Goal: Task Accomplishment & Management: Manage account settings

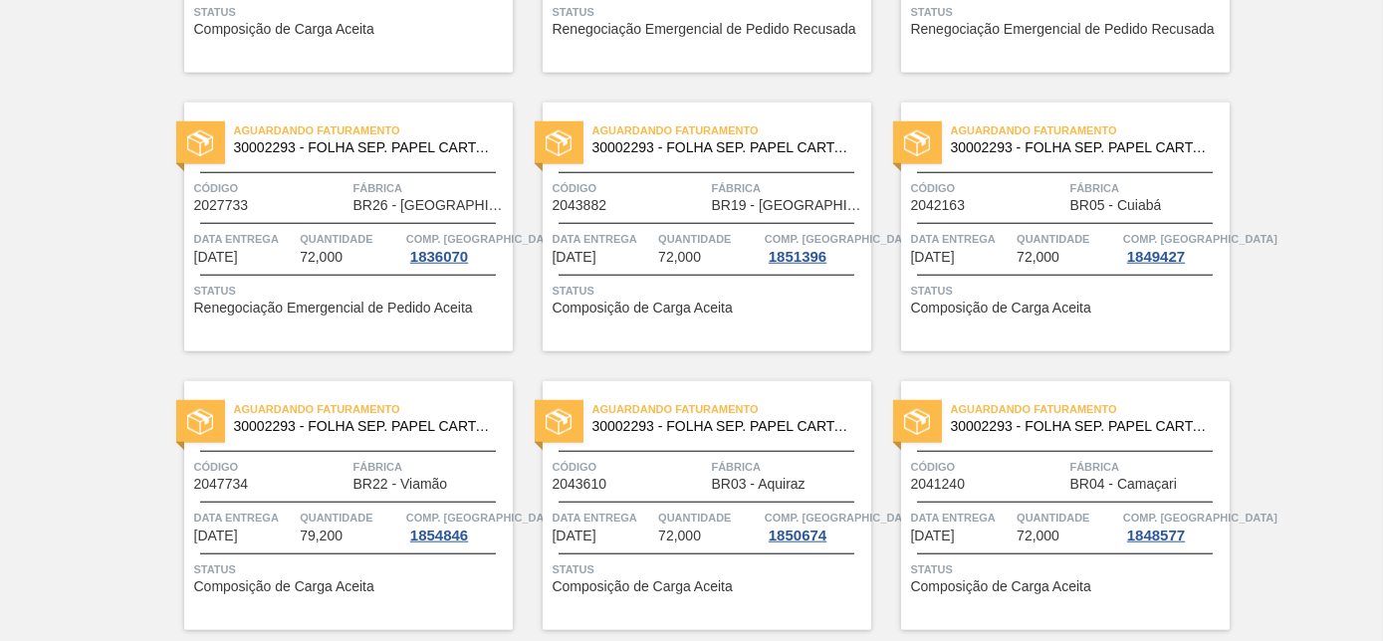
scroll to position [4324, 0]
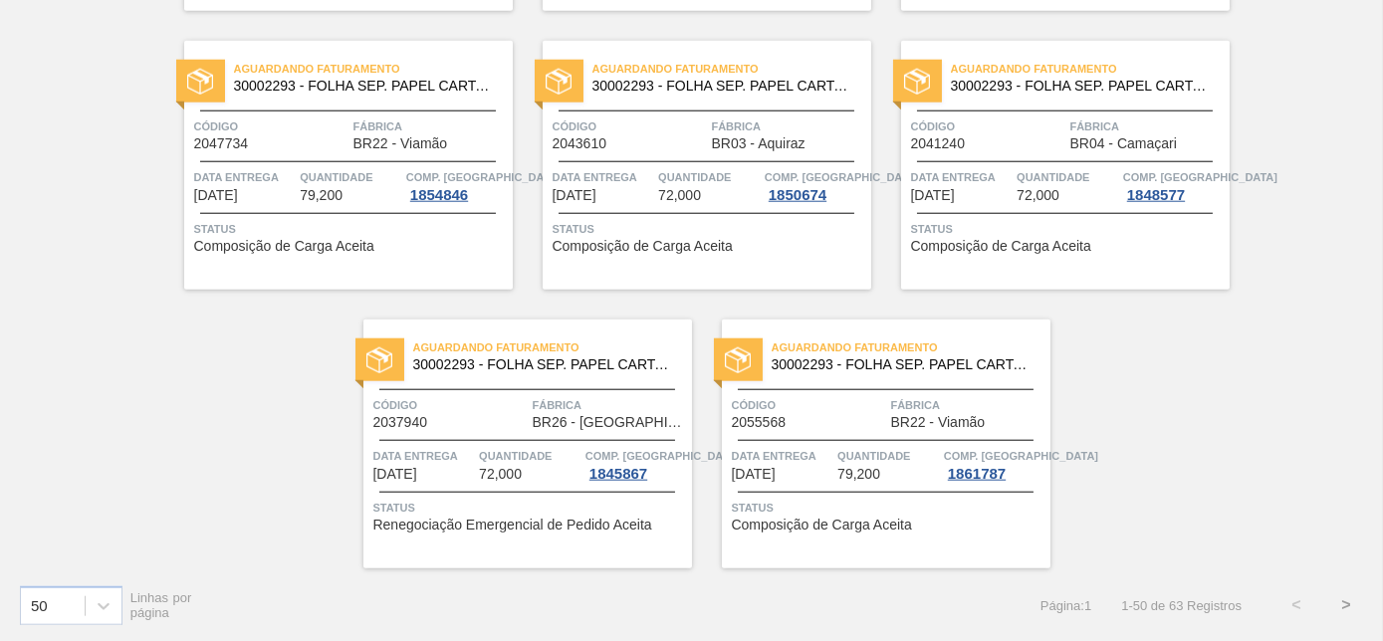
click at [1344, 602] on button ">" at bounding box center [1347, 606] width 50 height 50
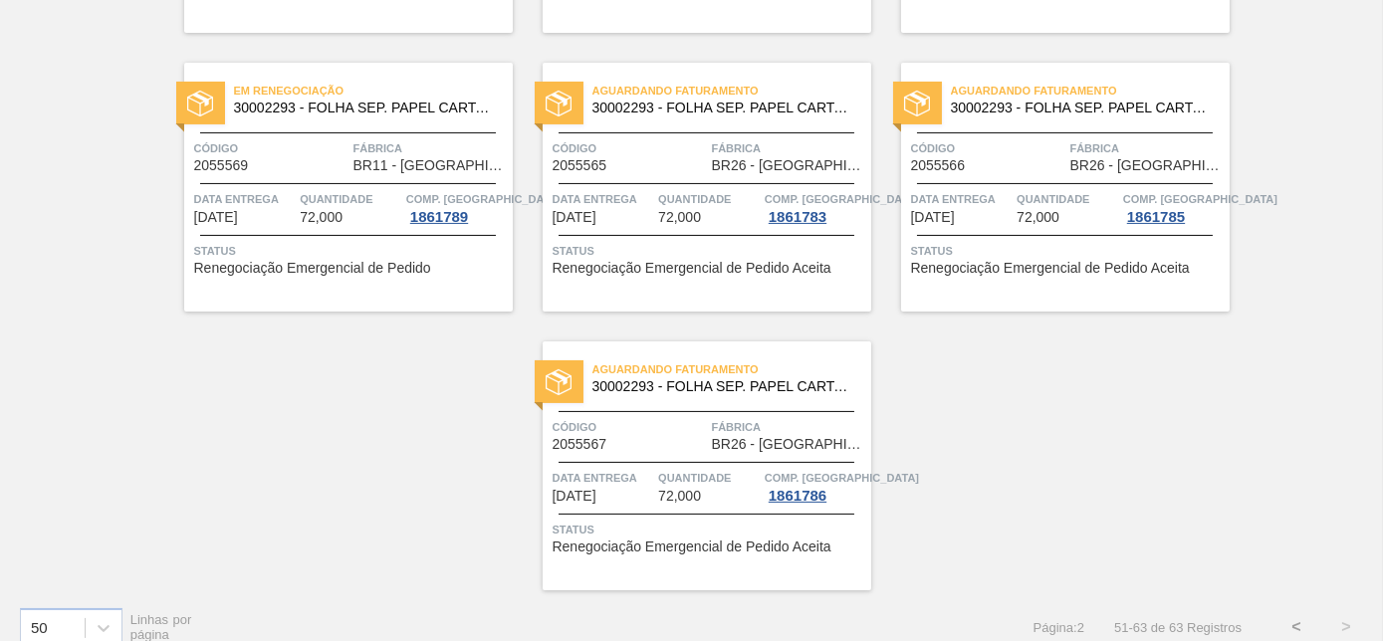
scroll to position [978, 0]
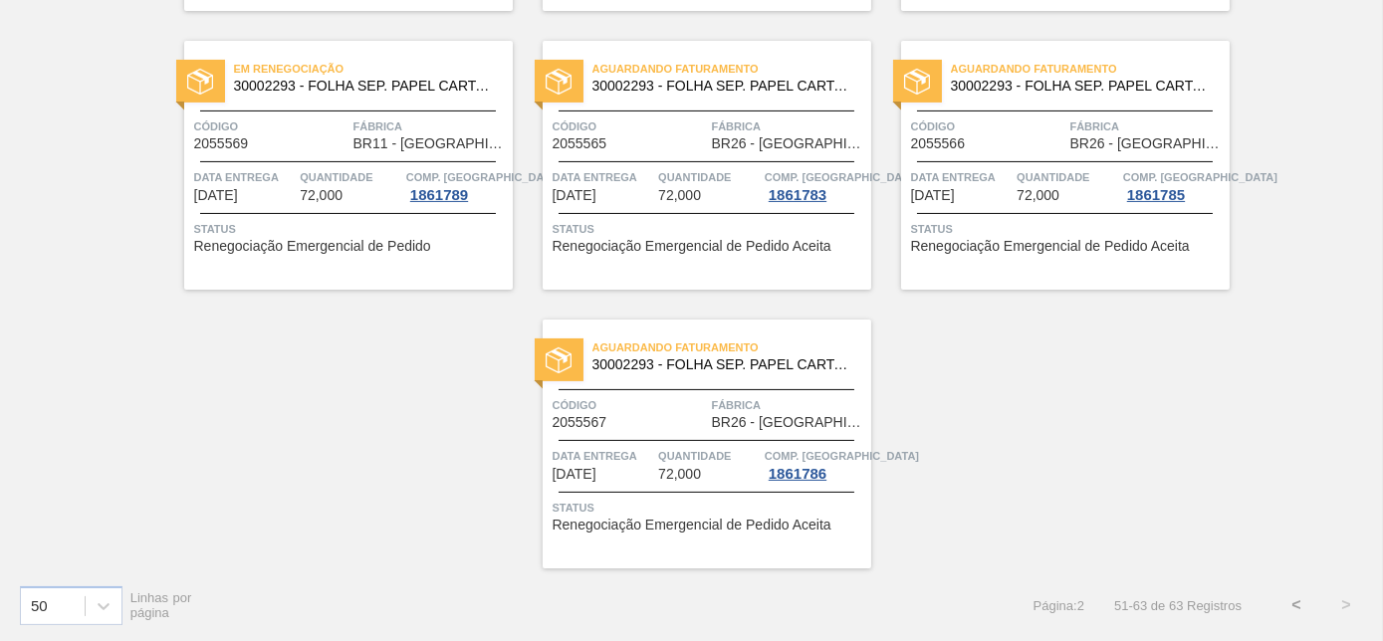
click at [1288, 603] on button "<" at bounding box center [1297, 606] width 50 height 50
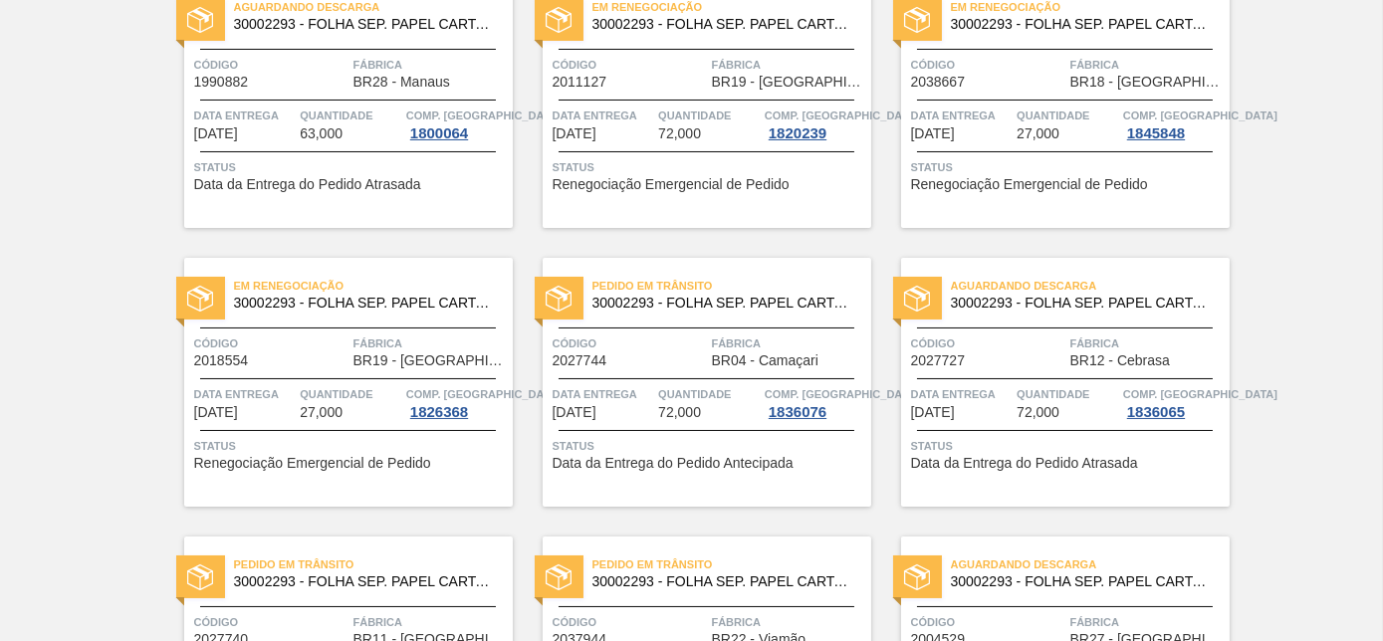
scroll to position [0, 0]
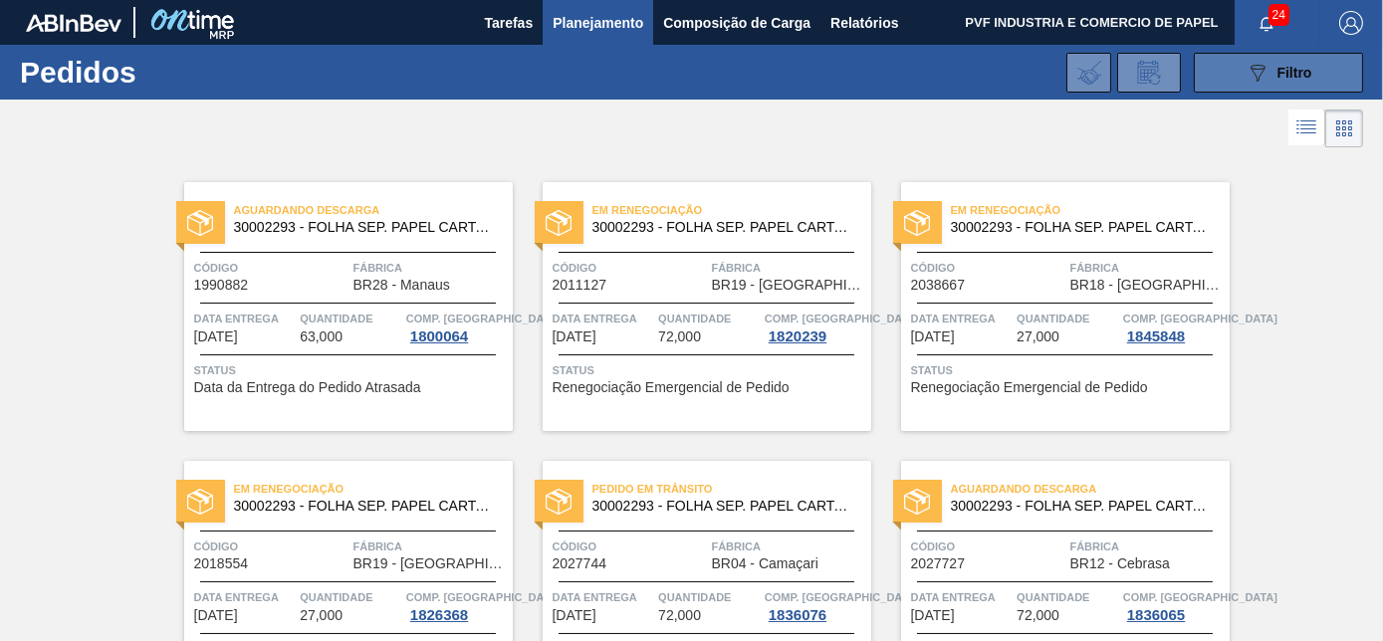
click at [1327, 74] on button "089F7B8B-B2A5-4AFE-B5C0-19BA573D28AC Filtro" at bounding box center [1278, 73] width 169 height 40
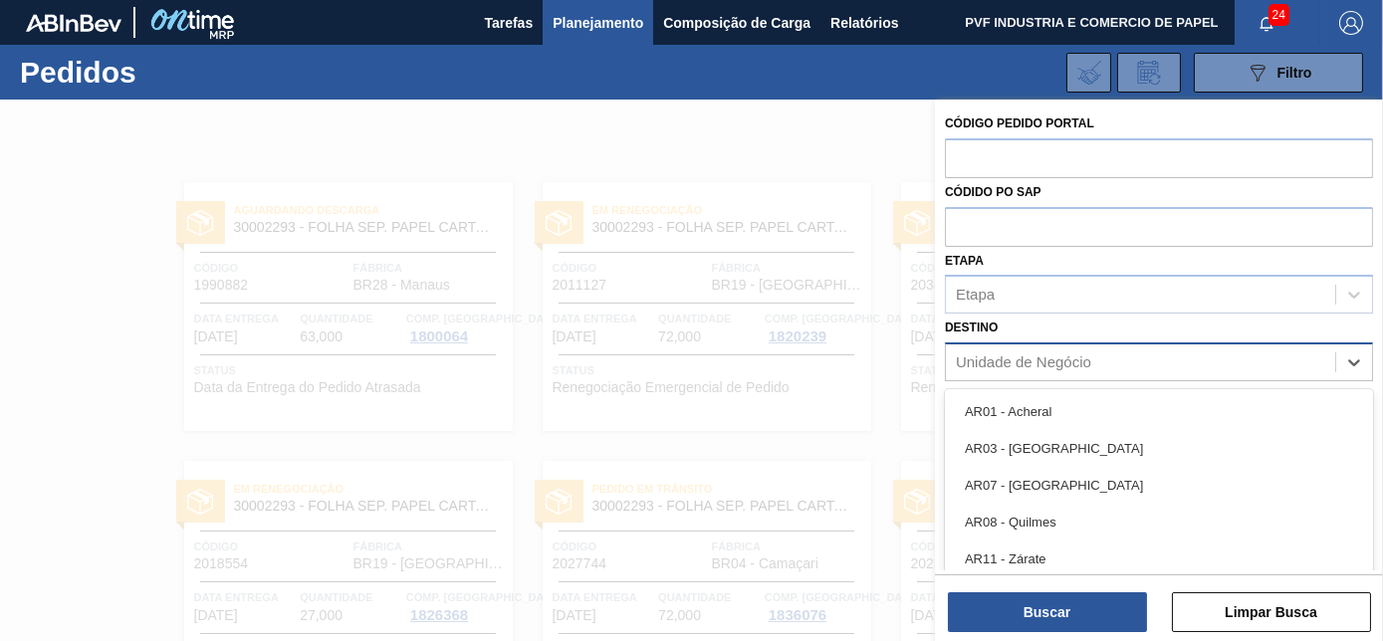
click at [1049, 358] on div "Unidade de Negócio" at bounding box center [1023, 363] width 135 height 17
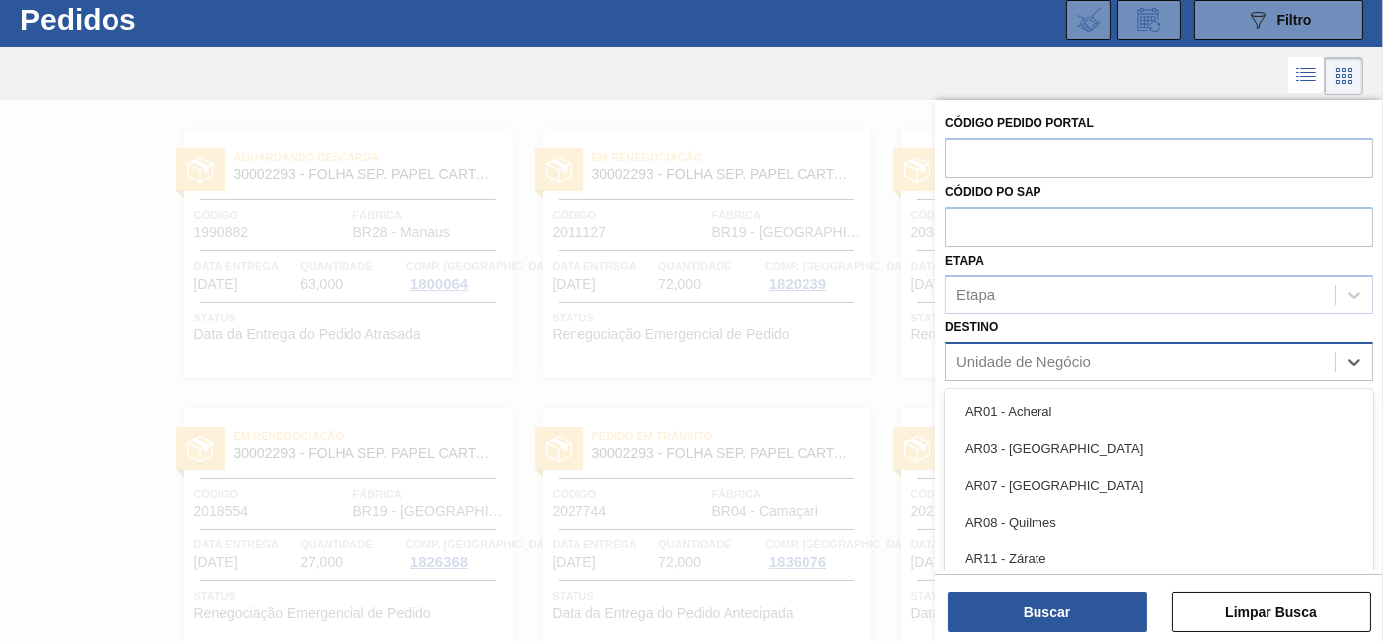
scroll to position [53, 0]
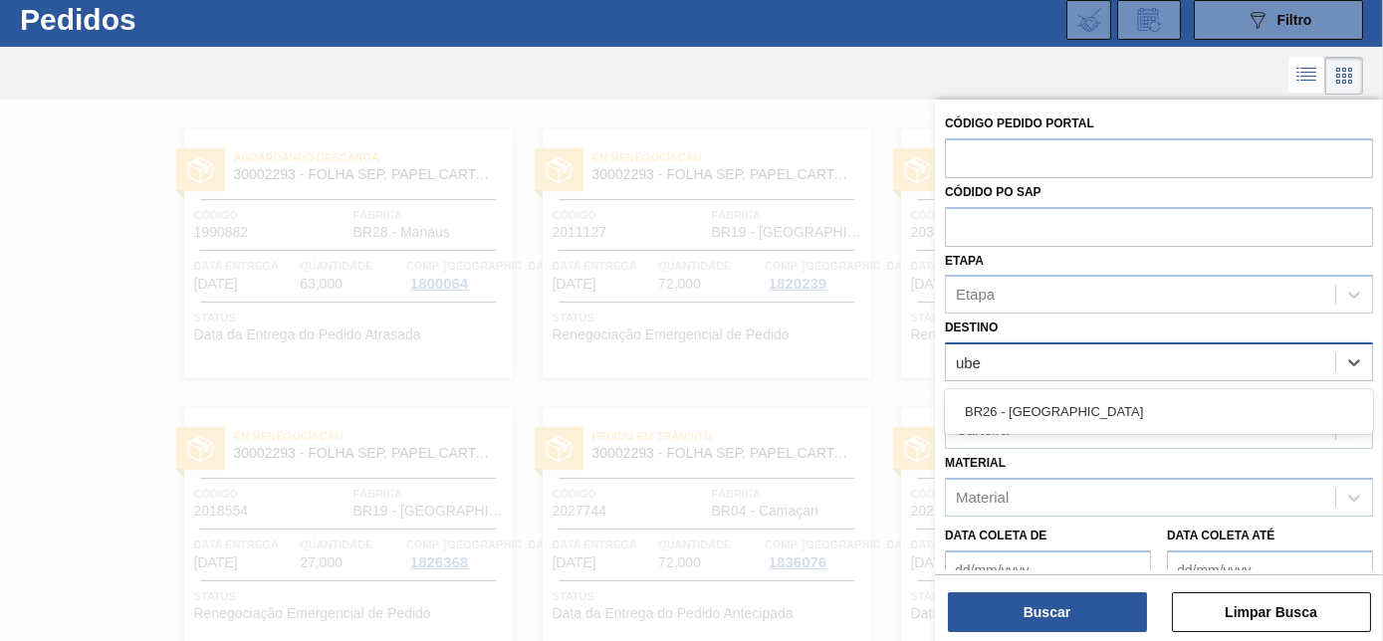
type input "uber"
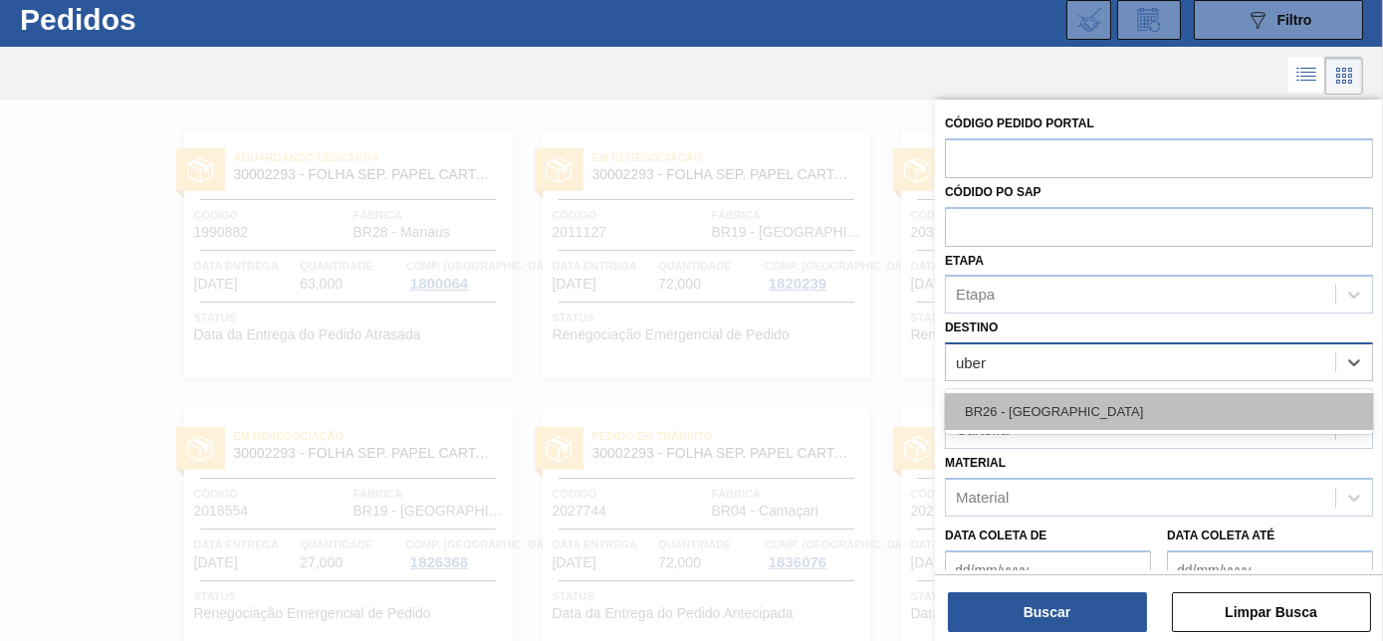
click at [1089, 423] on div "BR26 - [GEOGRAPHIC_DATA]" at bounding box center [1159, 411] width 428 height 37
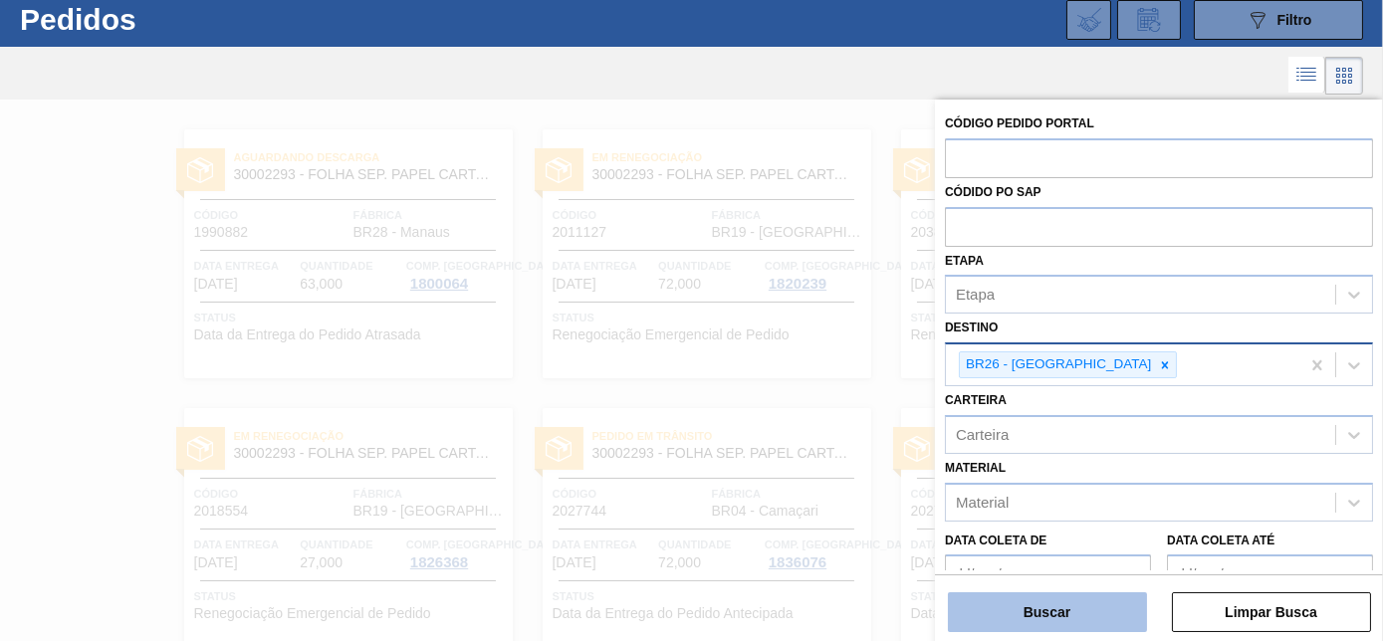
click at [1060, 606] on button "Buscar" at bounding box center [1047, 613] width 199 height 40
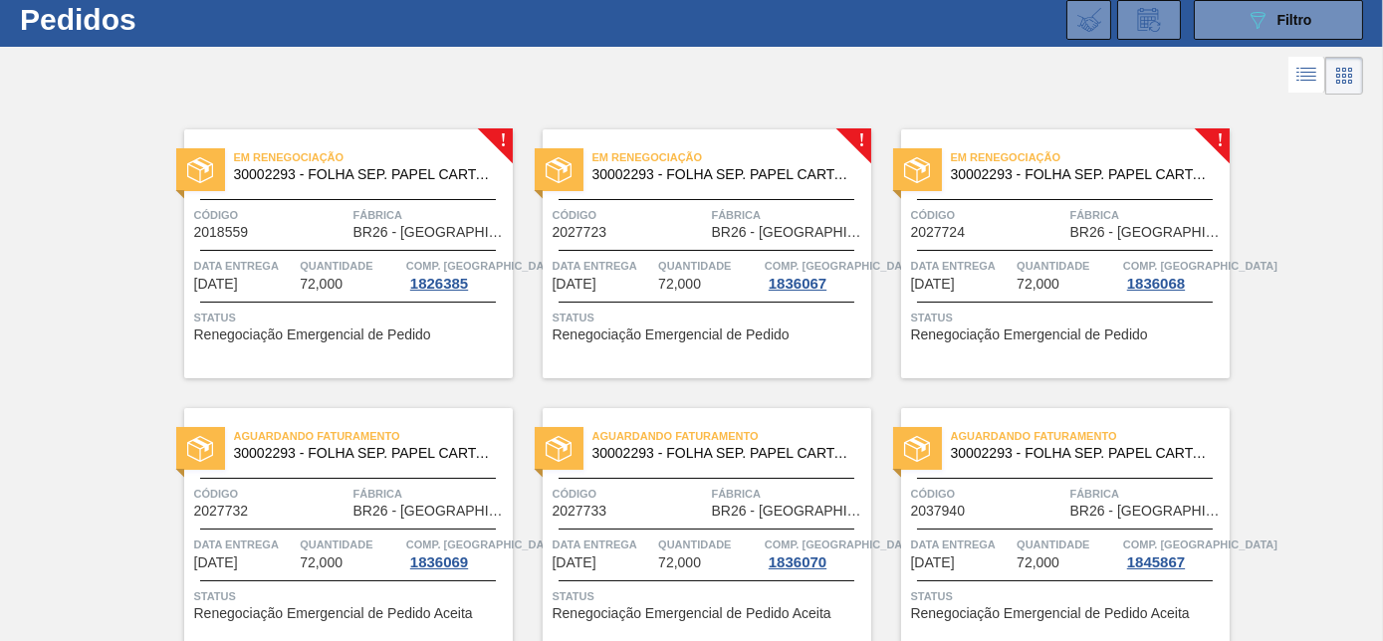
click at [220, 229] on span "2018559" at bounding box center [221, 232] width 55 height 15
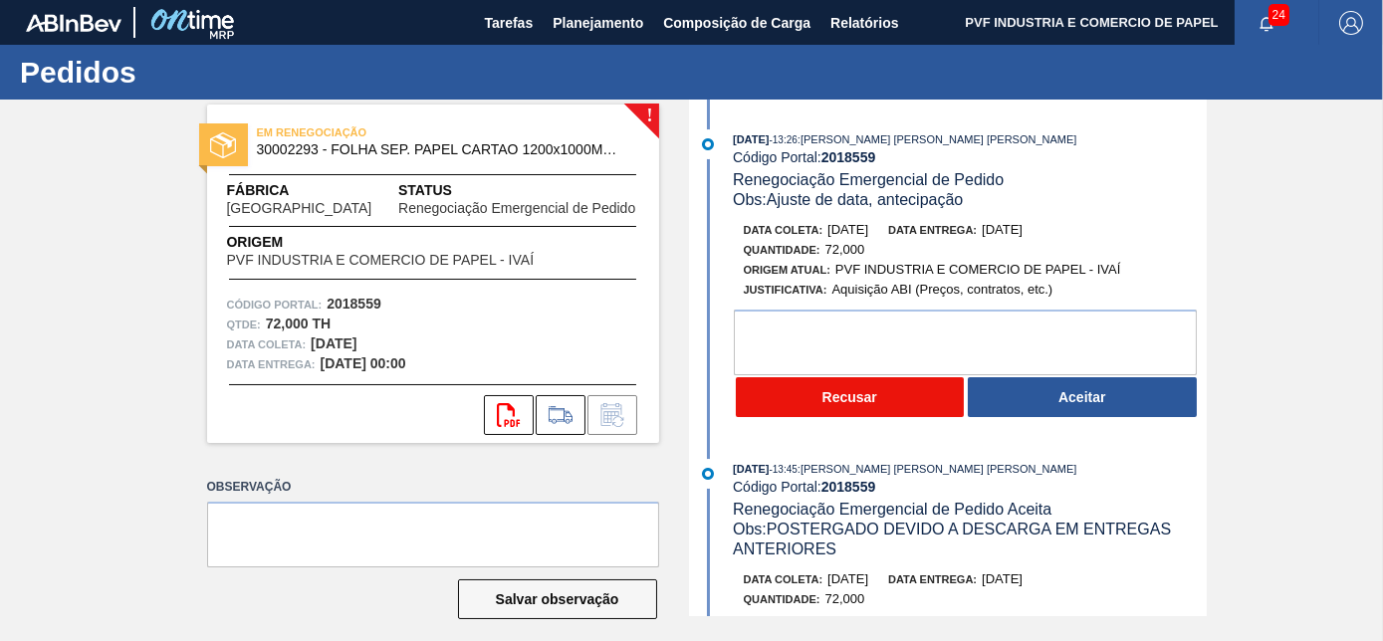
click at [891, 398] on button "Recusar" at bounding box center [850, 397] width 229 height 40
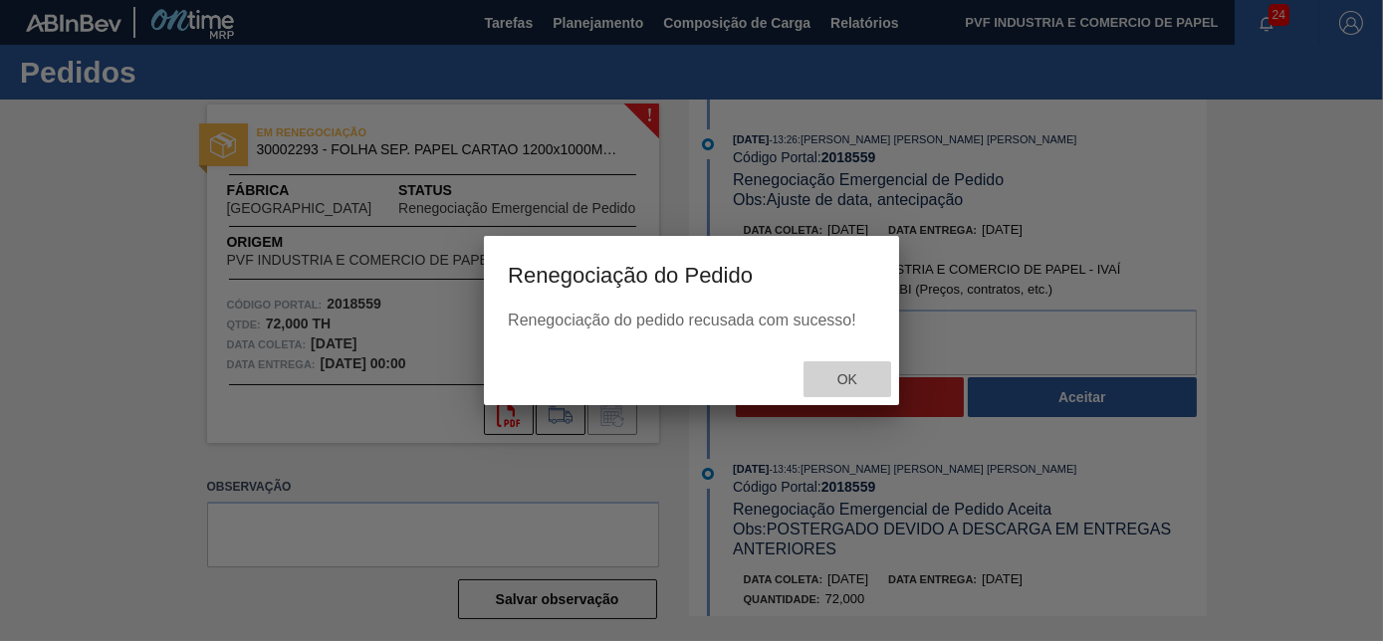
click at [854, 368] on div "Ok" at bounding box center [848, 380] width 88 height 37
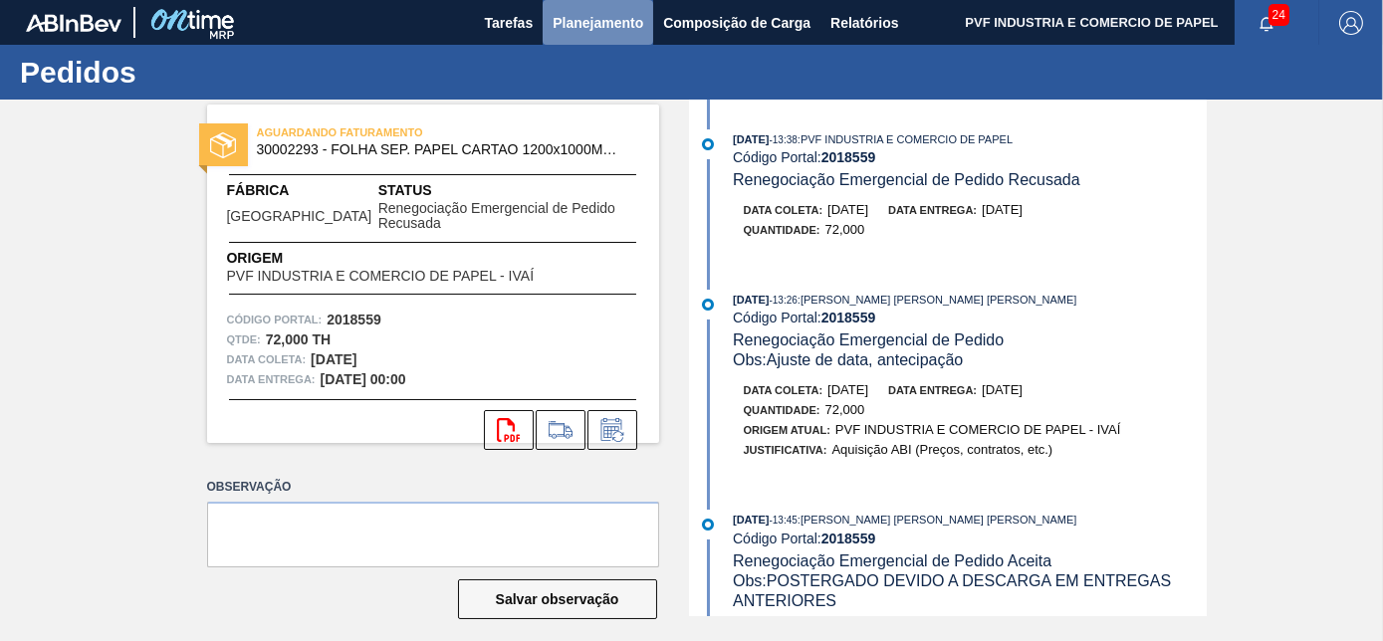
click at [606, 16] on span "Planejamento" at bounding box center [598, 23] width 91 height 24
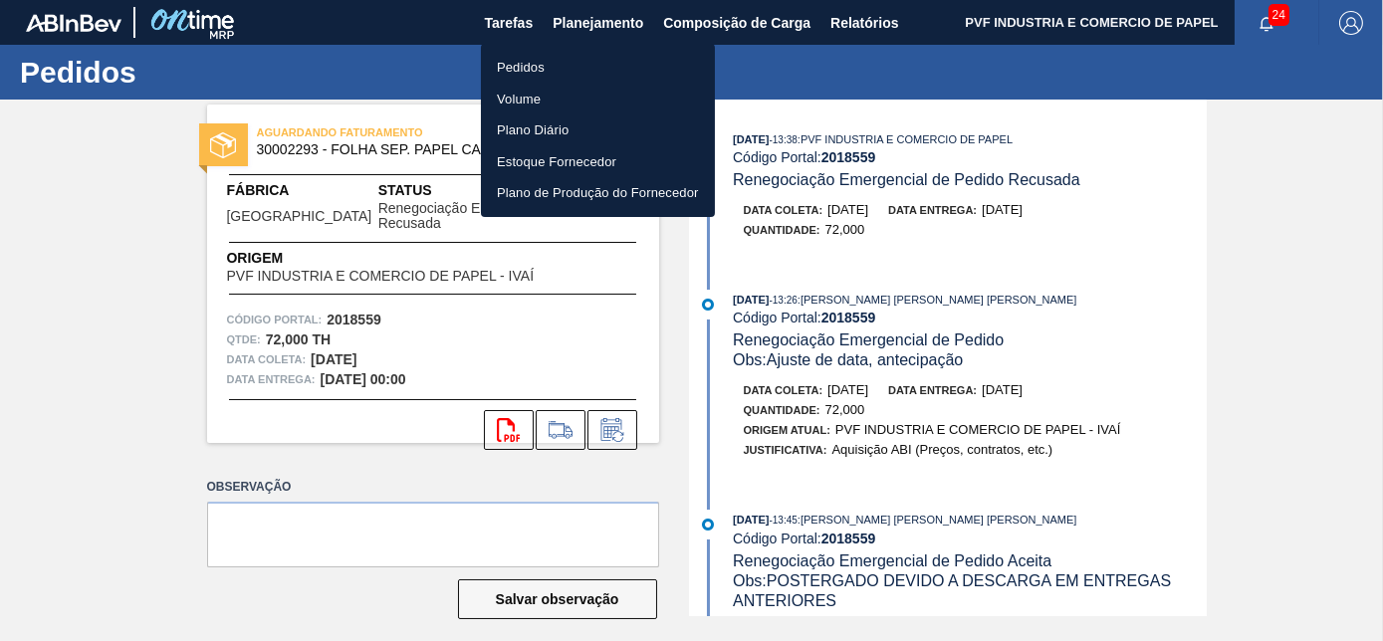
click at [521, 65] on li "Pedidos" at bounding box center [598, 68] width 234 height 32
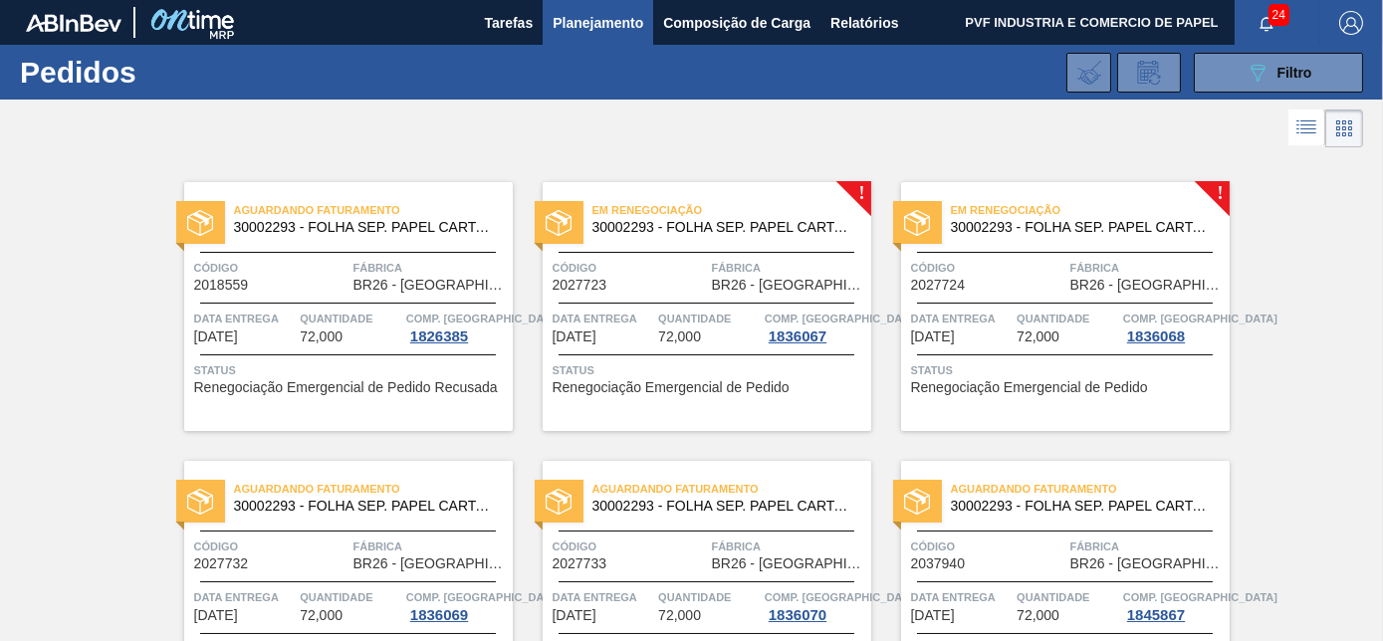
click at [706, 285] on div "Código 2027723 Fábrica BR26 - Uberlândia" at bounding box center [707, 275] width 329 height 35
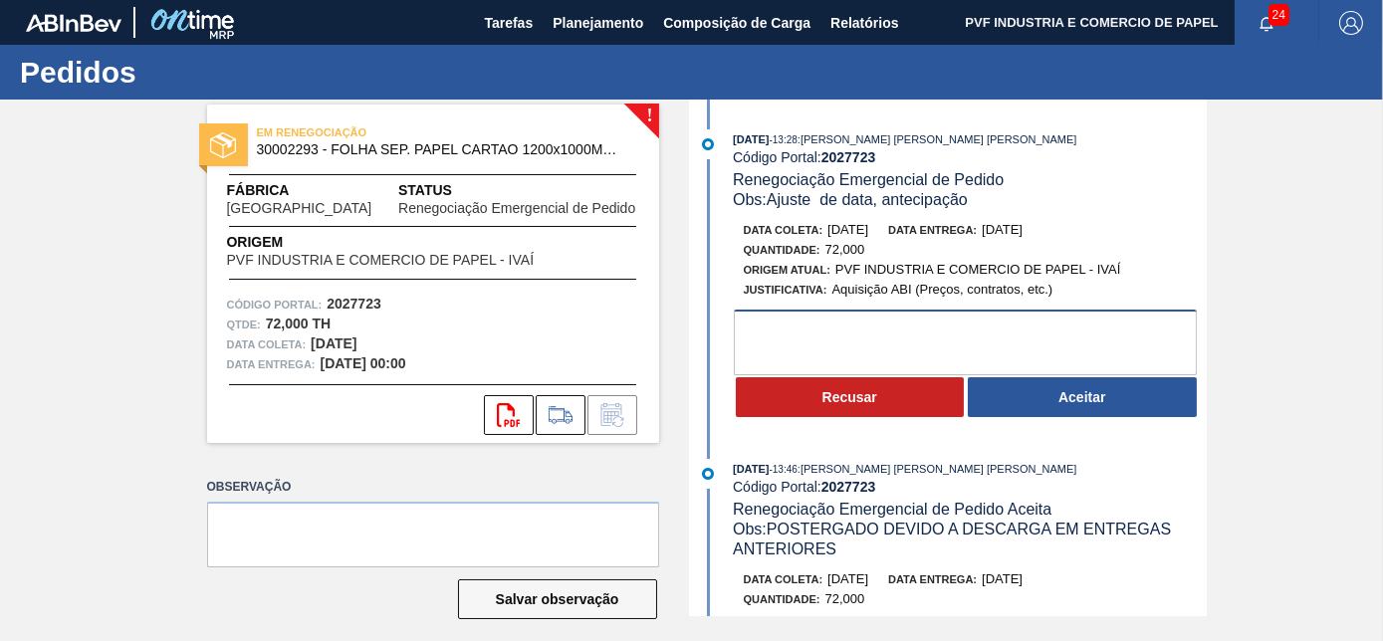
click at [805, 343] on textarea at bounding box center [965, 343] width 463 height 66
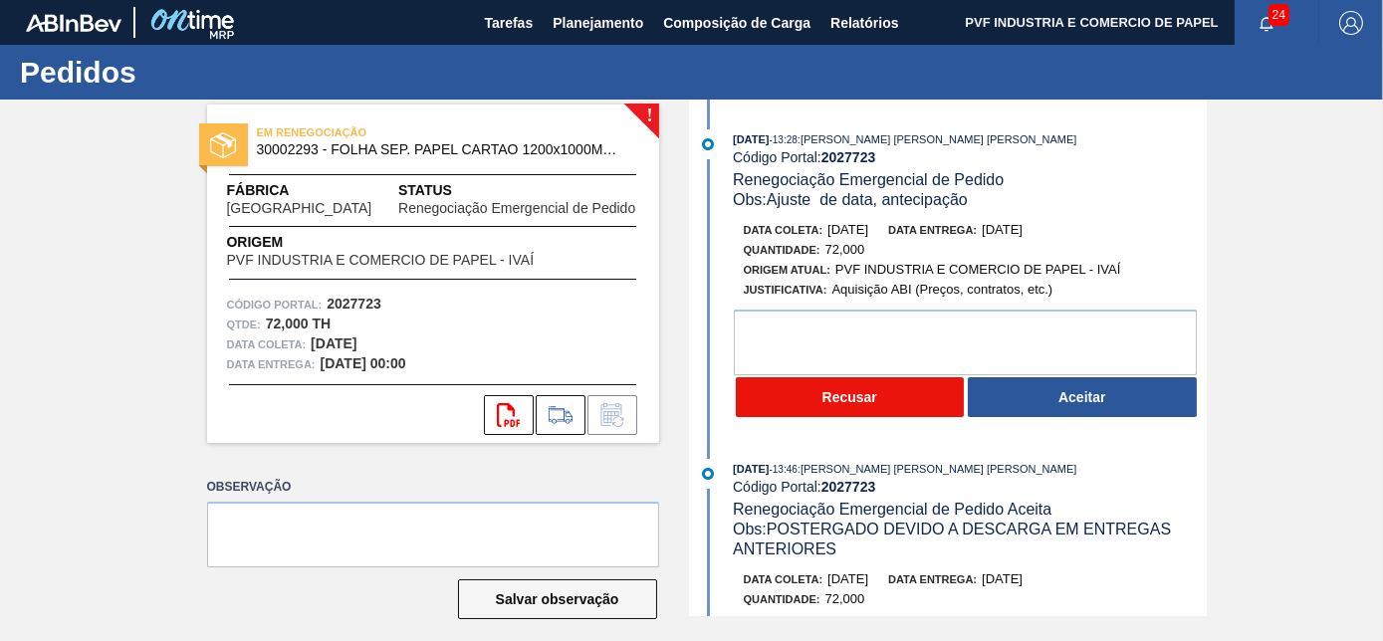
click at [838, 406] on button "Recusar" at bounding box center [850, 397] width 229 height 40
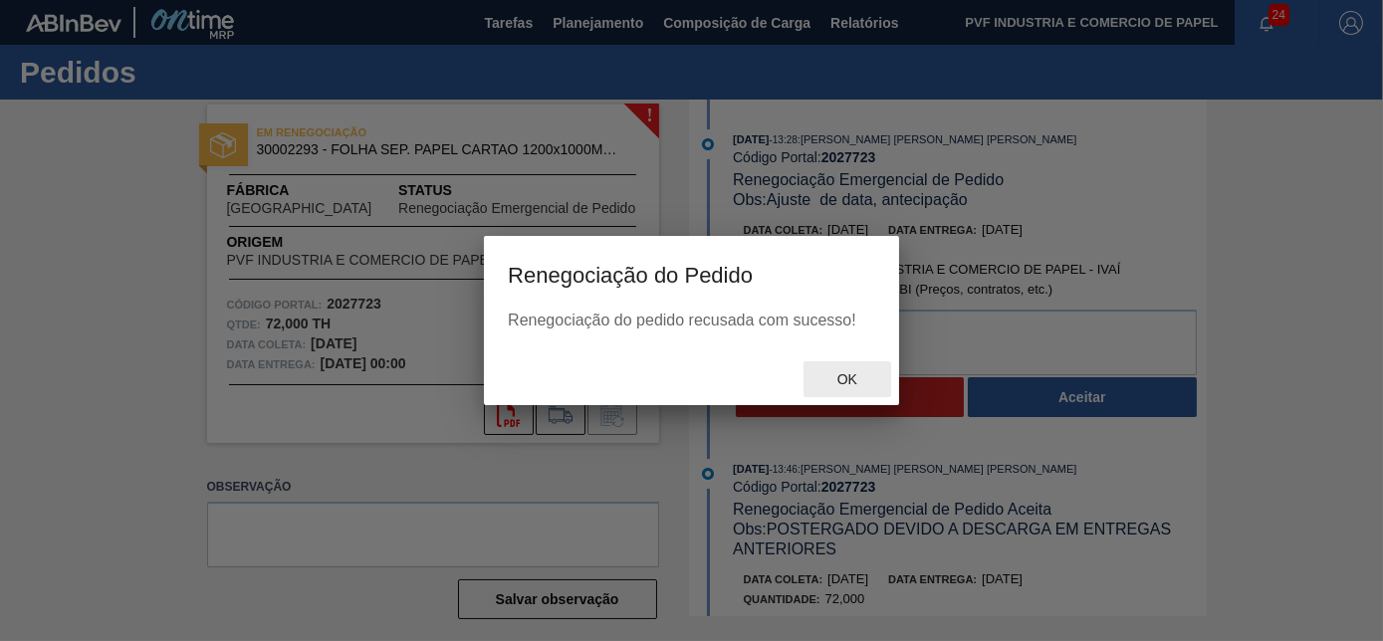
click at [845, 383] on span "Ok" at bounding box center [848, 379] width 52 height 16
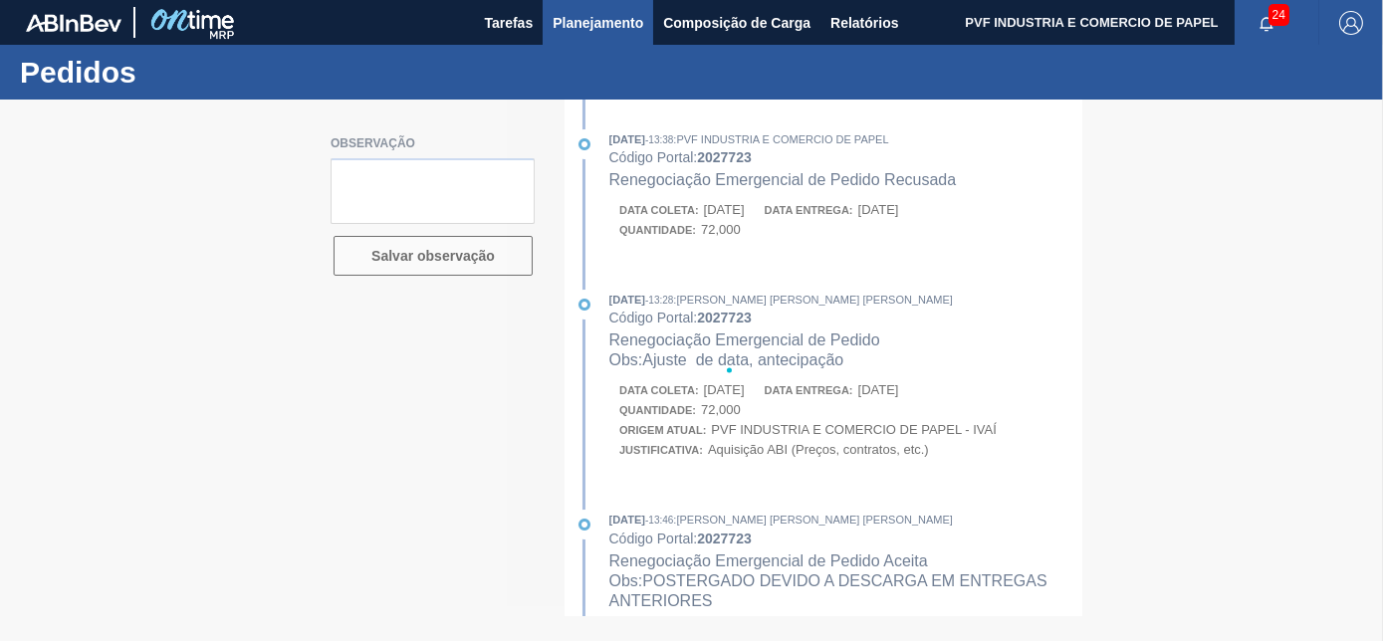
click at [576, 23] on span "Planejamento" at bounding box center [598, 23] width 91 height 24
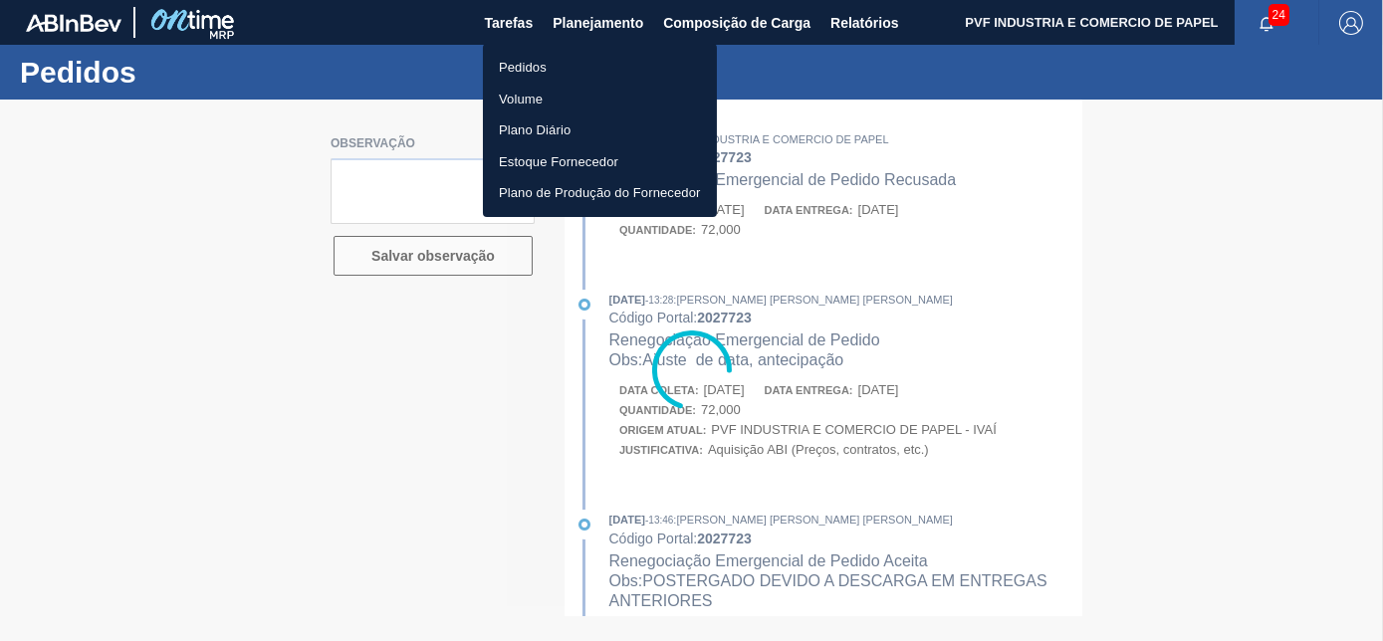
click at [515, 71] on li "Pedidos" at bounding box center [600, 68] width 234 height 32
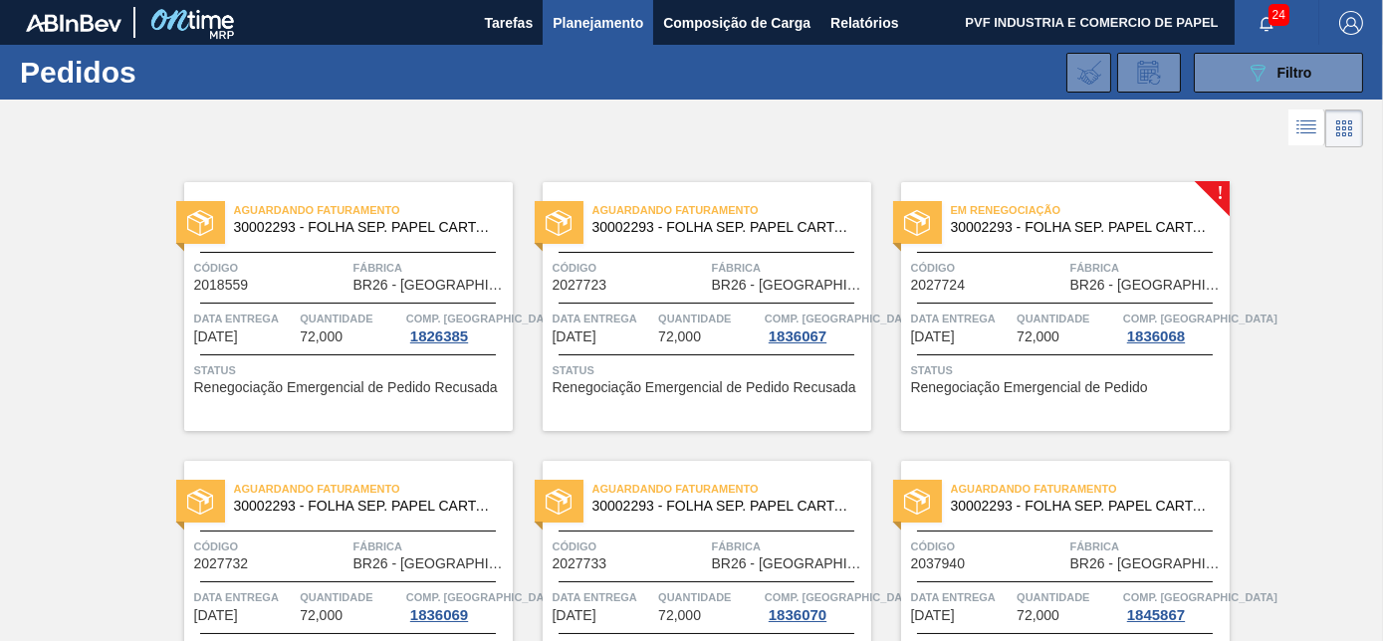
click at [1054, 289] on div "Código 2027724" at bounding box center [988, 275] width 154 height 35
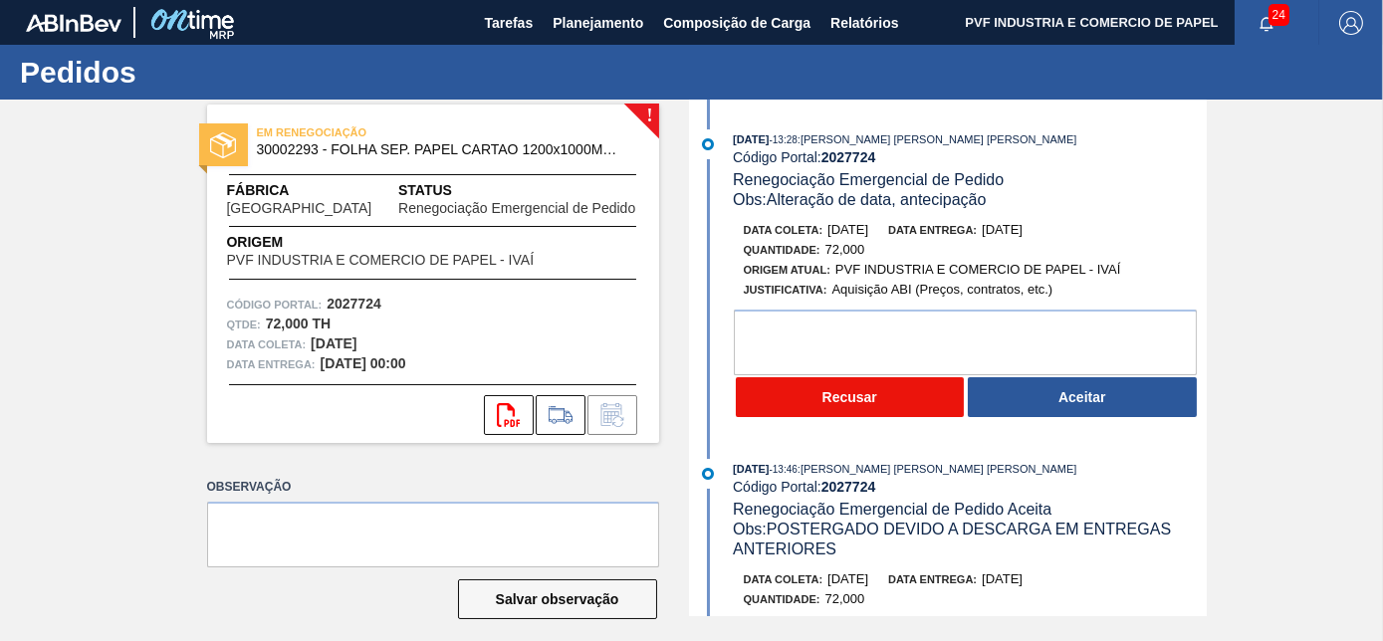
click at [799, 399] on button "Recusar" at bounding box center [850, 397] width 229 height 40
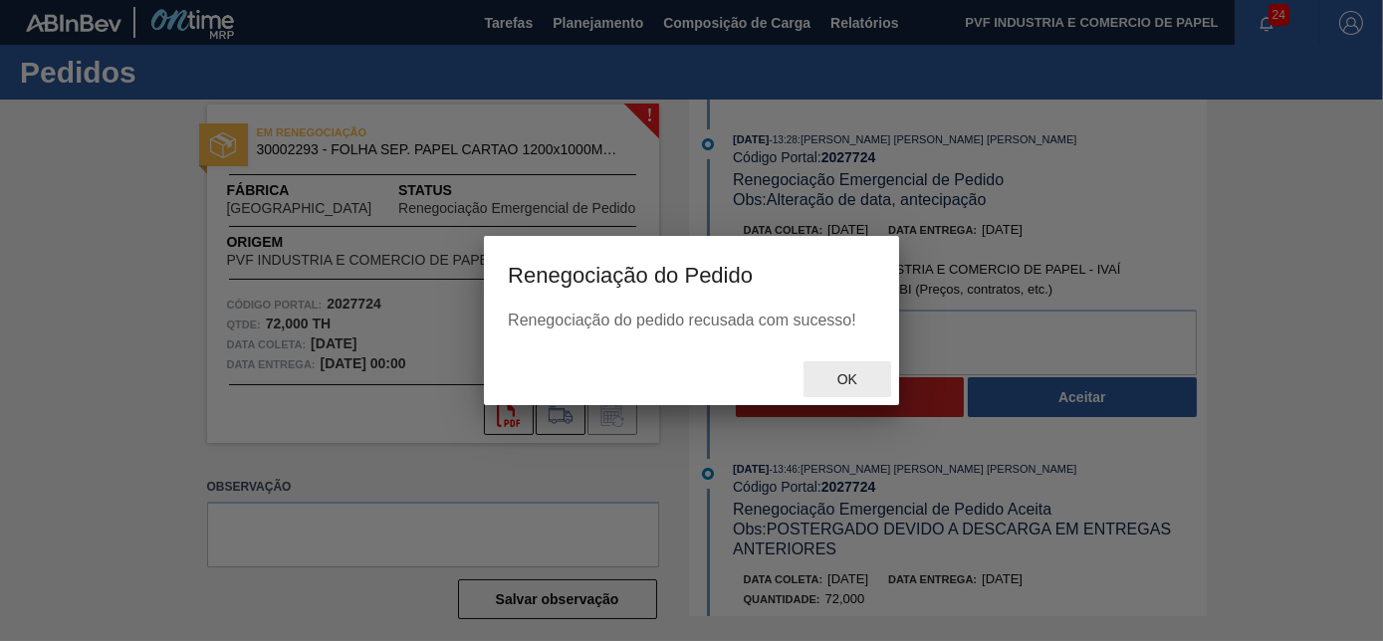
click at [820, 363] on div "Ok" at bounding box center [848, 380] width 88 height 37
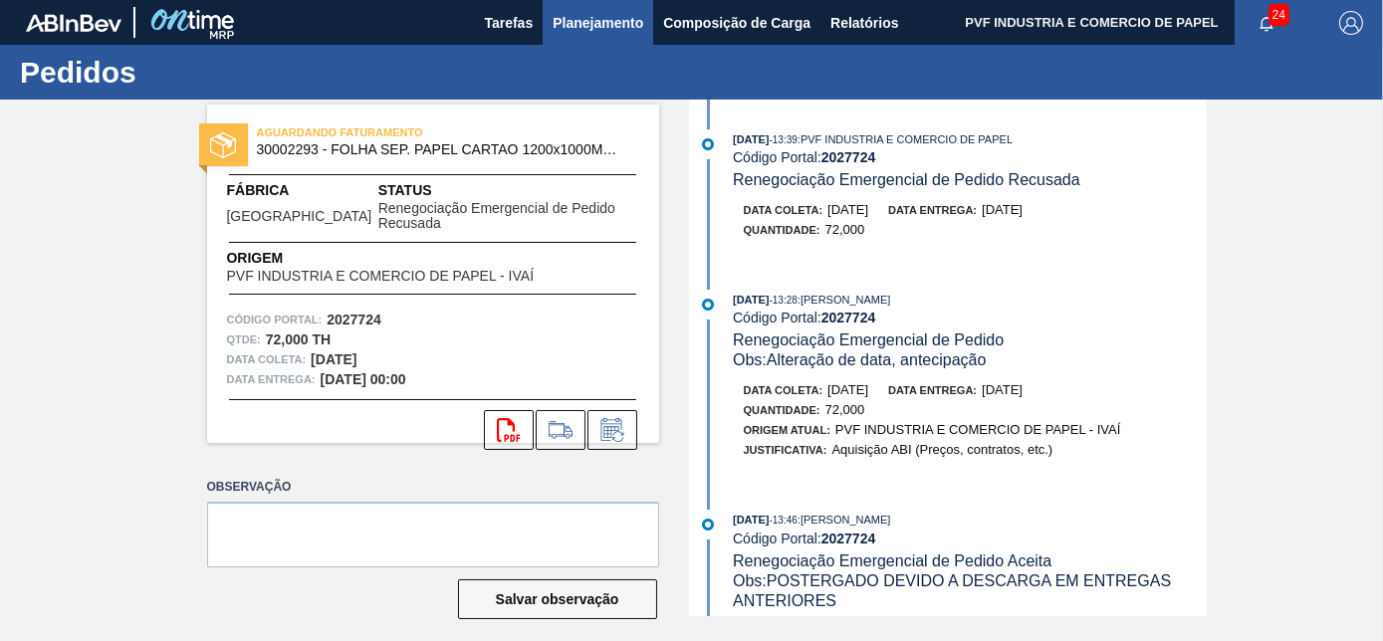
click at [601, 19] on span "Planejamento" at bounding box center [598, 23] width 91 height 24
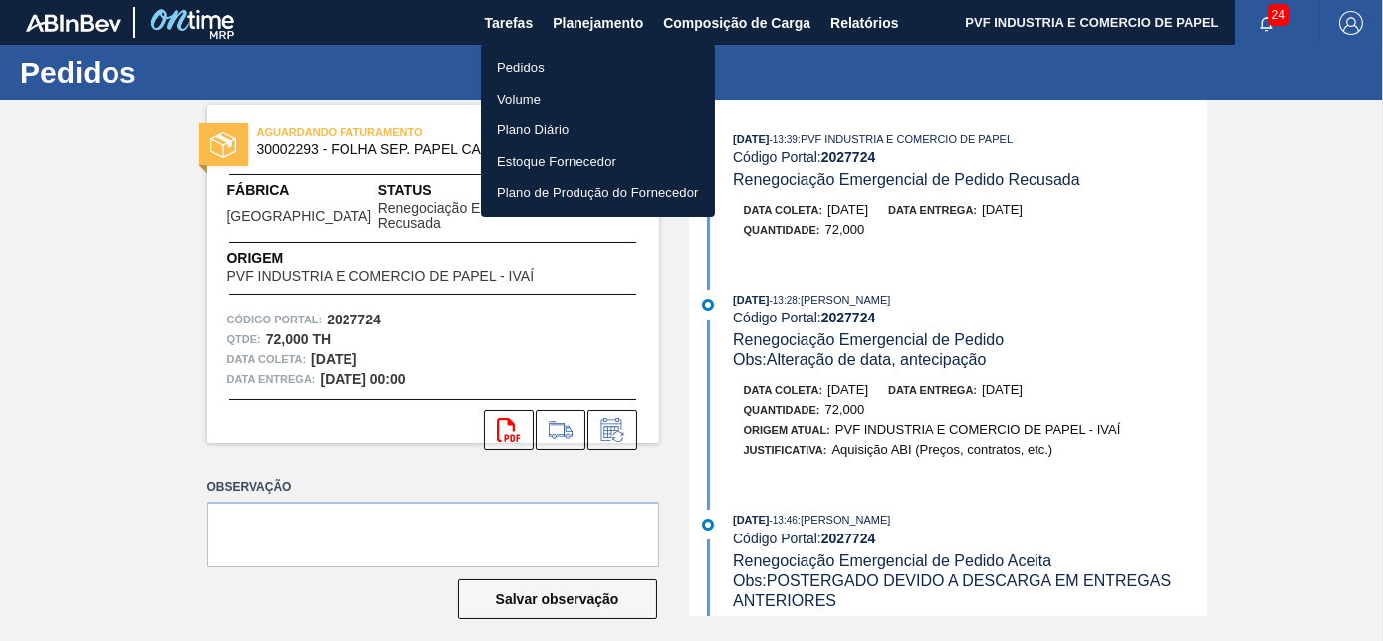
click at [528, 65] on li "Pedidos" at bounding box center [598, 68] width 234 height 32
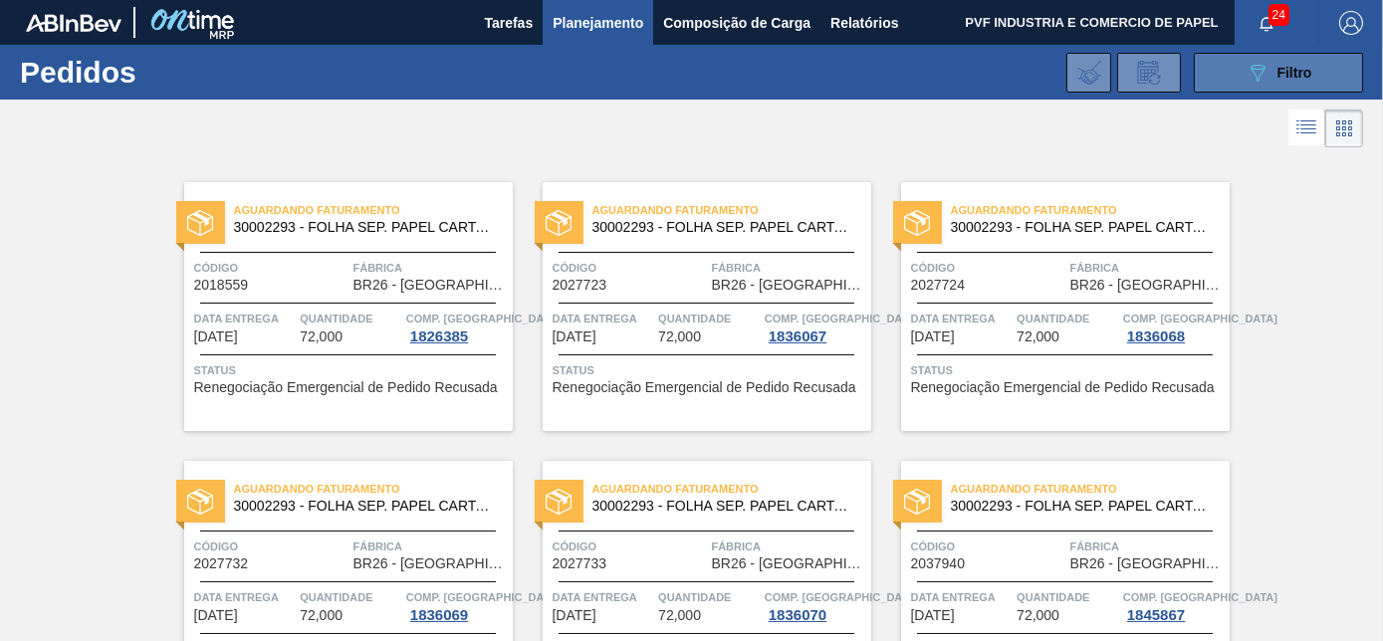
click at [1289, 74] on span "Filtro" at bounding box center [1295, 73] width 35 height 16
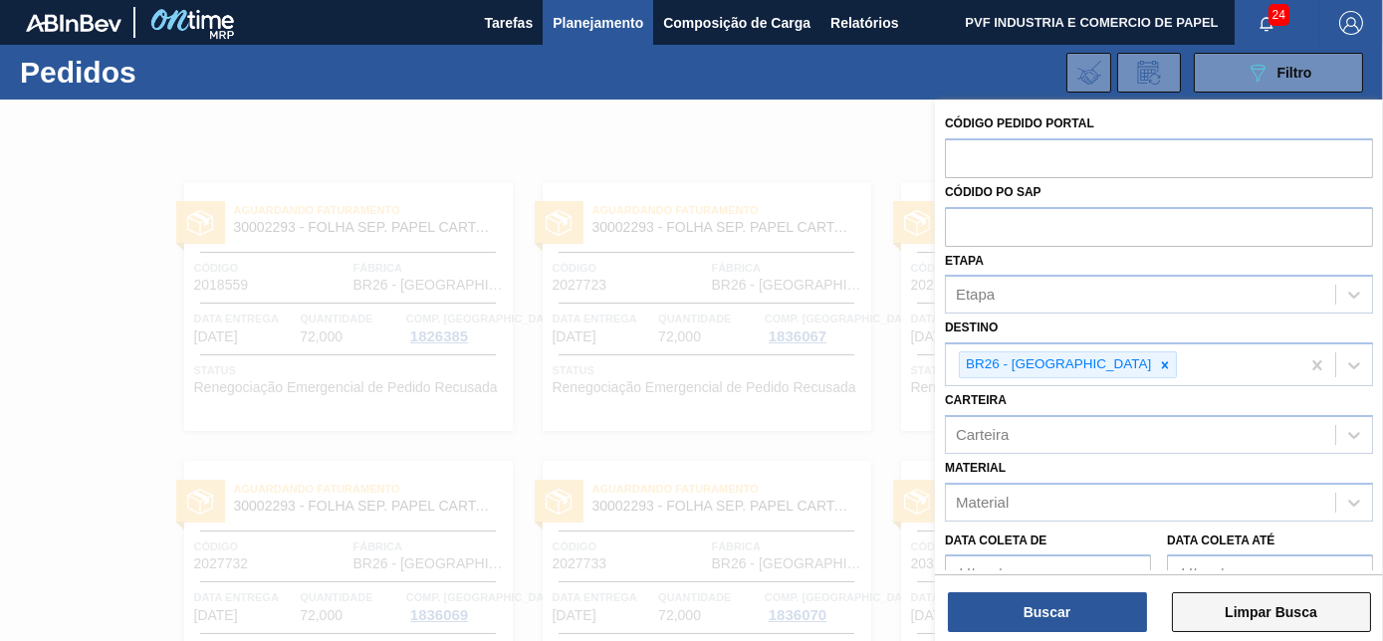
click at [1226, 610] on button "Limpar Busca" at bounding box center [1271, 613] width 199 height 40
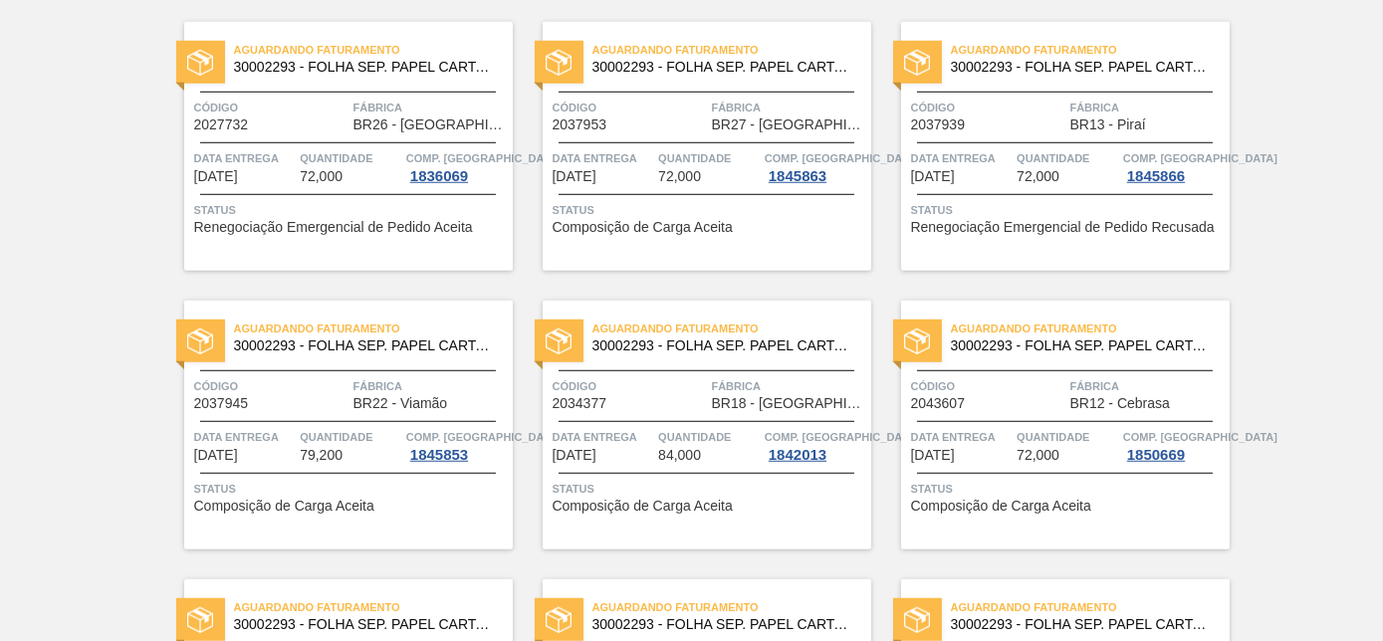
scroll to position [4324, 0]
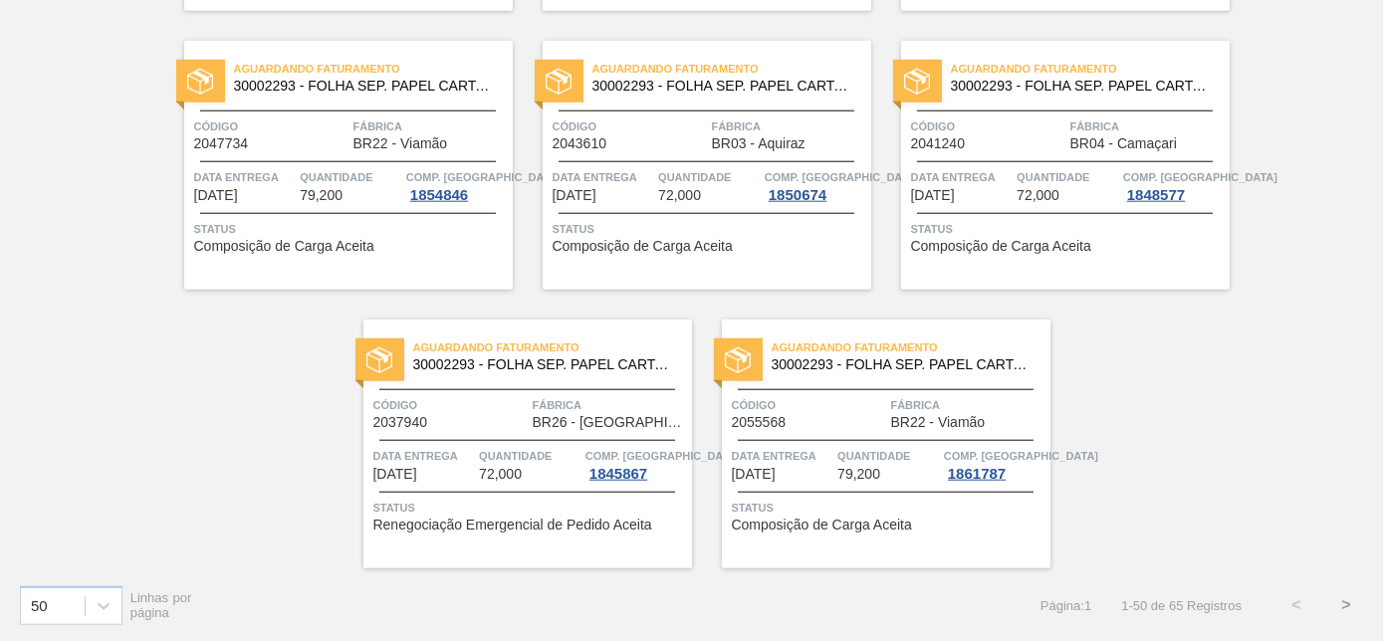
click at [1336, 602] on button ">" at bounding box center [1347, 606] width 50 height 50
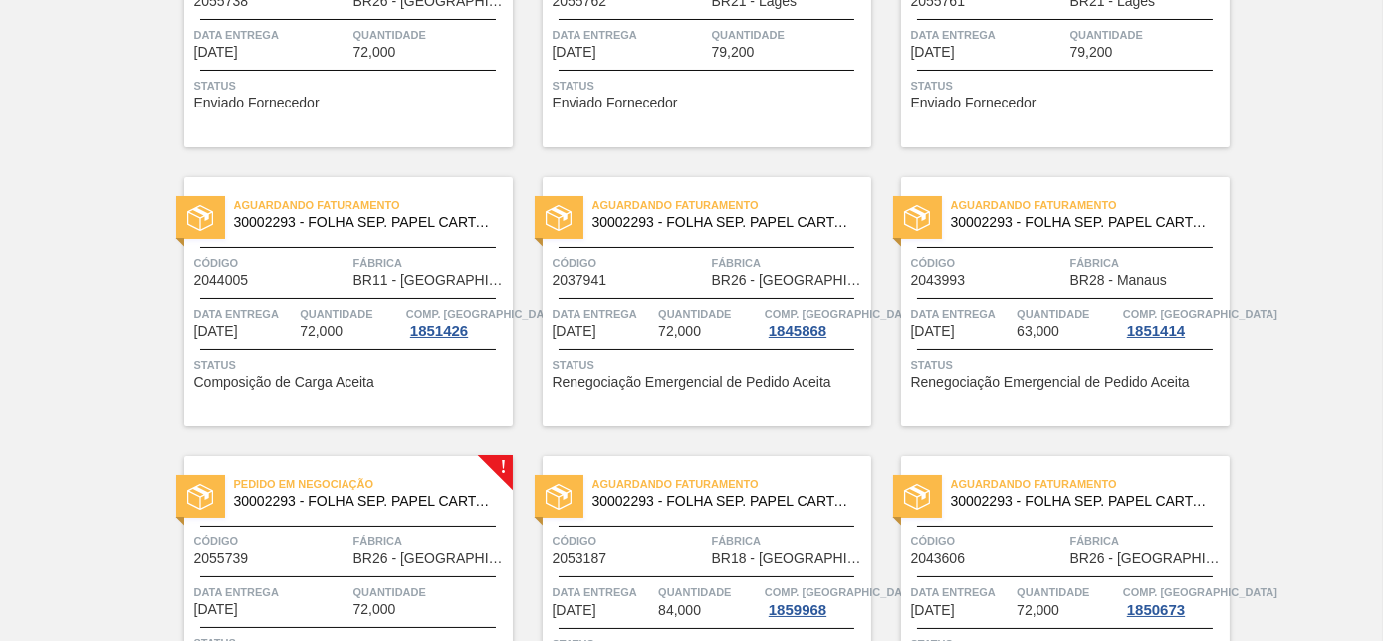
scroll to position [0, 0]
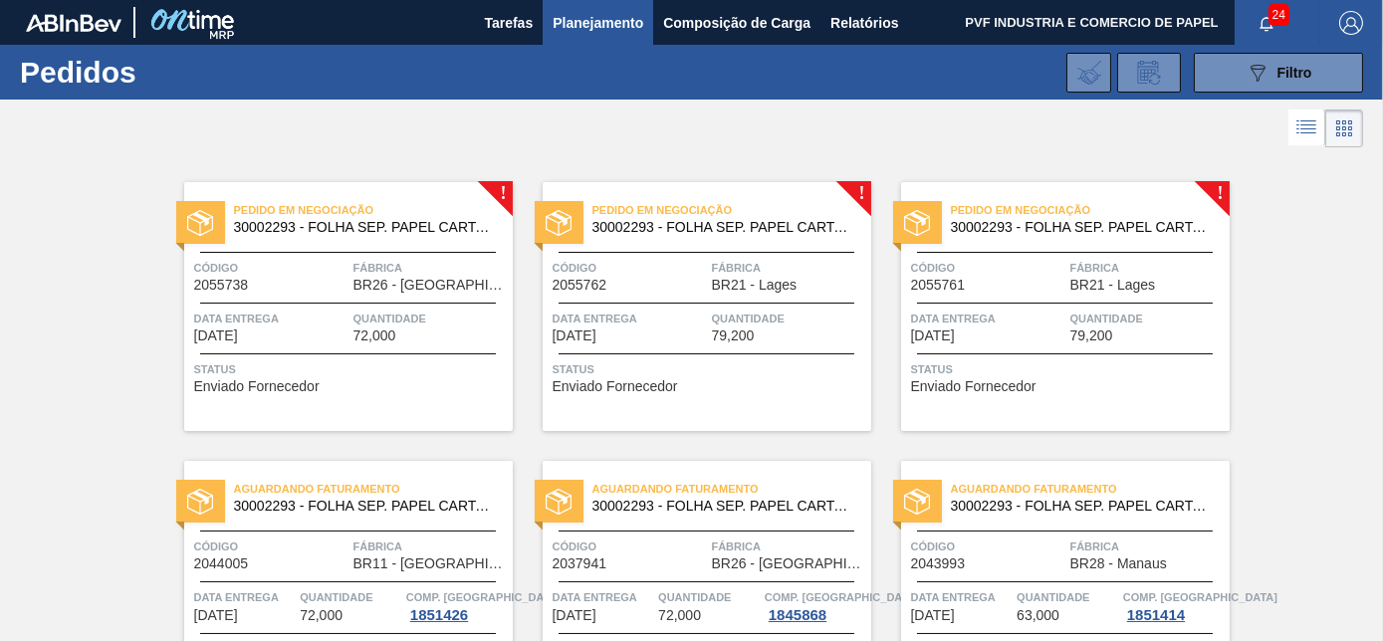
click at [696, 253] on div "Pedido em Negociação 30002293 - FOLHA SEP. PAPEL CARTAO 1200x1000M 350g Código …" at bounding box center [707, 306] width 329 height 249
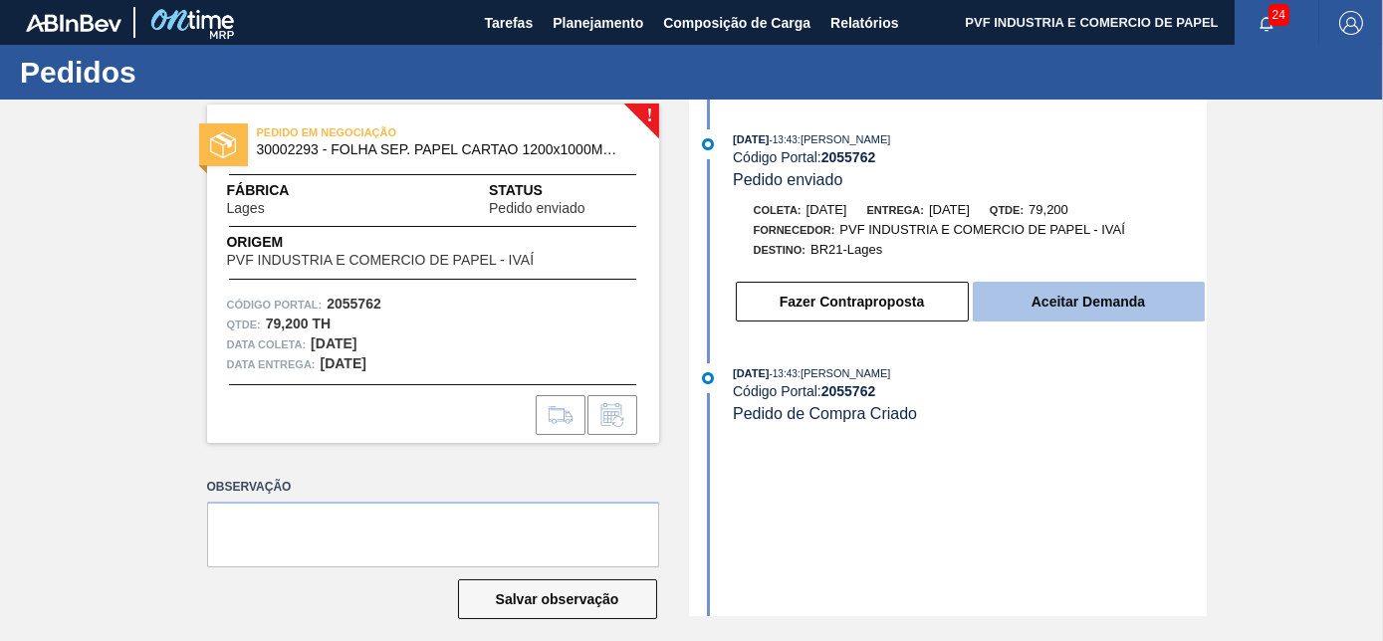
click at [1060, 292] on button "Aceitar Demanda" at bounding box center [1089, 302] width 232 height 40
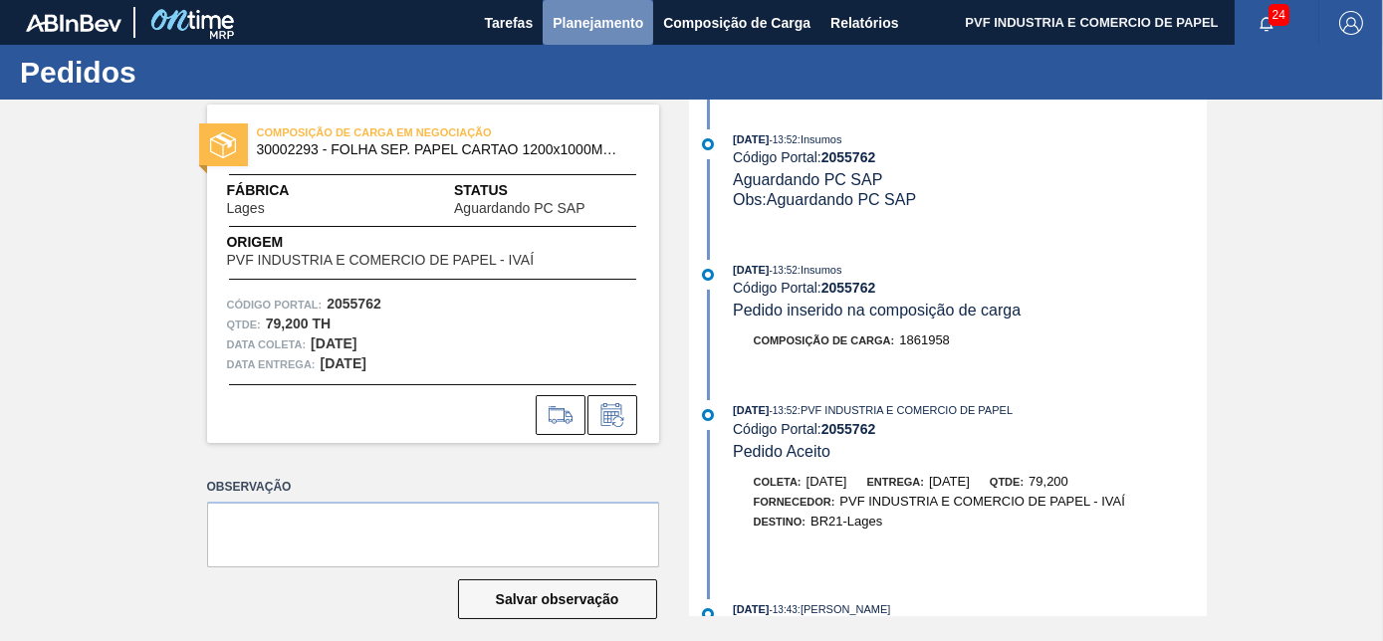
click at [594, 18] on span "Planejamento" at bounding box center [598, 23] width 91 height 24
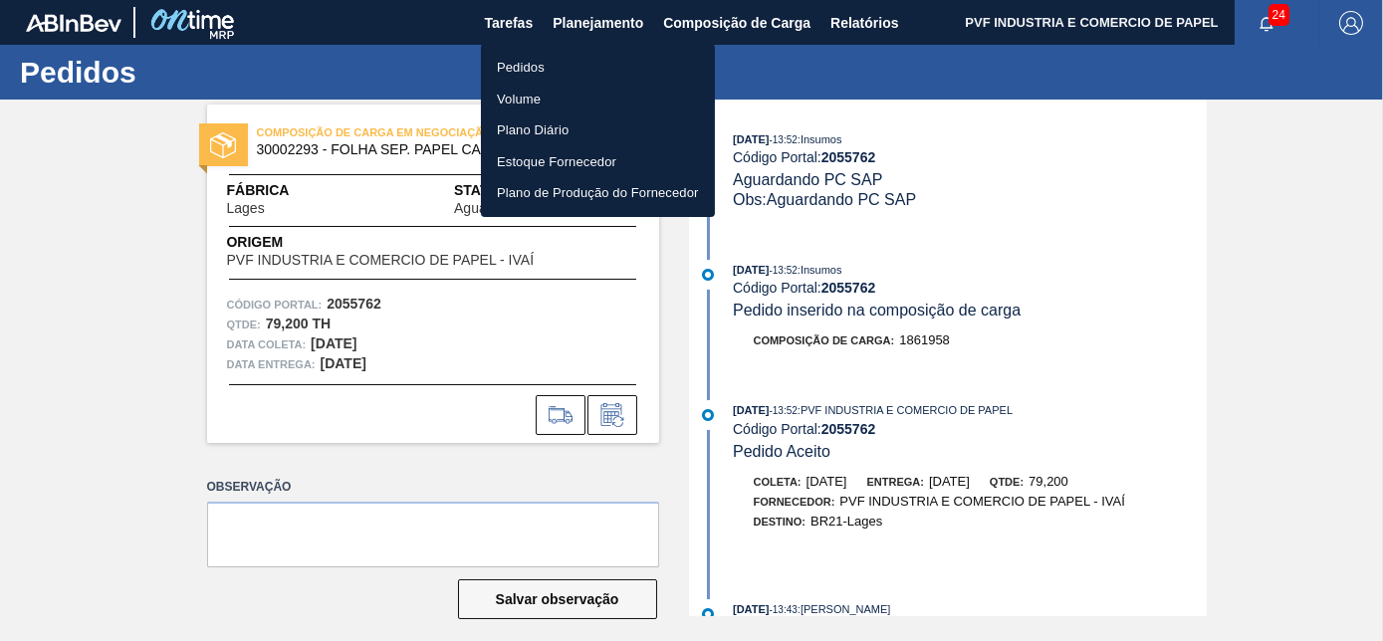
click at [525, 56] on li "Pedidos" at bounding box center [598, 68] width 234 height 32
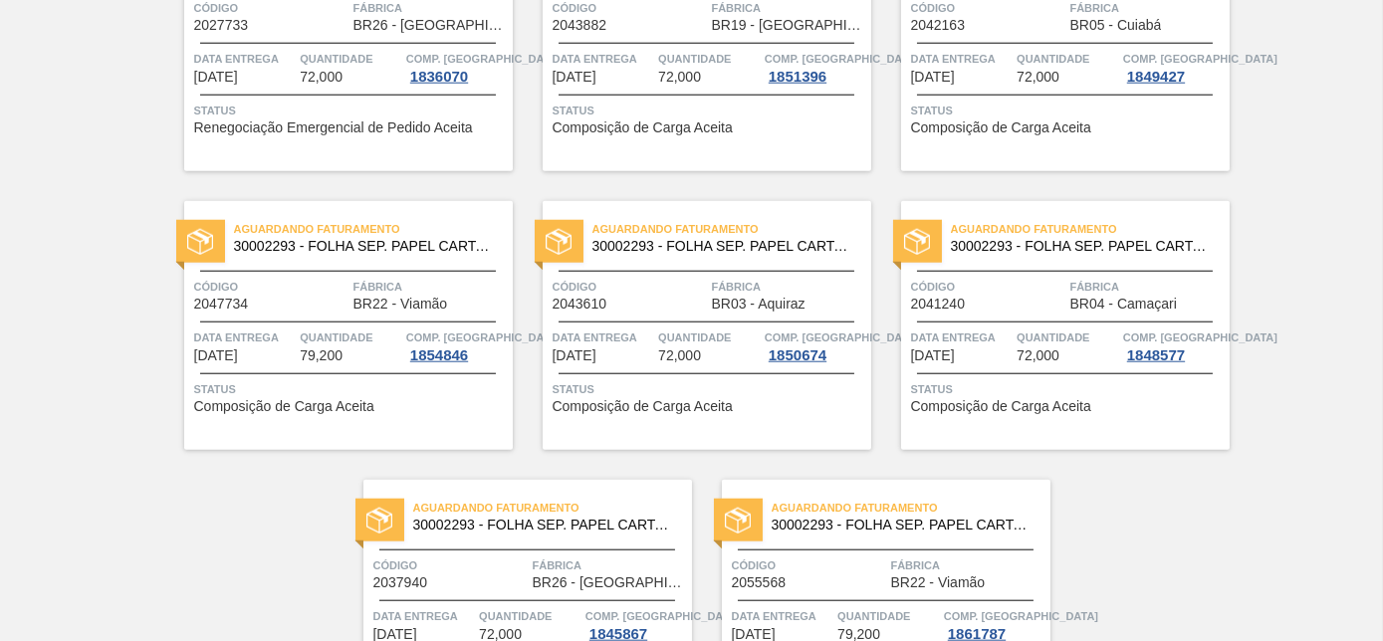
scroll to position [4324, 0]
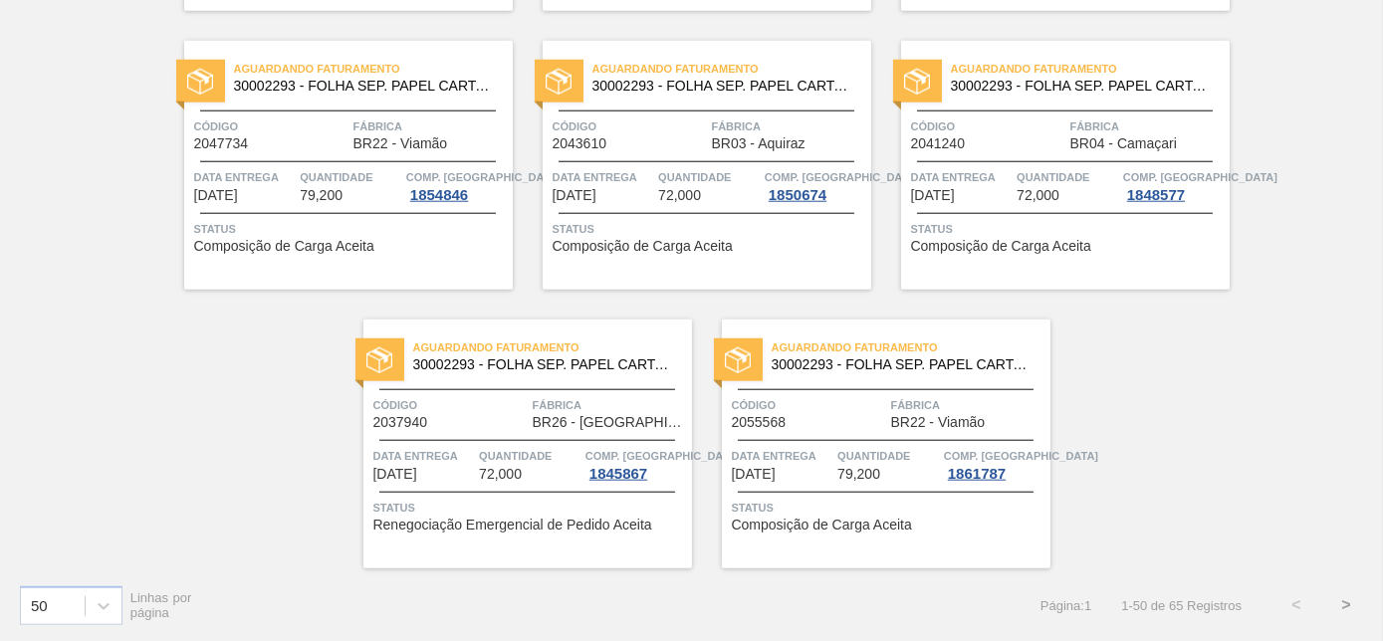
click at [1339, 606] on button ">" at bounding box center [1347, 606] width 50 height 50
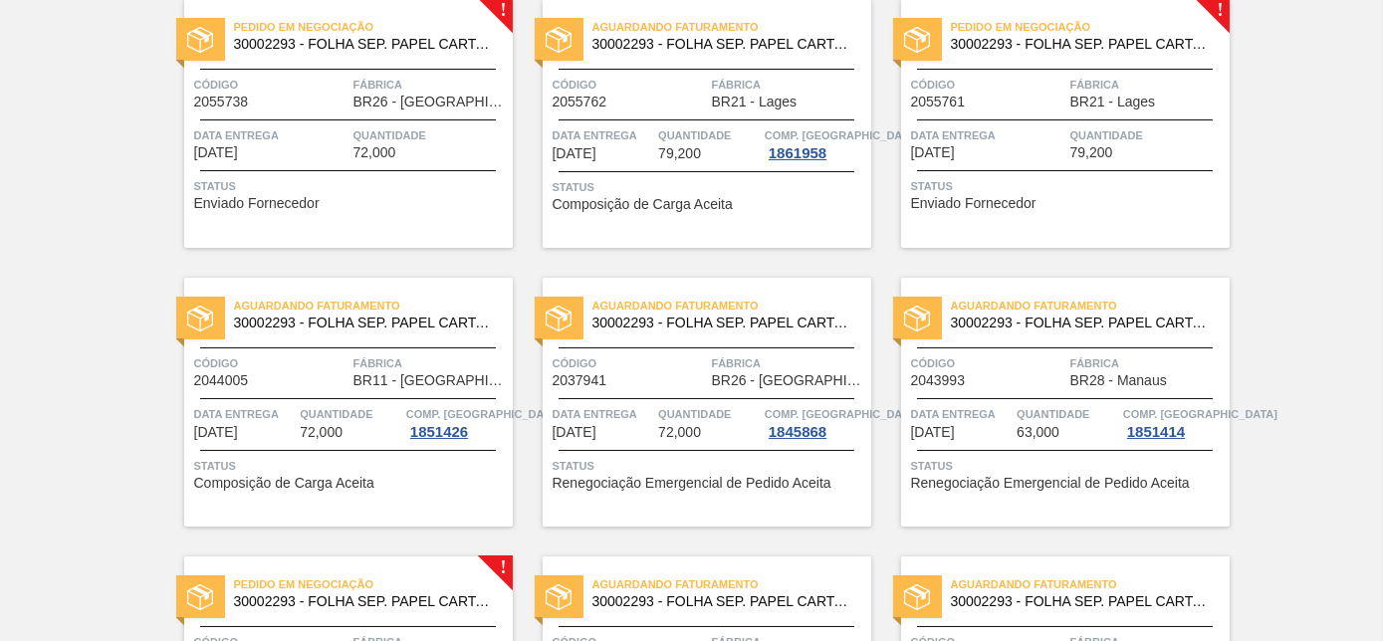
scroll to position [0, 0]
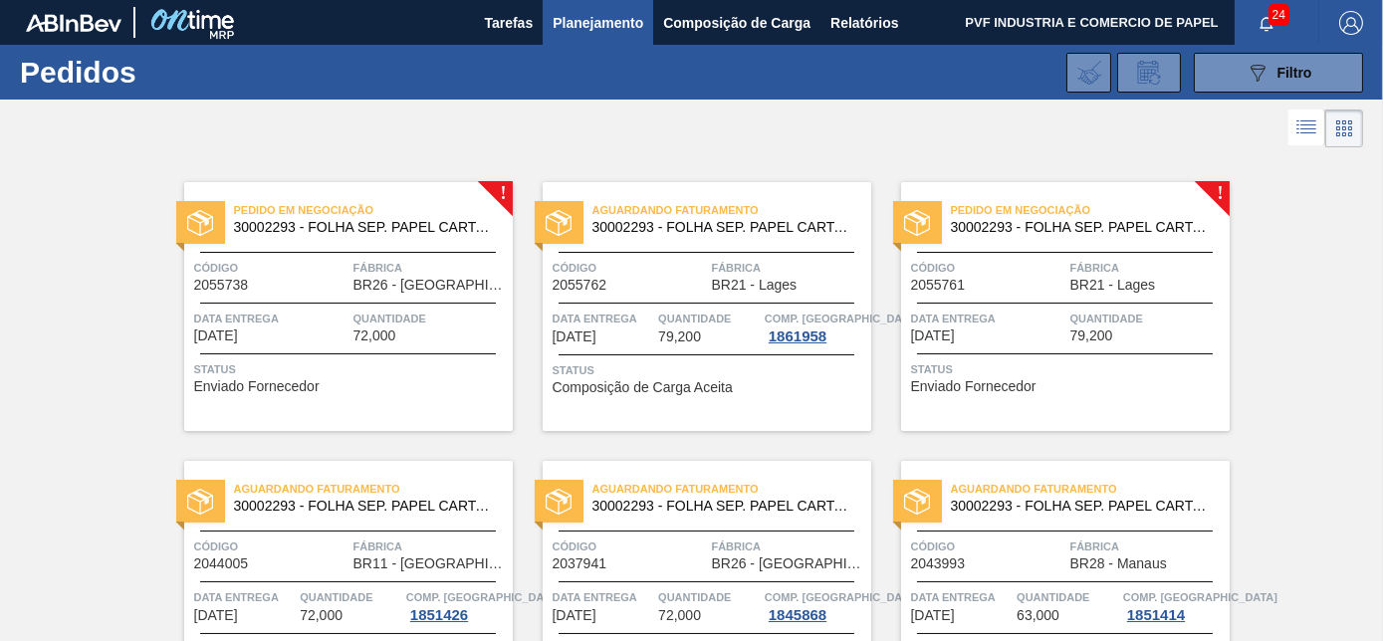
click at [1013, 286] on div "Código 2055761" at bounding box center [988, 275] width 154 height 35
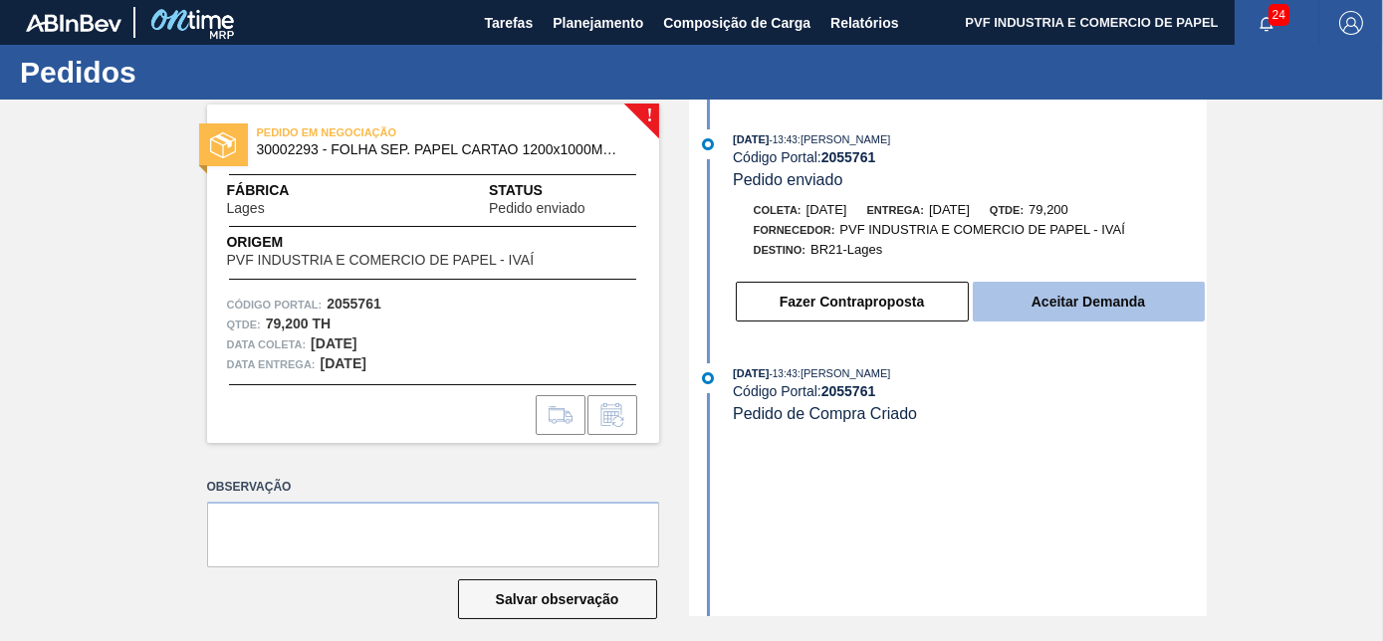
click at [1074, 306] on button "Aceitar Demanda" at bounding box center [1089, 302] width 232 height 40
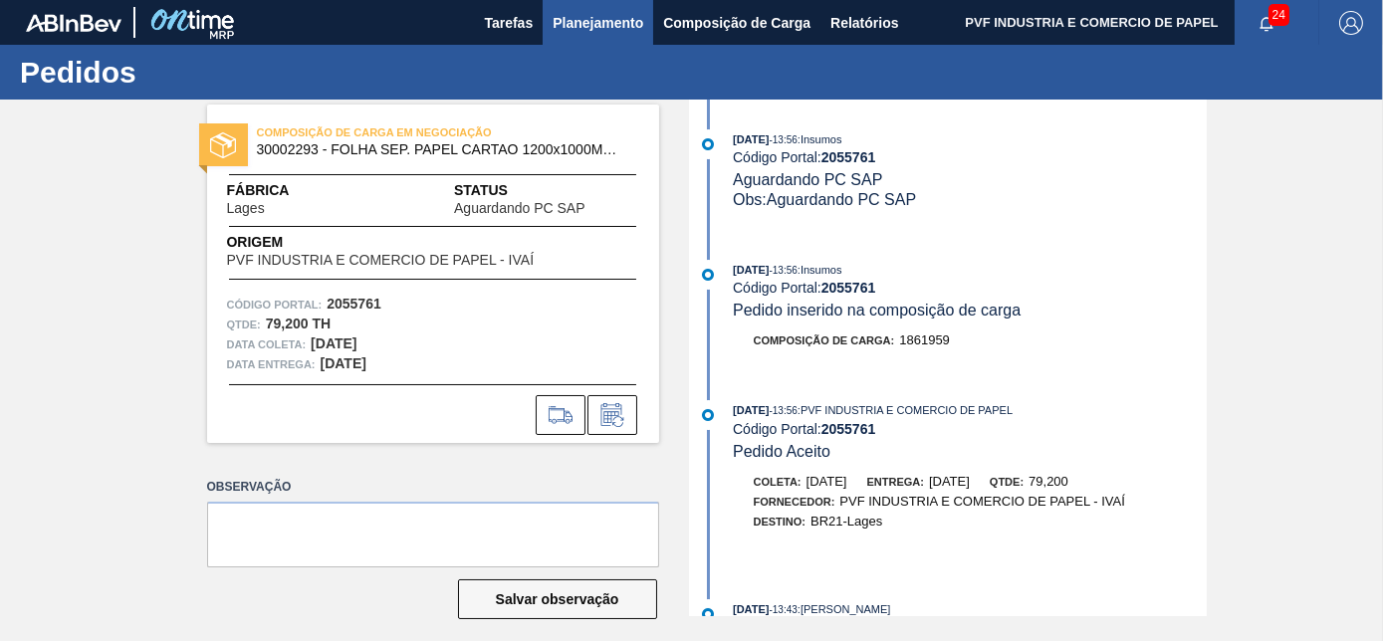
click at [590, 26] on span "Planejamento" at bounding box center [598, 23] width 91 height 24
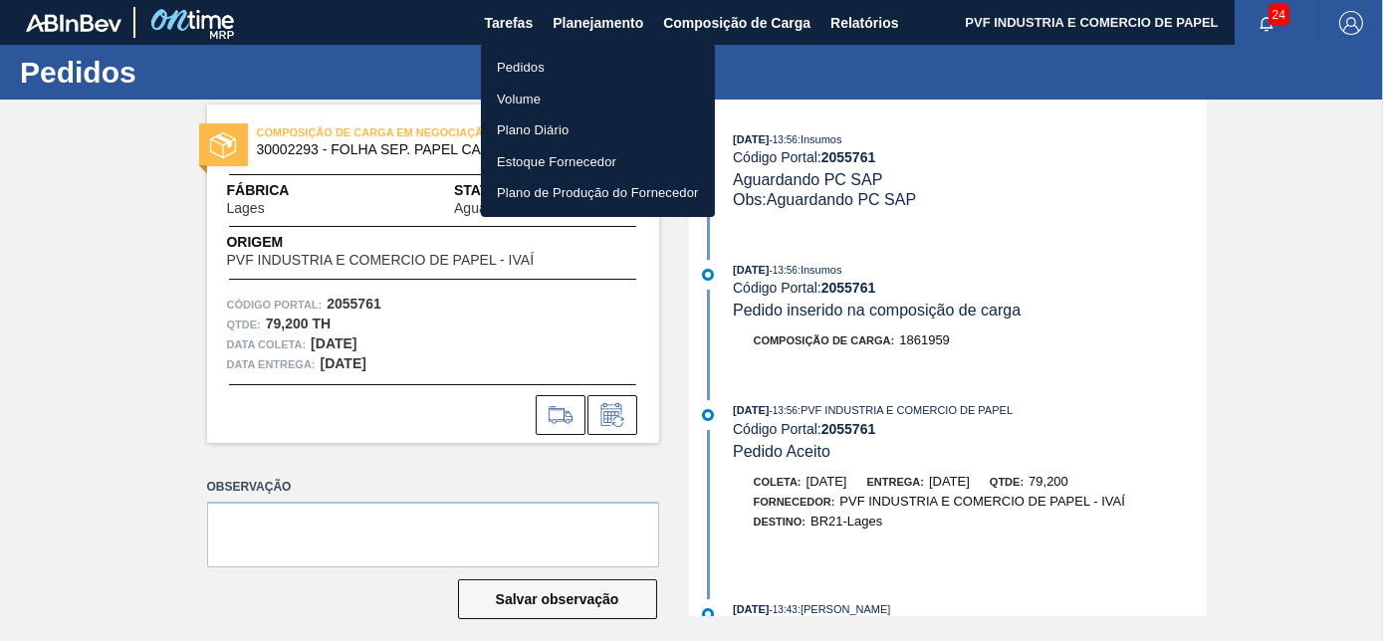
click at [526, 66] on li "Pedidos" at bounding box center [598, 68] width 234 height 32
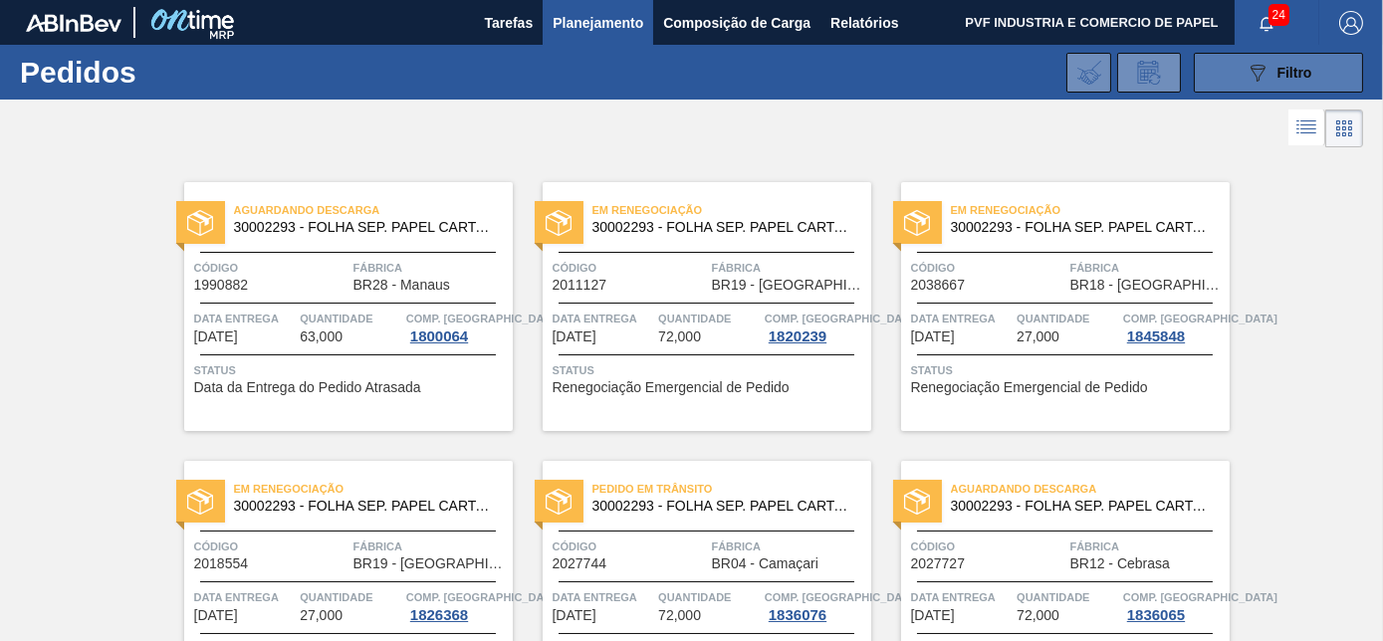
click at [1290, 77] on span "Filtro" at bounding box center [1295, 73] width 35 height 16
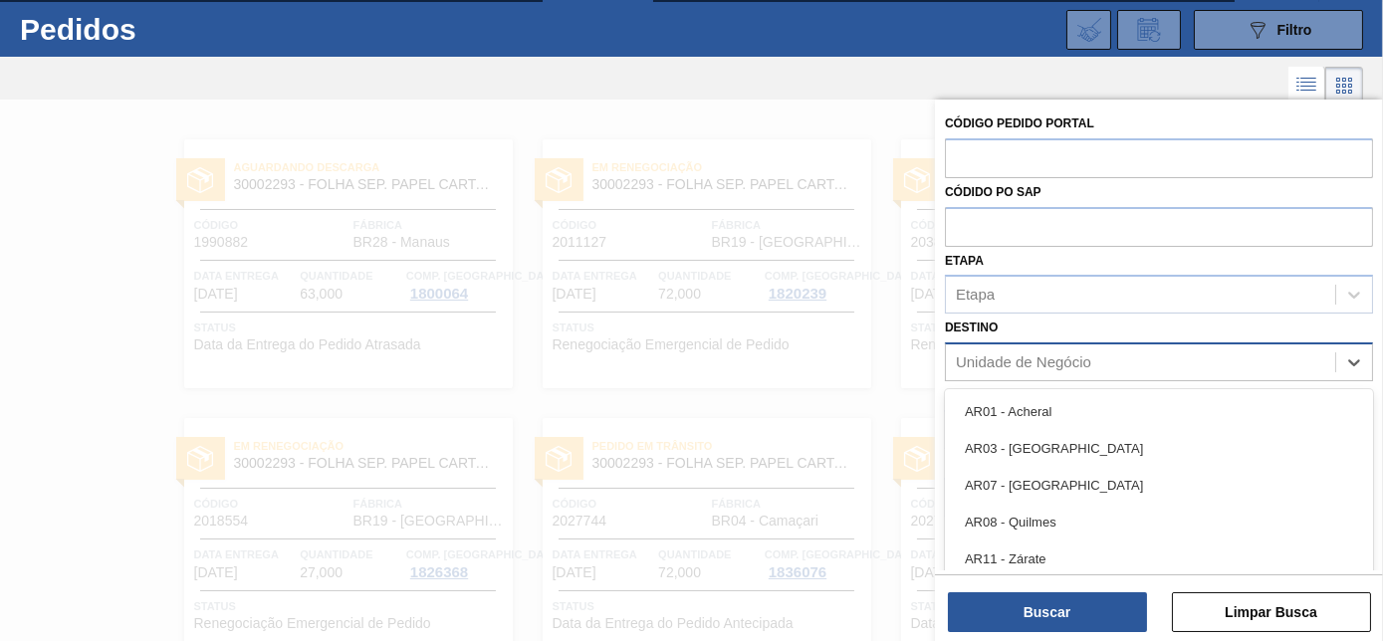
click at [1013, 356] on div "Unidade de Negócio" at bounding box center [1023, 363] width 135 height 17
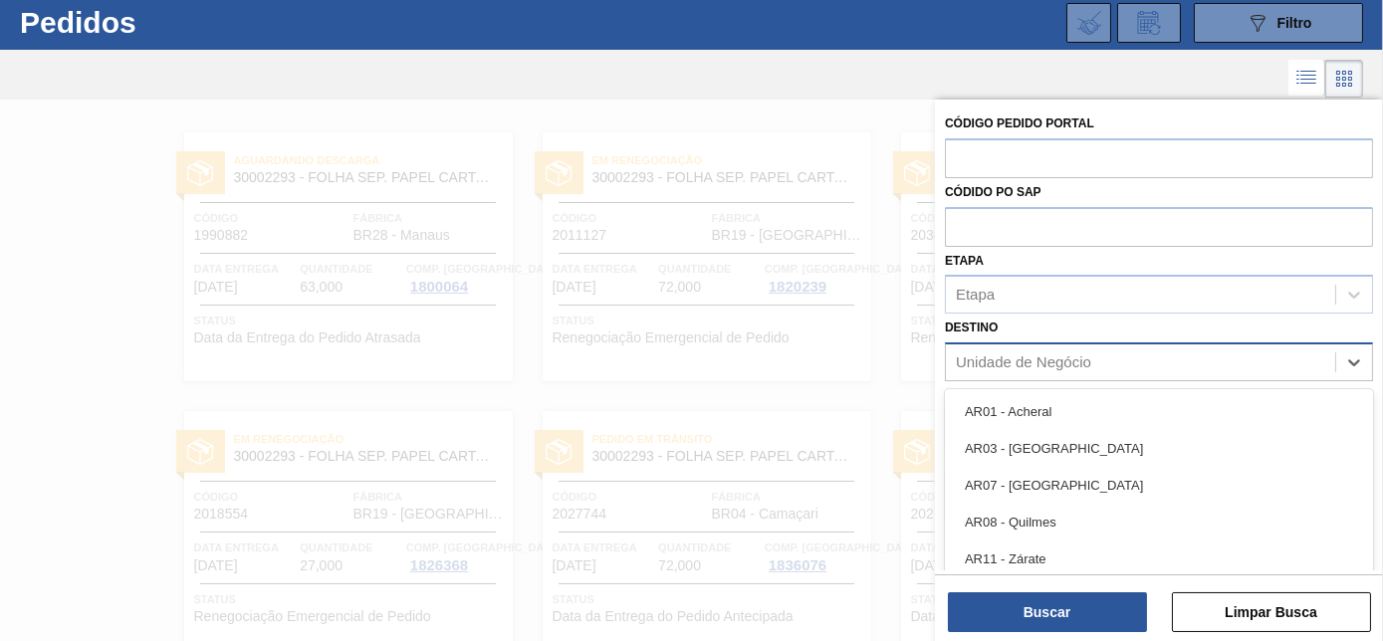
scroll to position [53, 0]
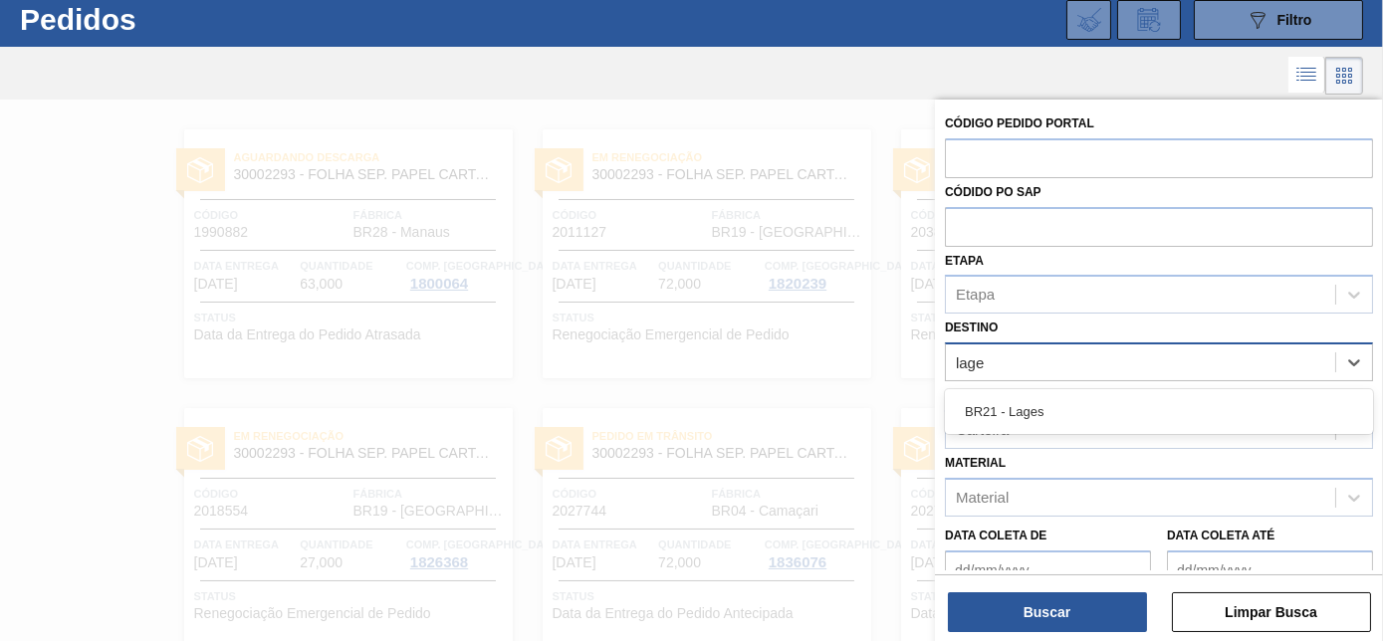
type input "lages"
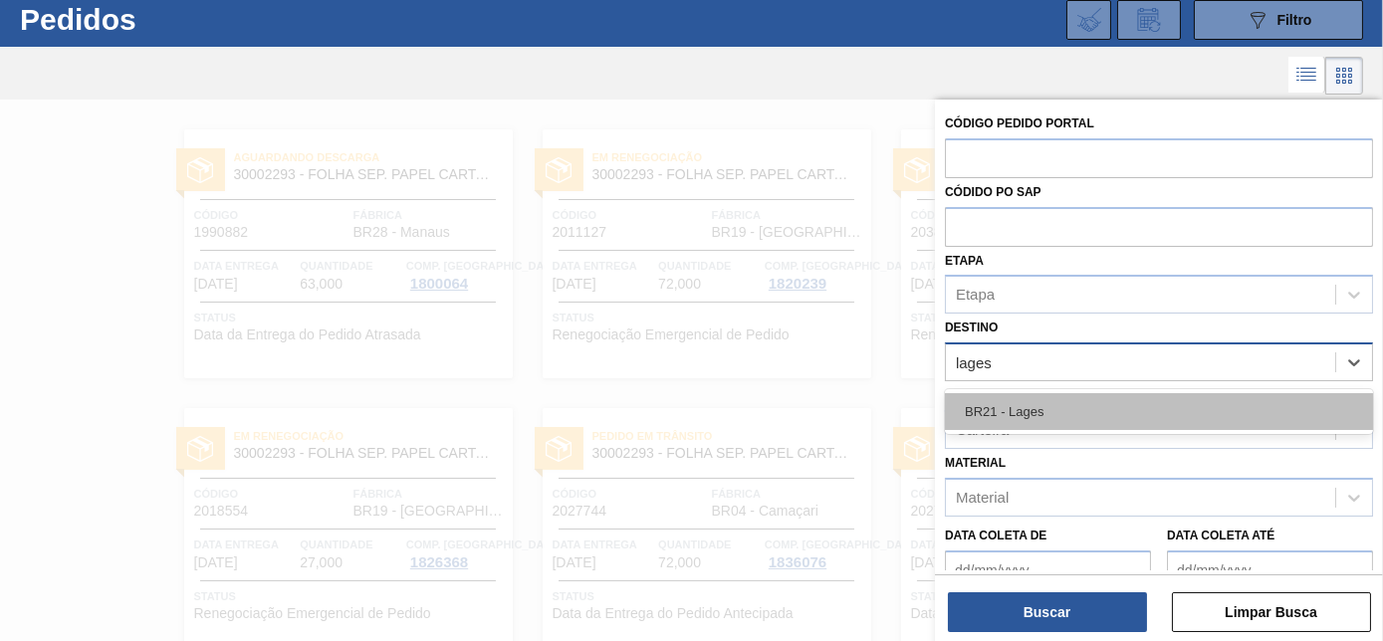
click at [1015, 408] on div "BR21 - Lages" at bounding box center [1159, 411] width 428 height 37
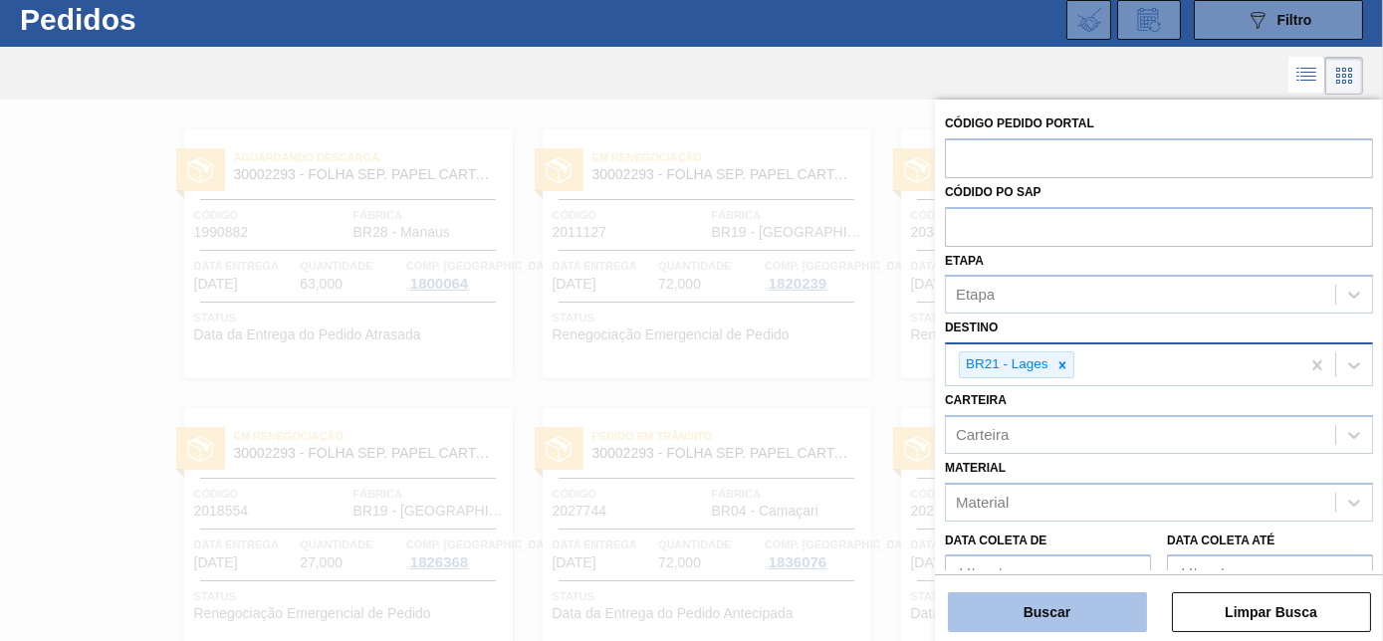
click at [1072, 621] on button "Buscar" at bounding box center [1047, 613] width 199 height 40
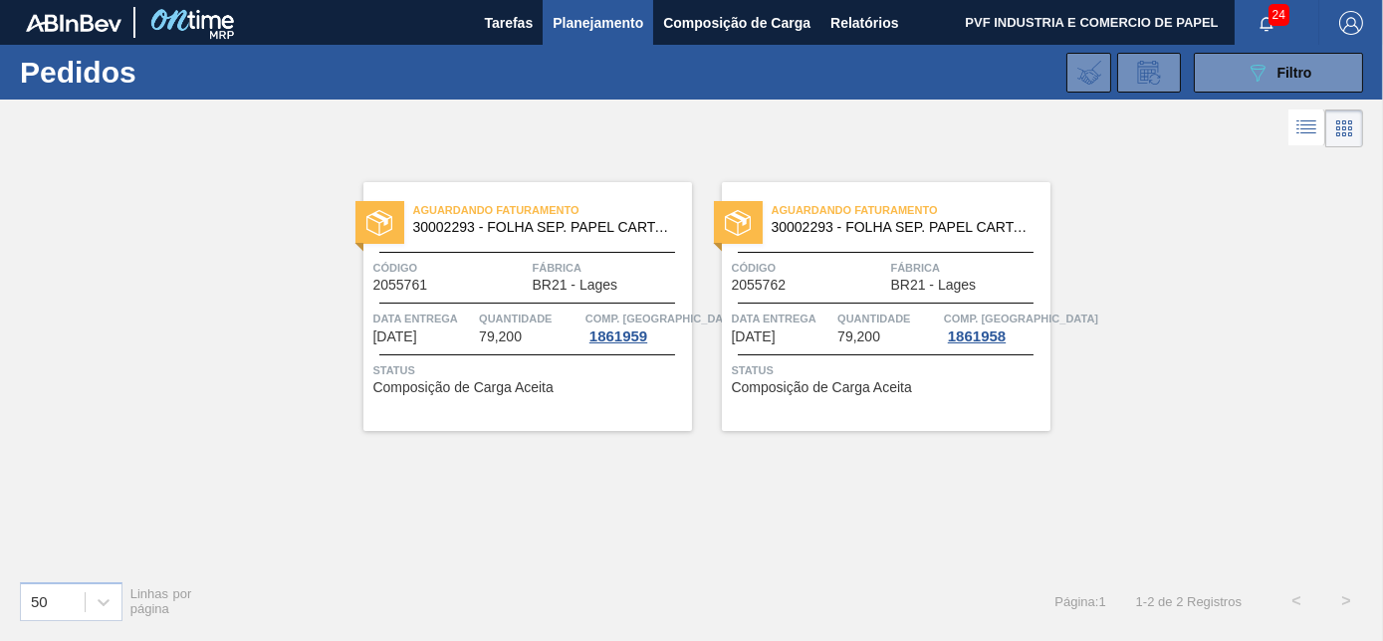
scroll to position [0, 0]
click at [488, 321] on span "Quantidade" at bounding box center [530, 319] width 102 height 20
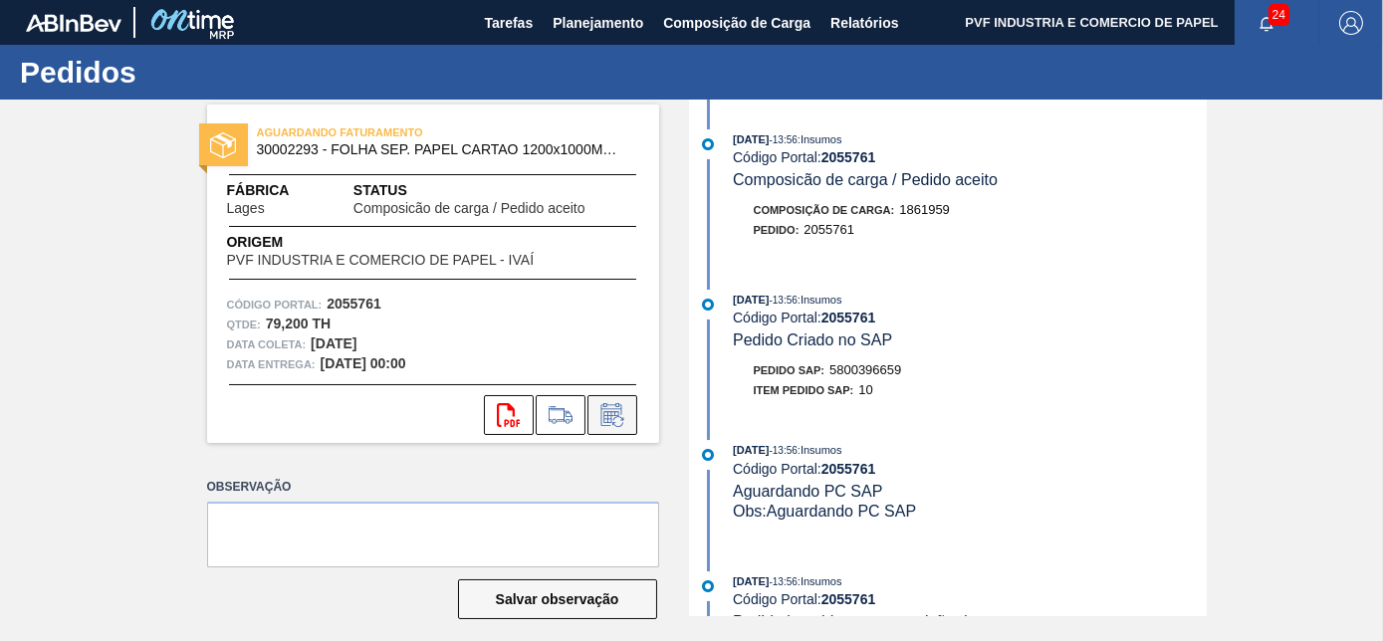
click at [610, 407] on icon at bounding box center [613, 415] width 32 height 24
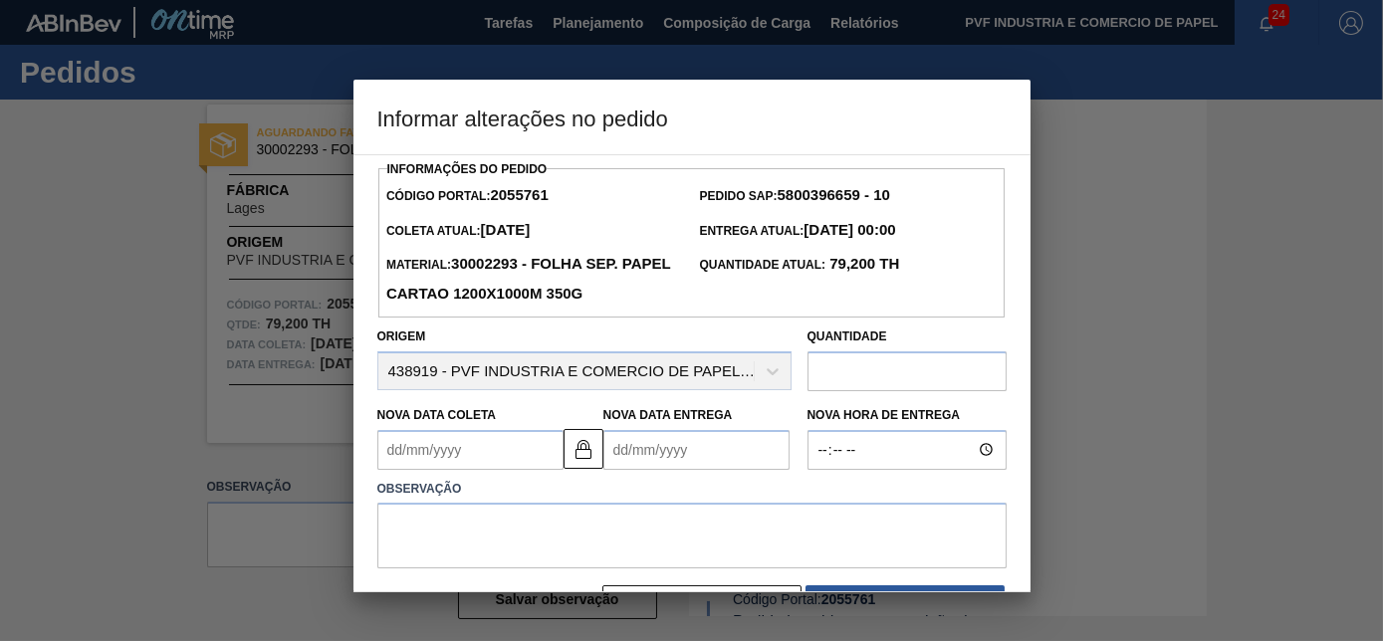
click at [642, 462] on Entrega2055761 "Nova Data Entrega" at bounding box center [697, 450] width 186 height 40
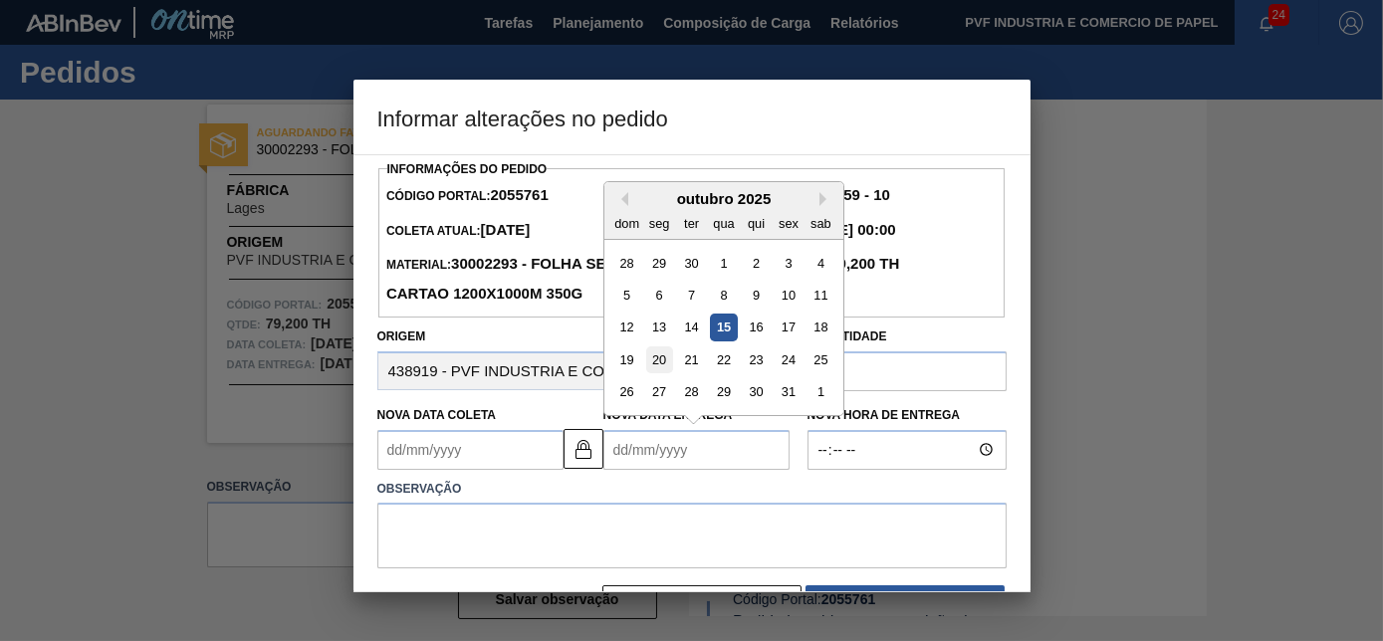
click at [649, 357] on div "20" at bounding box center [658, 360] width 27 height 27
type Coleta2055761 "[DATE]"
type Entrega2055761 "[DATE]"
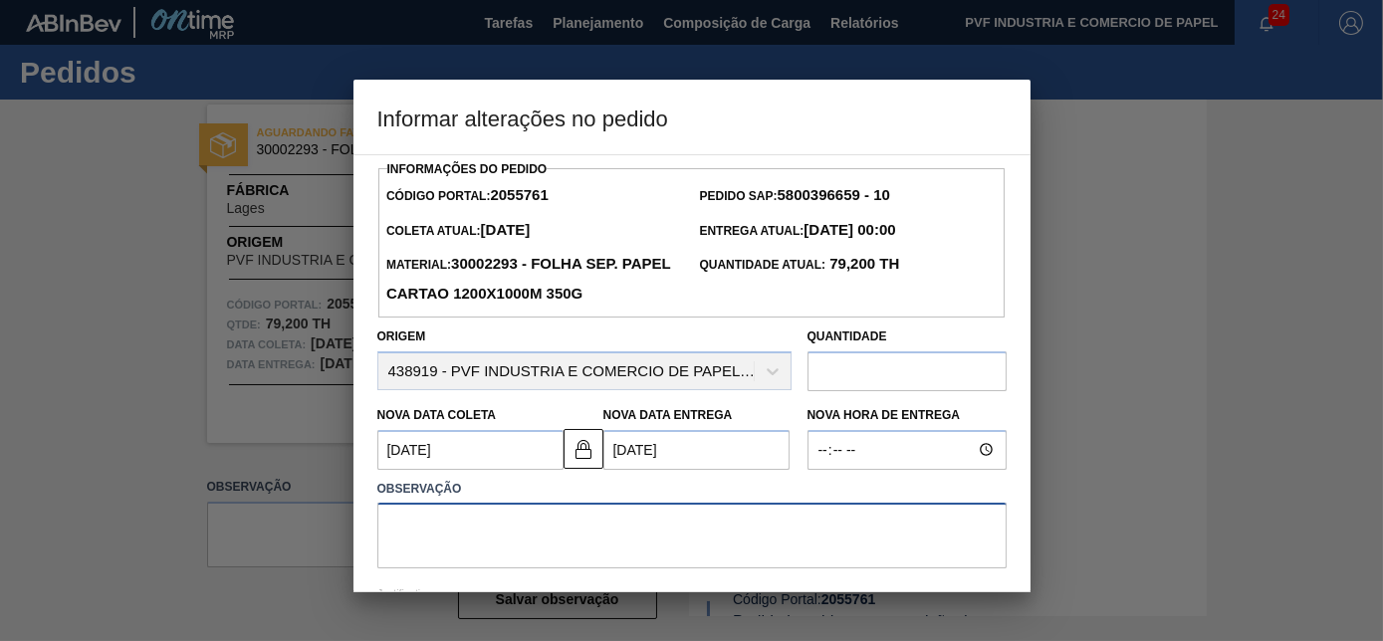
click at [539, 536] on textarea at bounding box center [691, 536] width 629 height 66
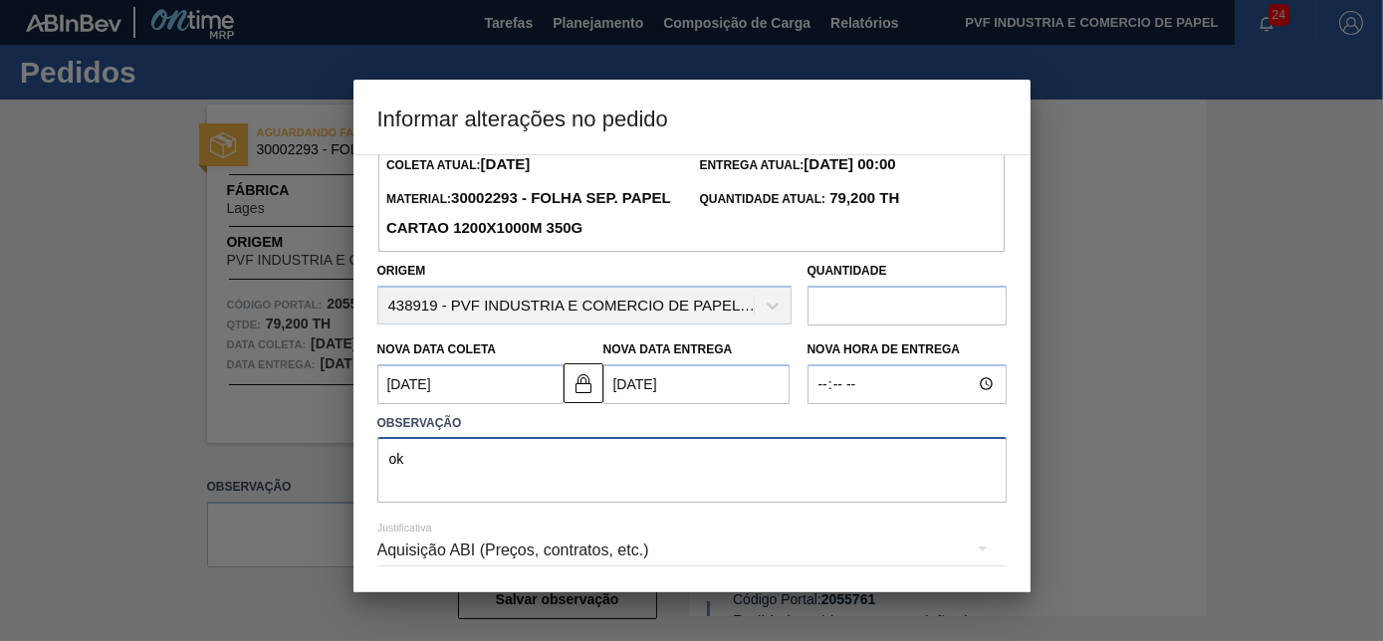
scroll to position [137, 0]
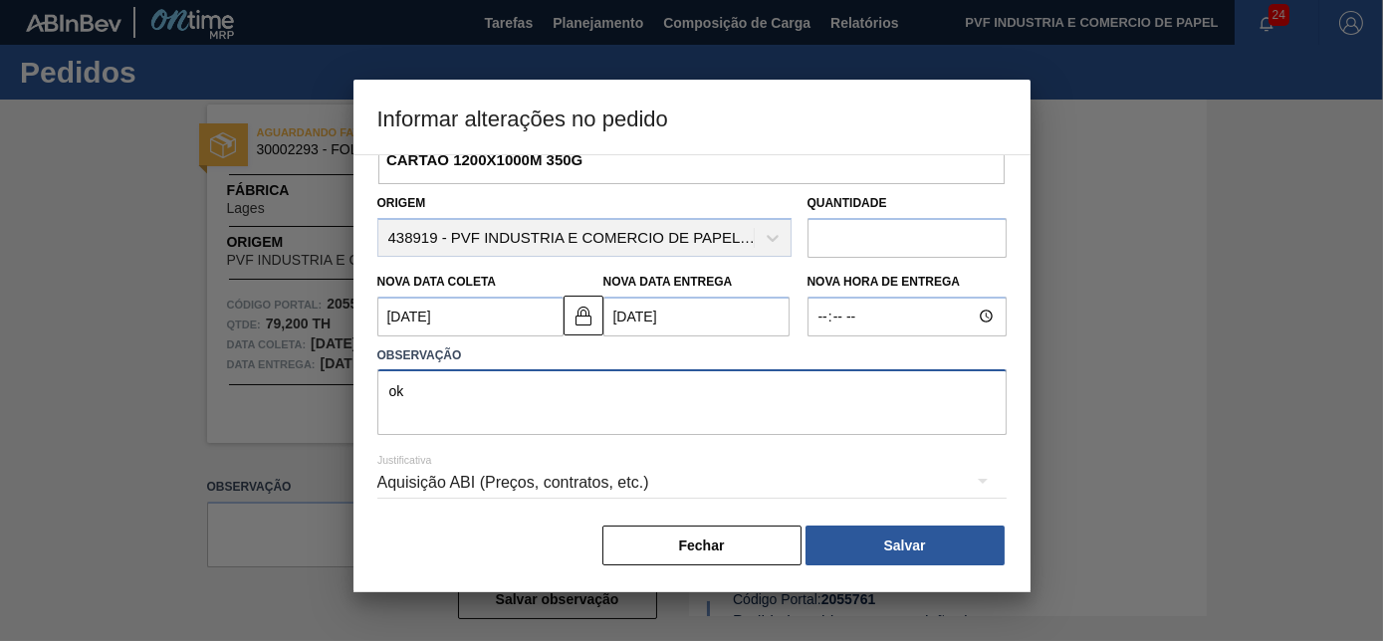
type textarea "ok"
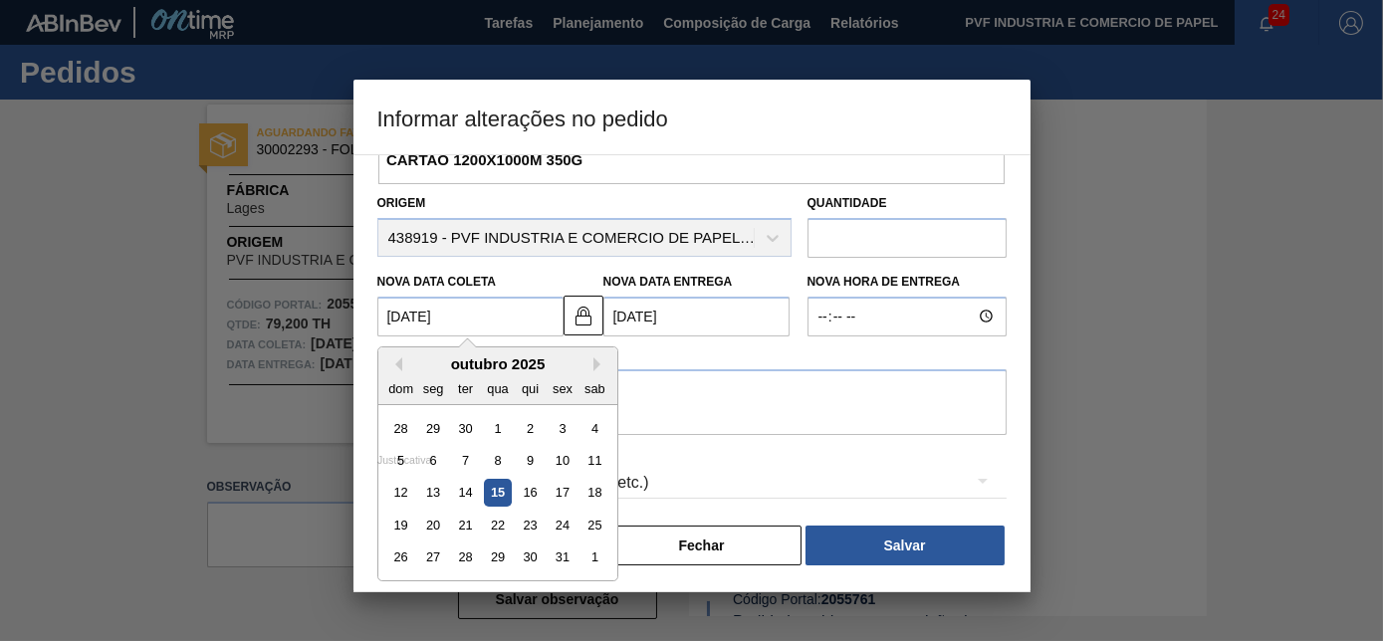
click at [403, 316] on Coleta2055761 "[DATE]" at bounding box center [470, 317] width 186 height 40
click at [518, 490] on div "16" at bounding box center [529, 492] width 27 height 27
type Coleta2055761 "[DATE]"
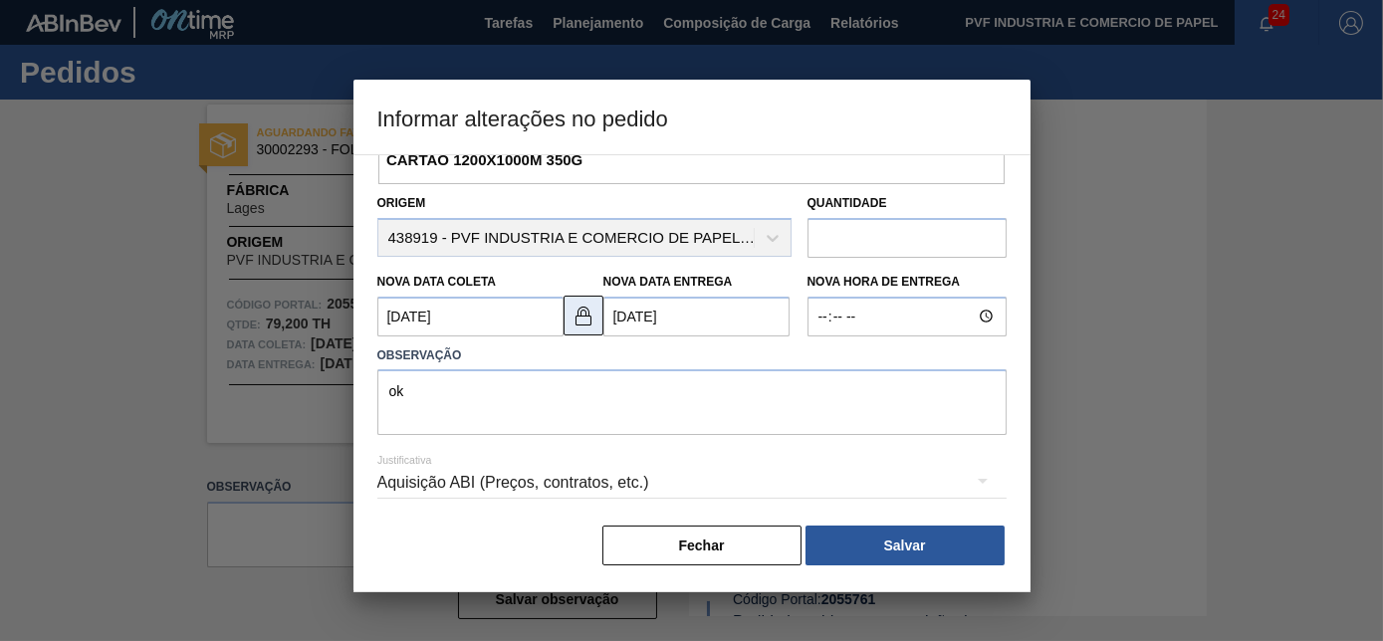
click at [584, 315] on img at bounding box center [584, 316] width 24 height 24
click at [630, 316] on Entrega2055761 "[DATE]" at bounding box center [697, 317] width 186 height 40
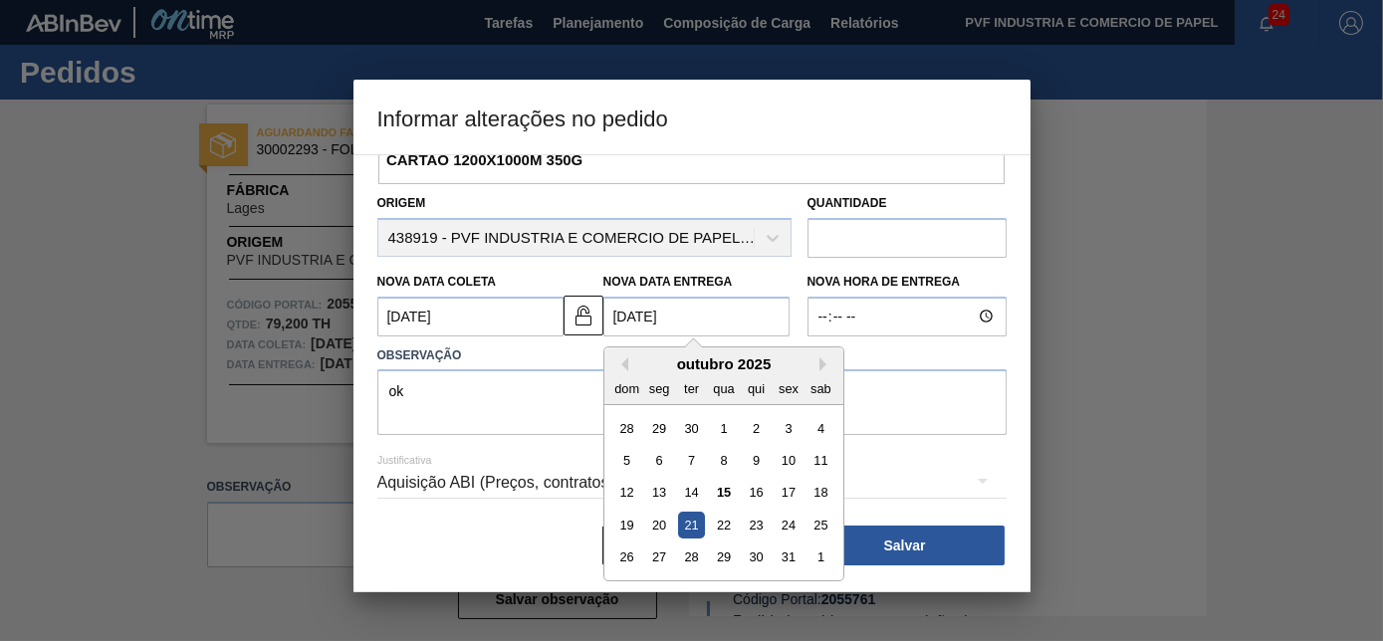
click at [648, 509] on div "19 20 21 22 23 24 25" at bounding box center [724, 525] width 226 height 32
click at [659, 521] on div "20" at bounding box center [658, 525] width 27 height 27
type Entrega2055761 "[DATE]"
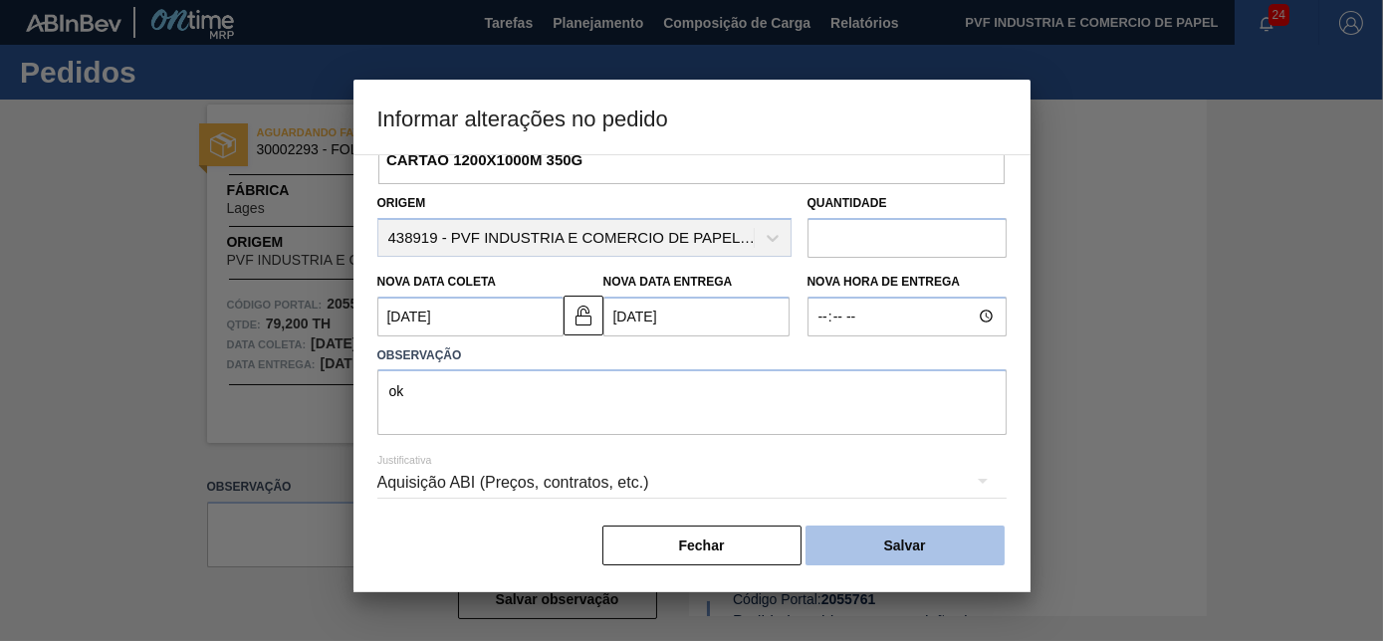
click at [939, 542] on button "Salvar" at bounding box center [905, 546] width 199 height 40
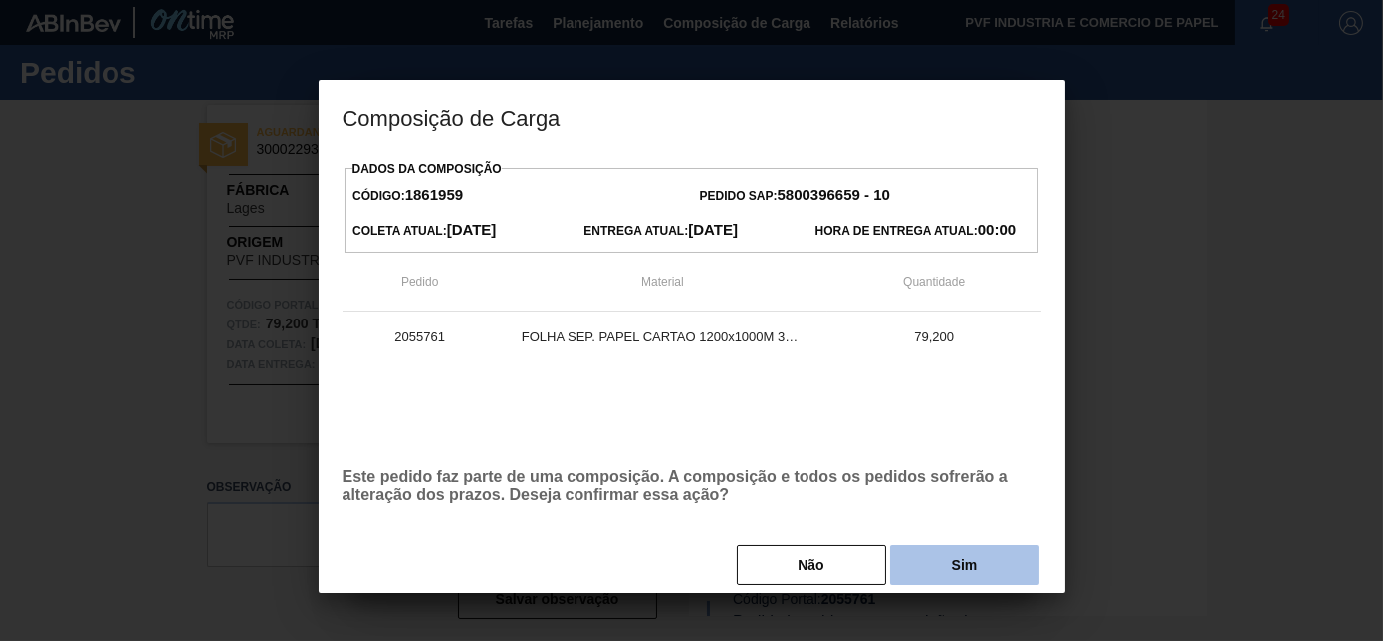
click at [954, 569] on button "Sim" at bounding box center [964, 566] width 149 height 40
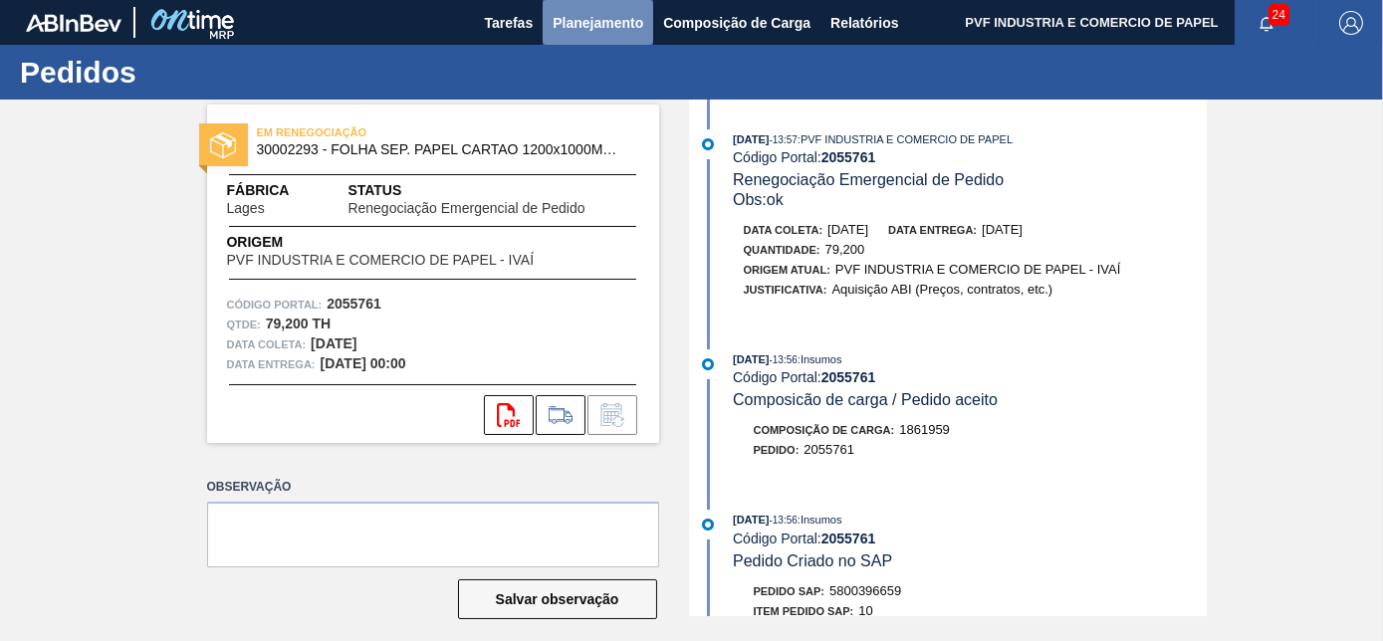
click at [598, 21] on span "Planejamento" at bounding box center [598, 23] width 91 height 24
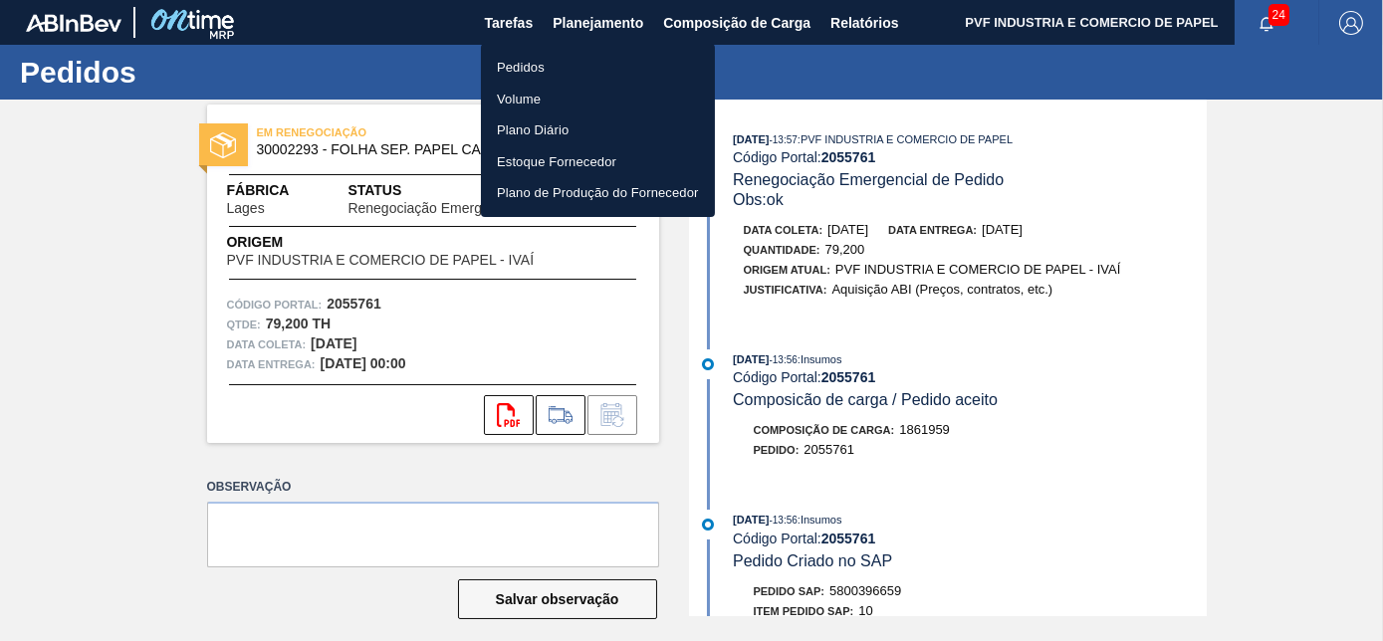
click at [526, 58] on li "Pedidos" at bounding box center [598, 68] width 234 height 32
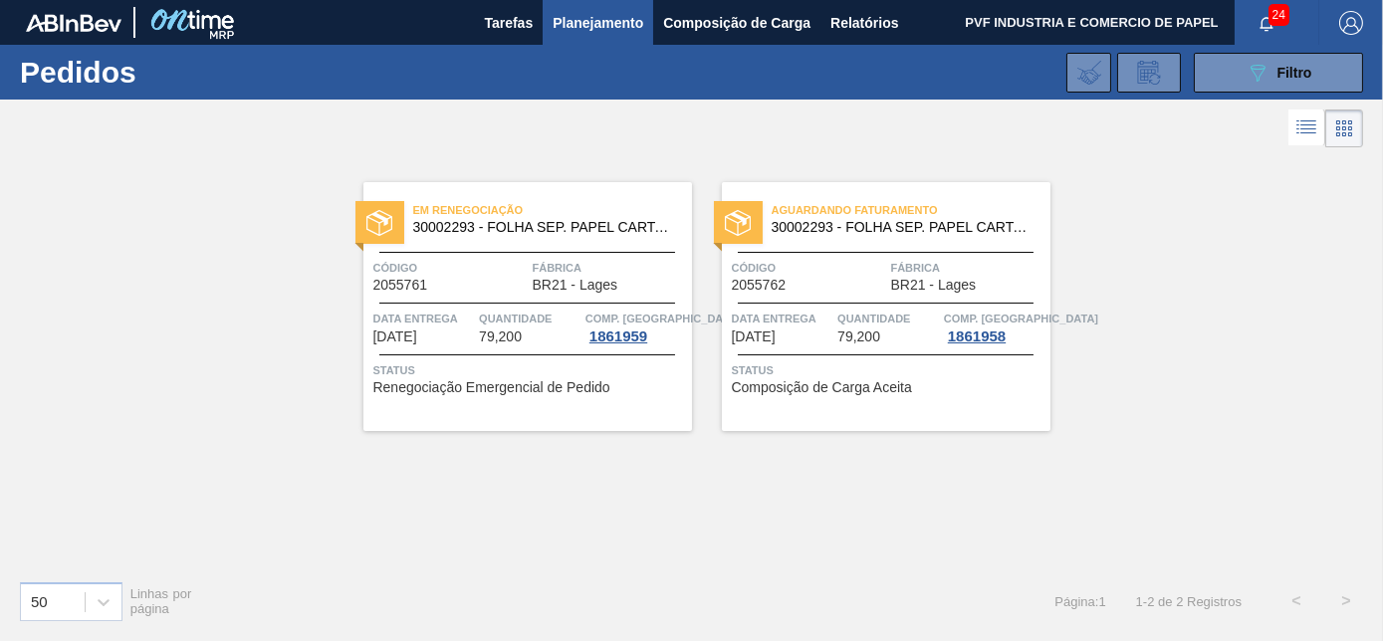
click at [837, 294] on div "Aguardando Faturamento 30002293 - FOLHA SEP. PAPEL CARTAO 1200x1000M 350g Códig…" at bounding box center [886, 306] width 329 height 249
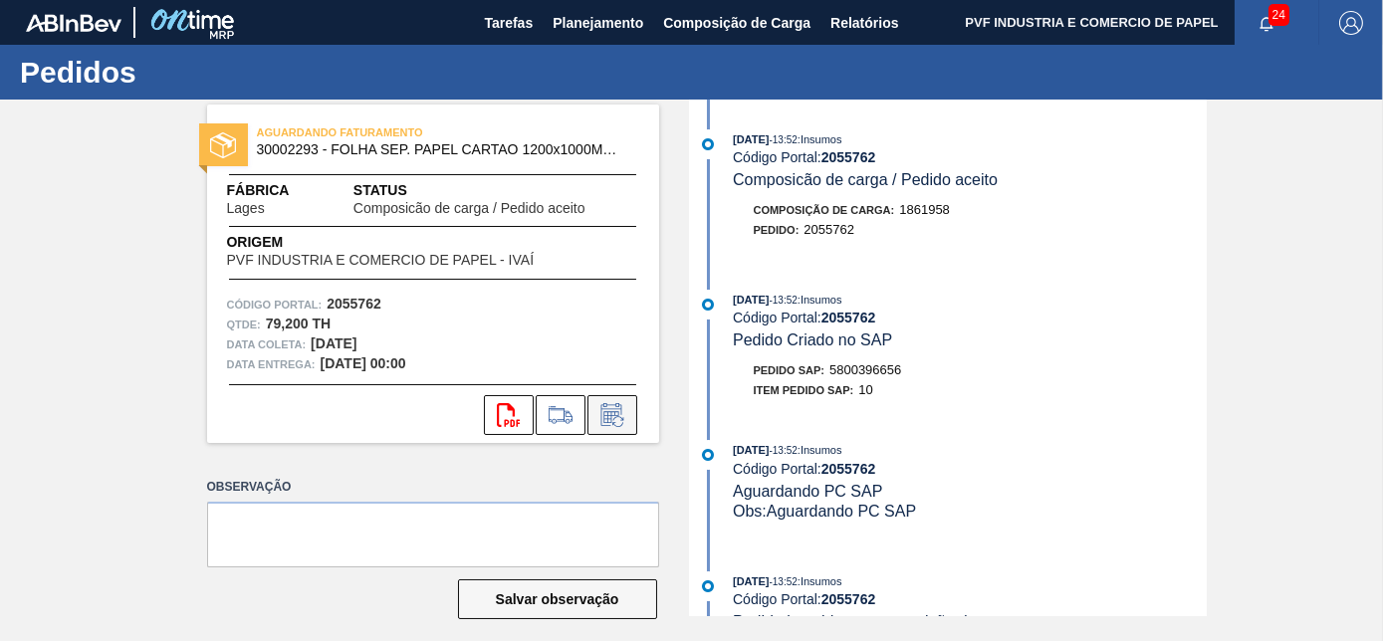
click at [614, 416] on icon at bounding box center [613, 415] width 32 height 24
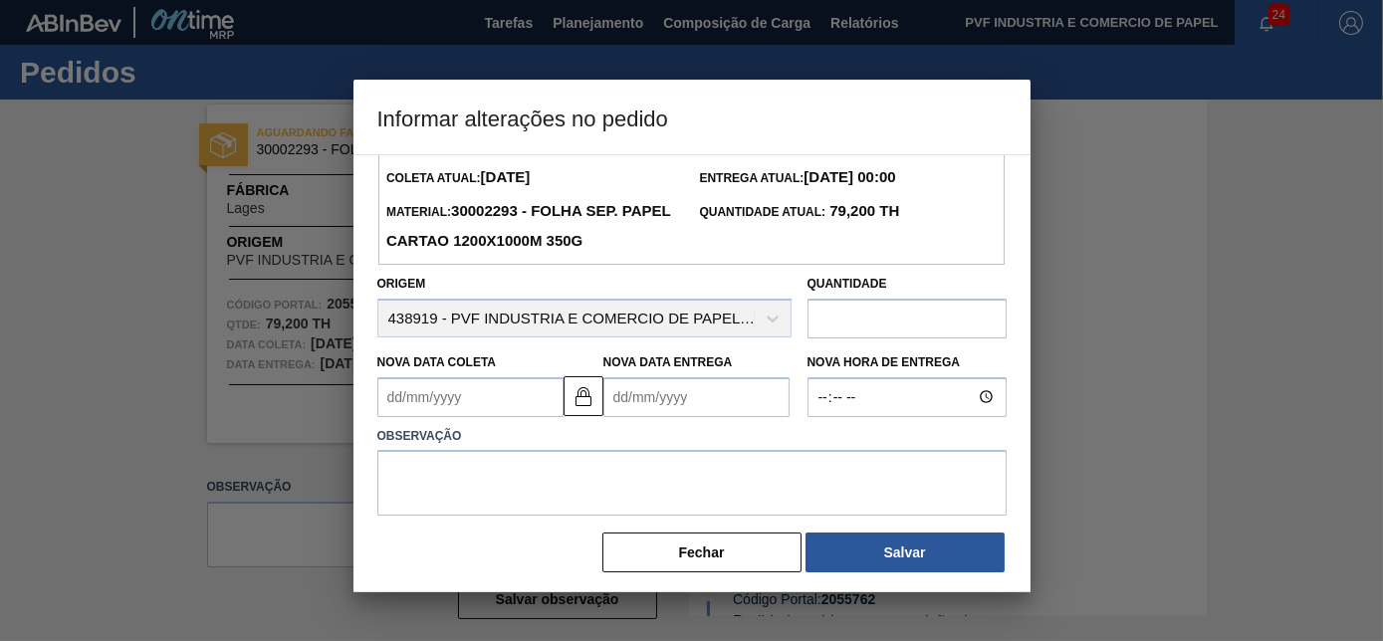
scroll to position [64, 0]
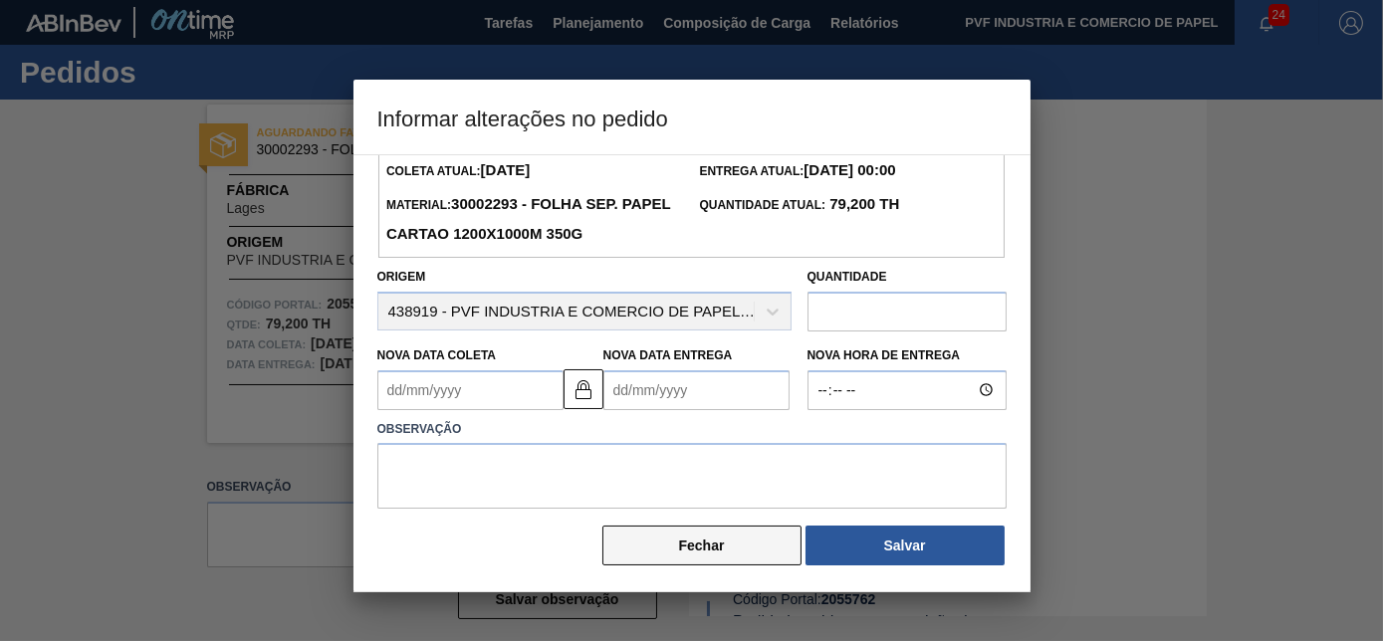
click at [715, 530] on button "Fechar" at bounding box center [702, 546] width 199 height 40
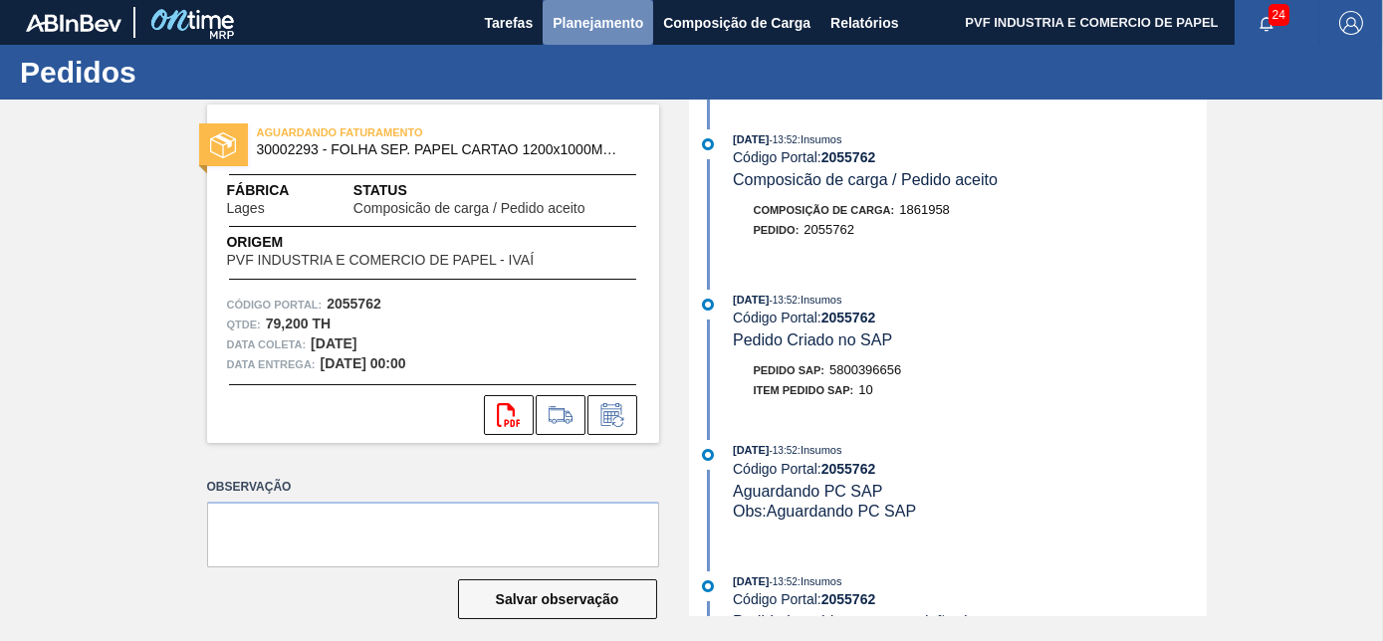
click at [579, 19] on span "Planejamento" at bounding box center [598, 23] width 91 height 24
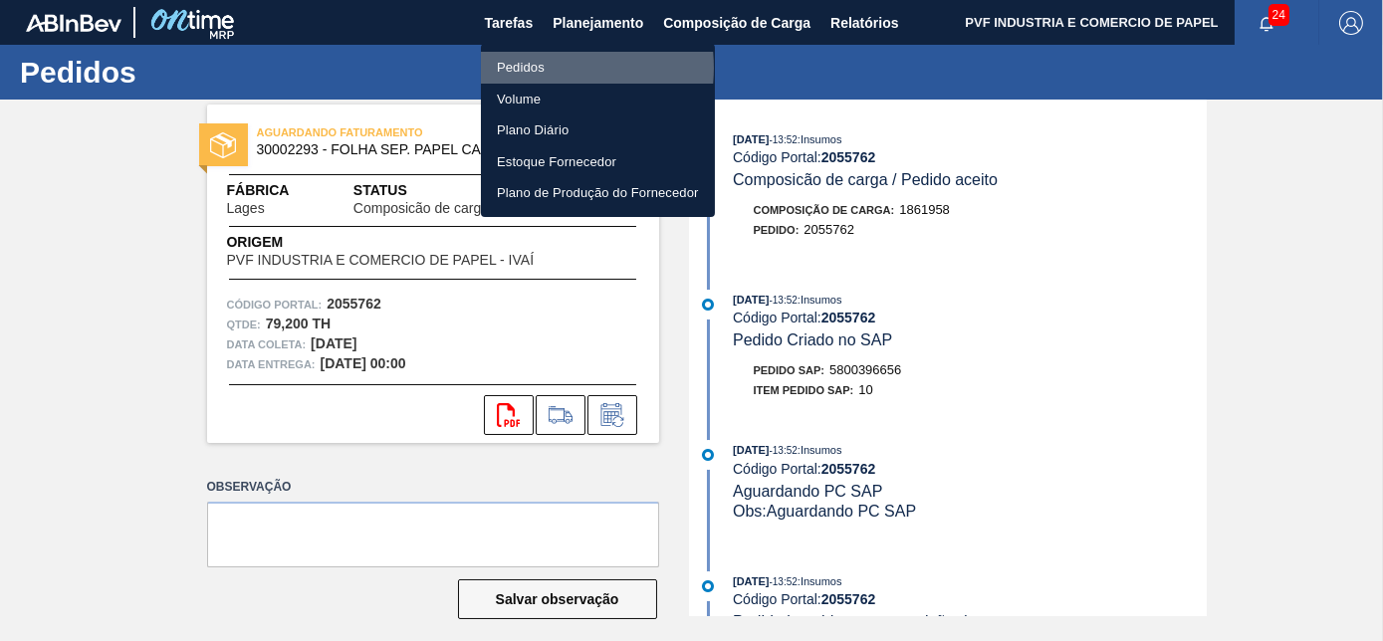
click at [538, 68] on li "Pedidos" at bounding box center [598, 68] width 234 height 32
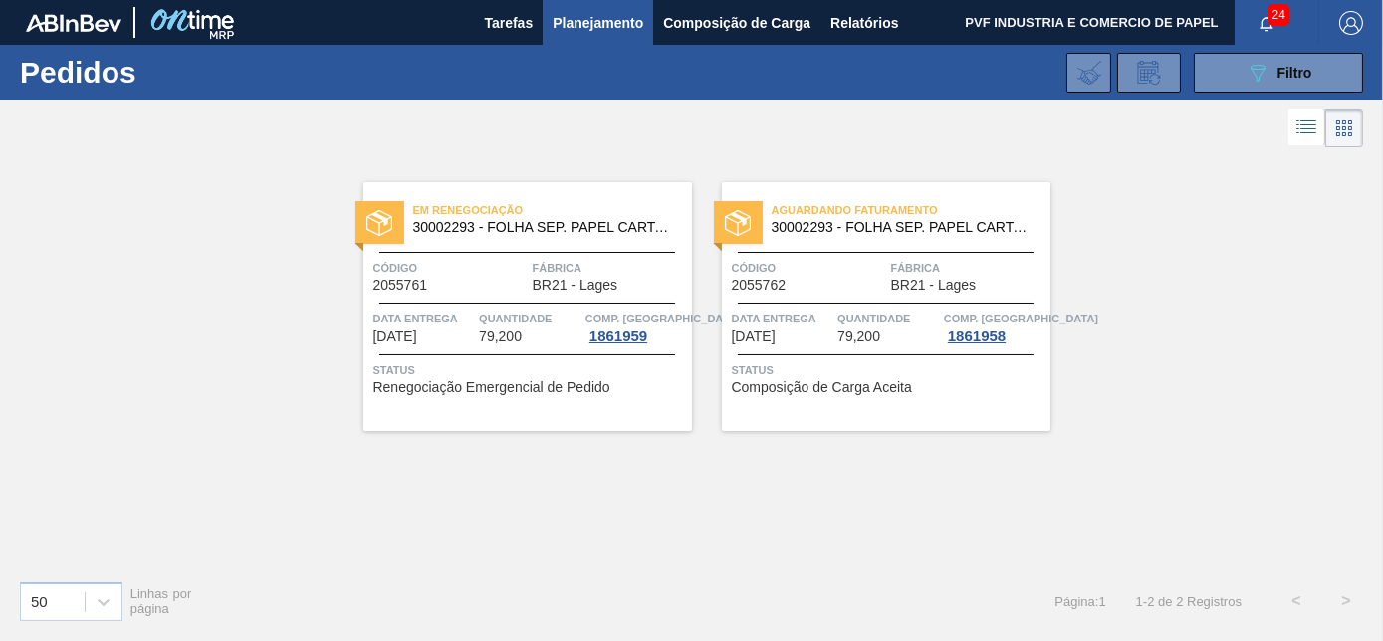
click at [560, 256] on div "Em Renegociação 30002293 - FOLHA SEP. PAPEL CARTAO 1200x1000M 350g Código 20557…" at bounding box center [528, 306] width 329 height 249
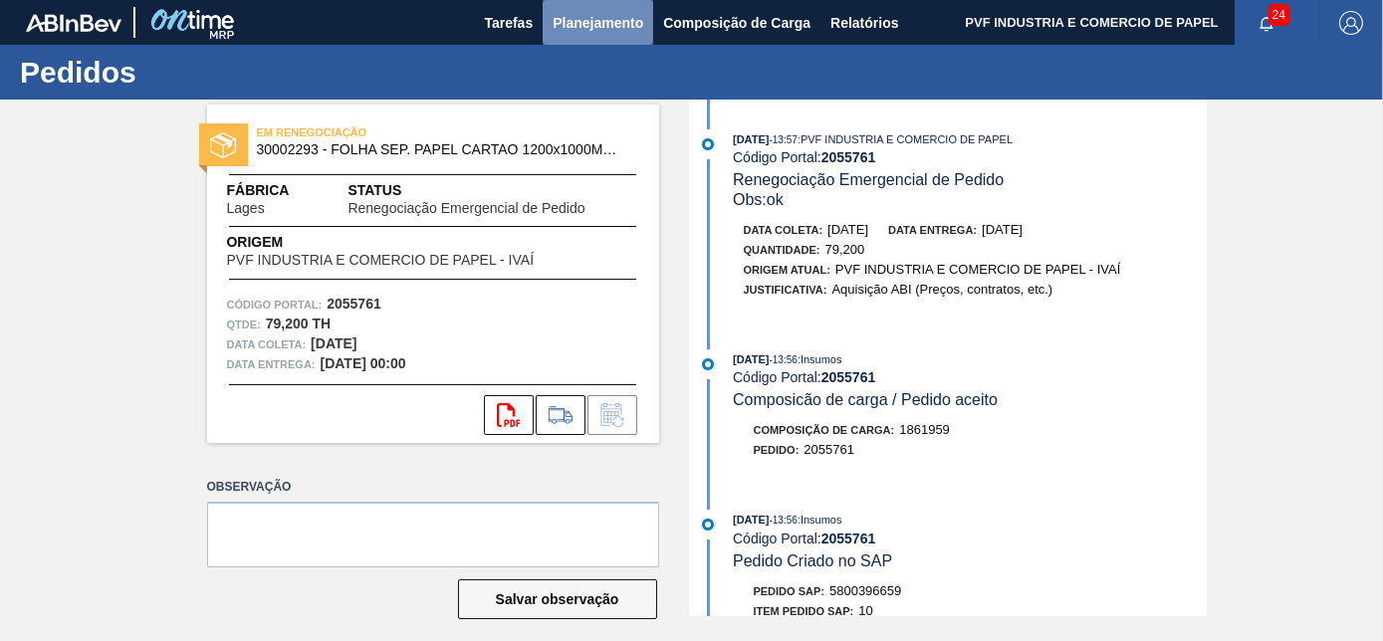
click at [587, 19] on span "Planejamento" at bounding box center [598, 23] width 91 height 24
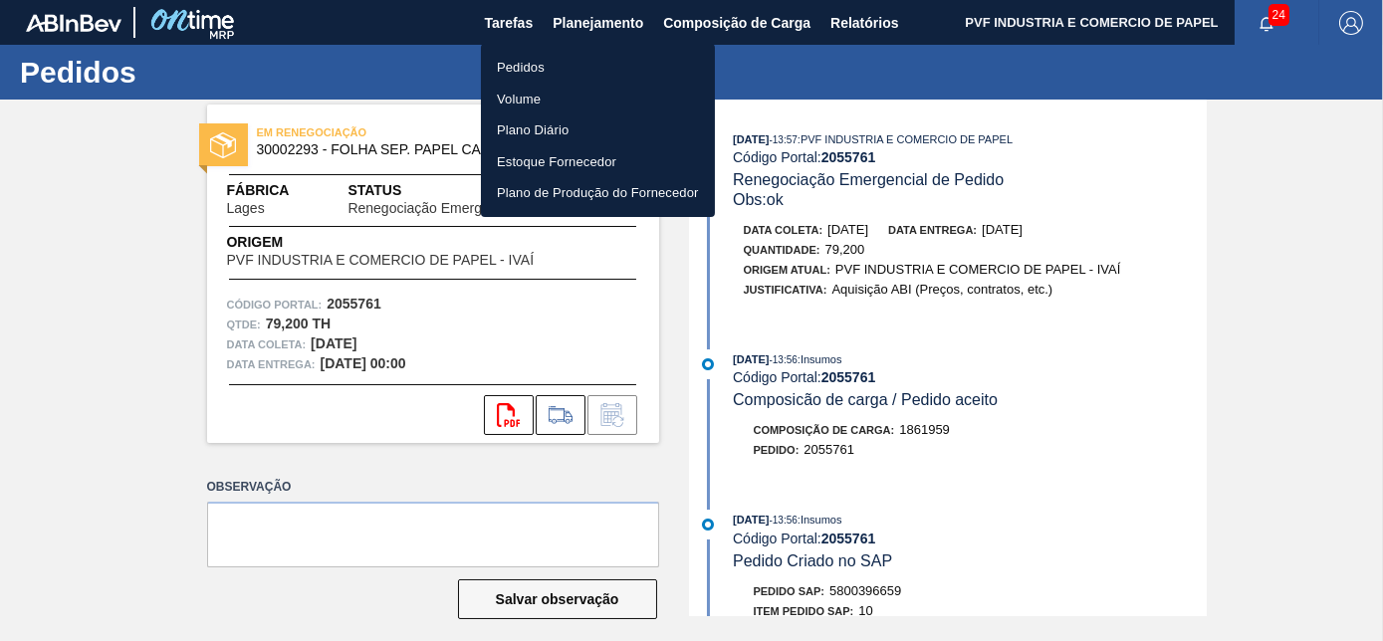
click at [530, 74] on li "Pedidos" at bounding box center [598, 68] width 234 height 32
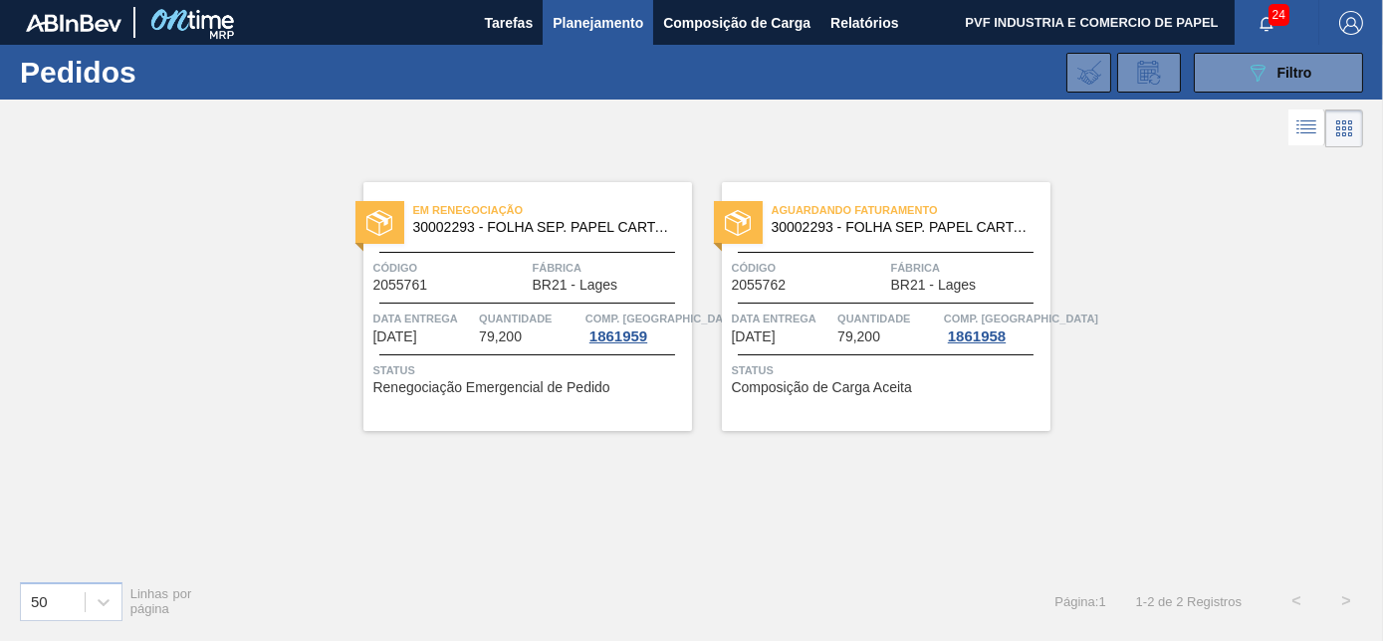
click at [807, 293] on div "Aguardando Faturamento 30002293 - FOLHA SEP. PAPEL CARTAO 1200x1000M 350g Códig…" at bounding box center [886, 306] width 329 height 249
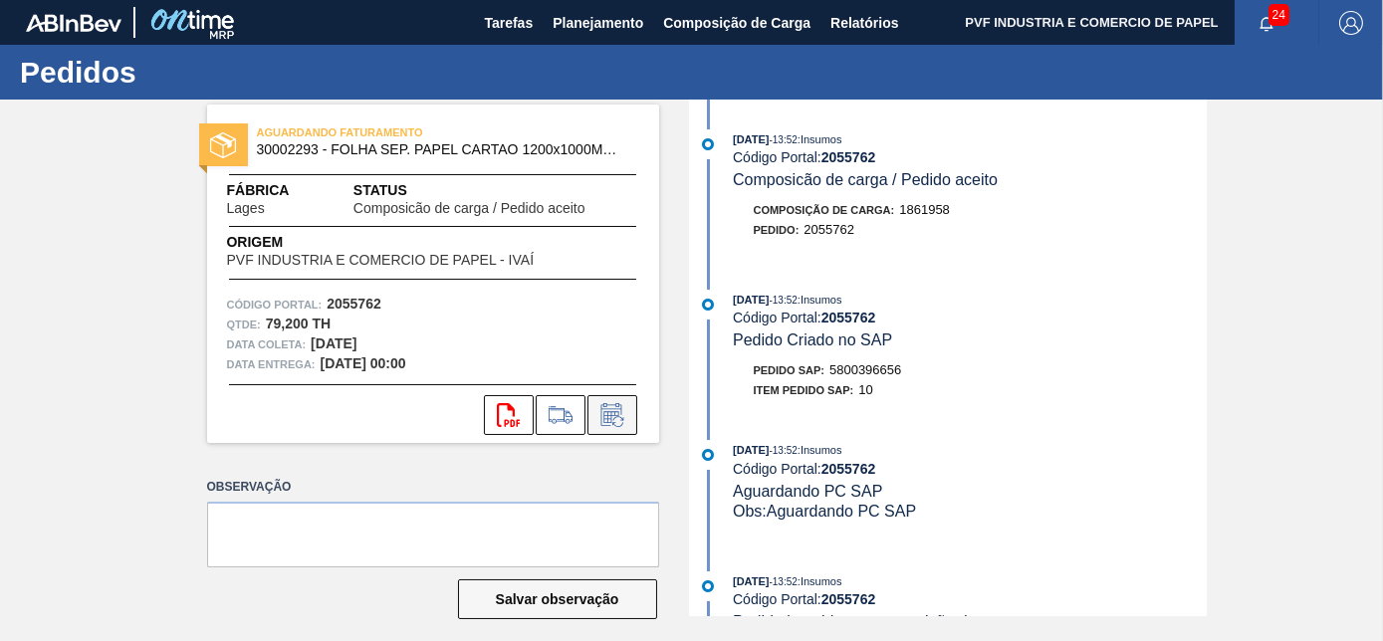
click at [611, 414] on icon at bounding box center [613, 415] width 32 height 24
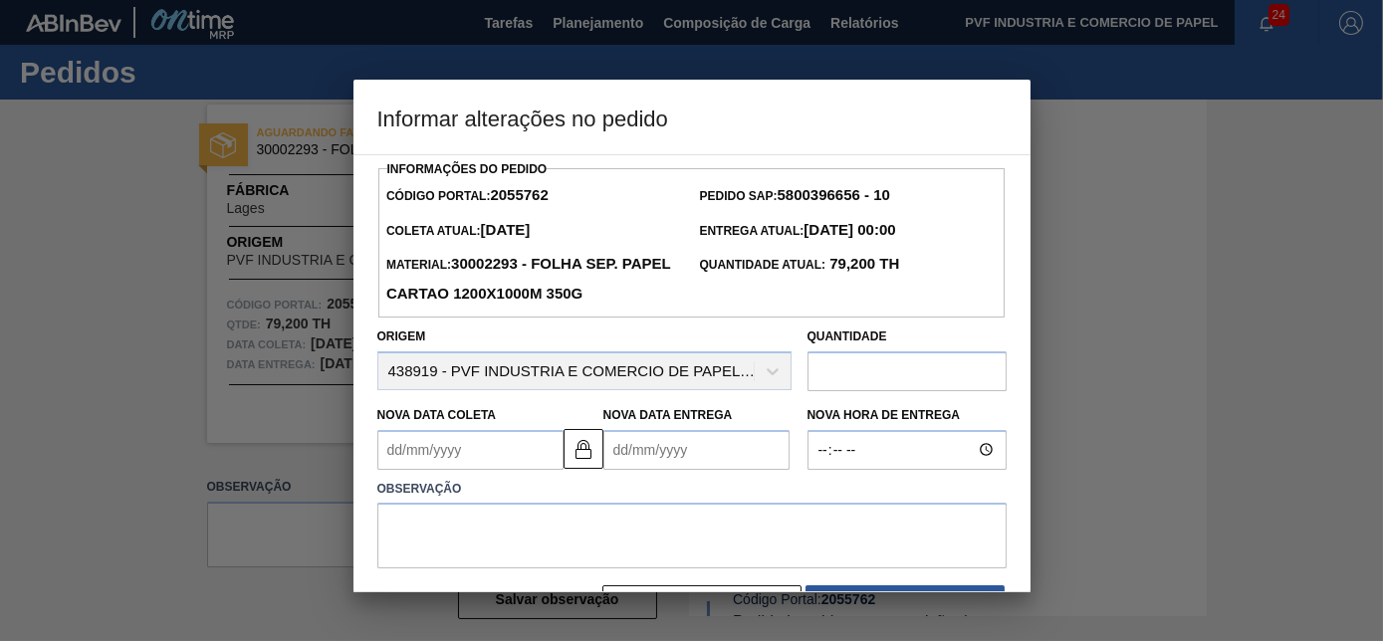
click at [631, 454] on Entrega2055762 "Nova Data Entrega" at bounding box center [697, 450] width 186 height 40
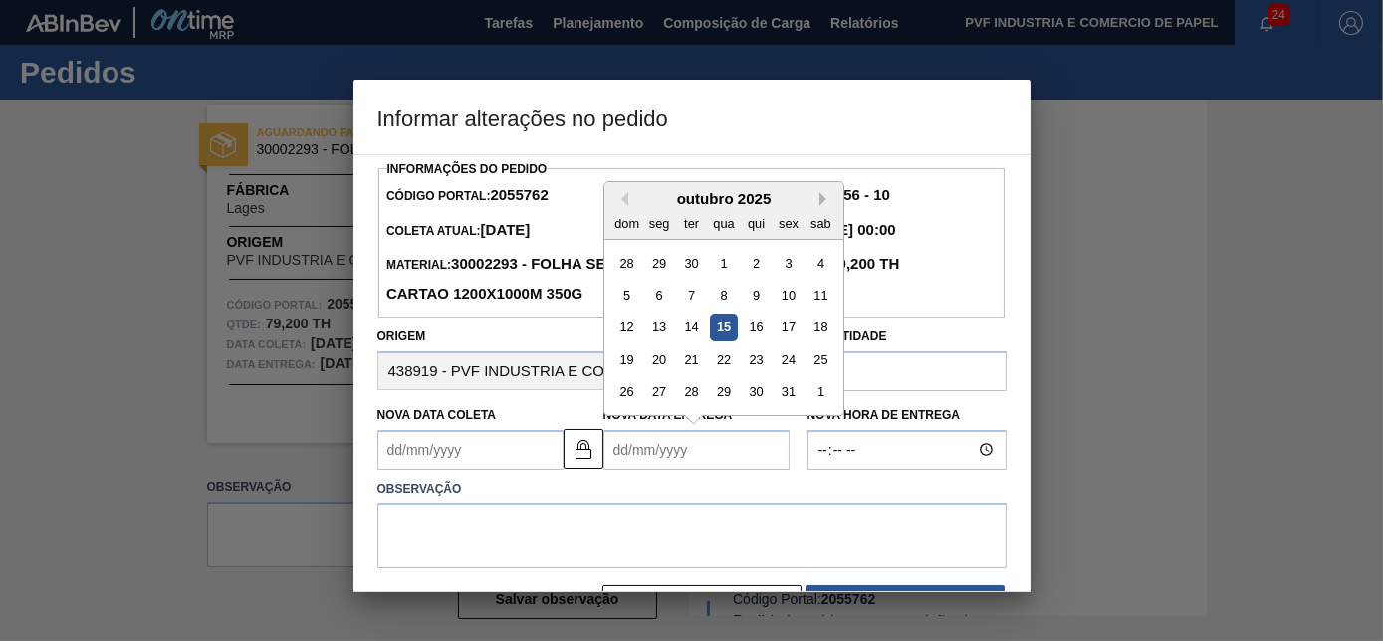
click at [821, 204] on button "Next Month" at bounding box center [827, 199] width 14 height 14
click at [695, 299] on div "4" at bounding box center [690, 295] width 27 height 27
type Coleta2055762 "[DATE]"
type Entrega2055762 "[DATE]"
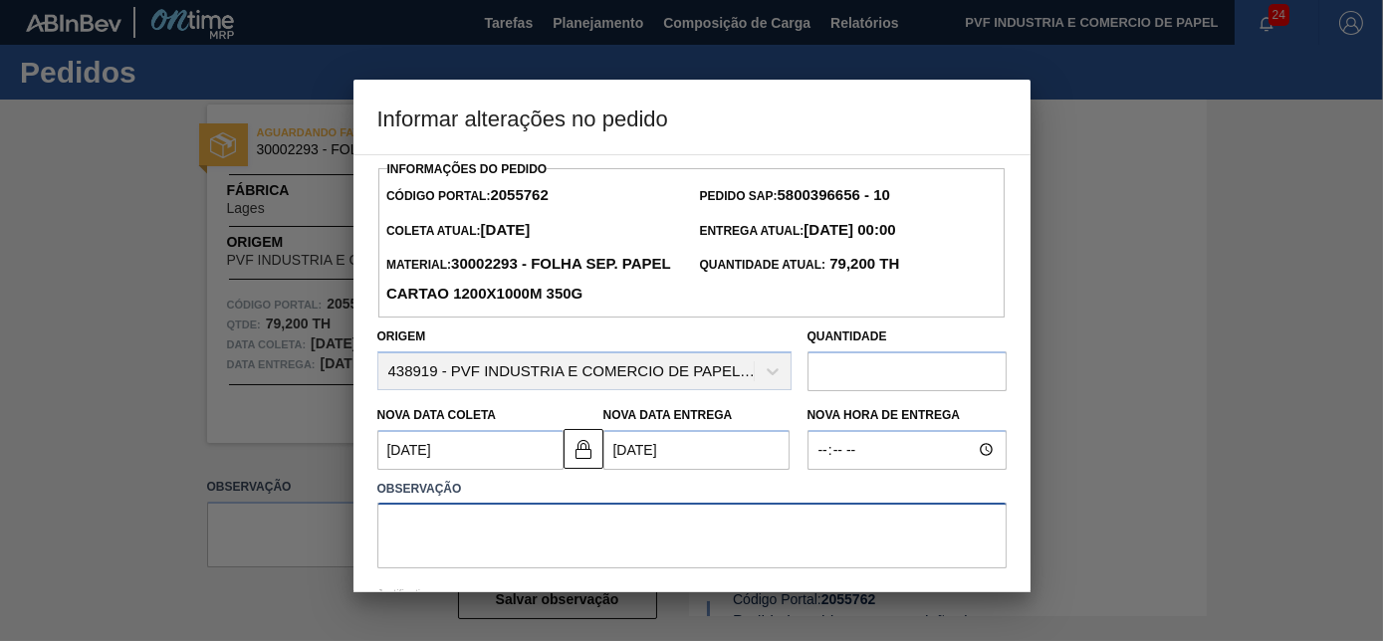
click at [540, 523] on textarea at bounding box center [691, 536] width 629 height 66
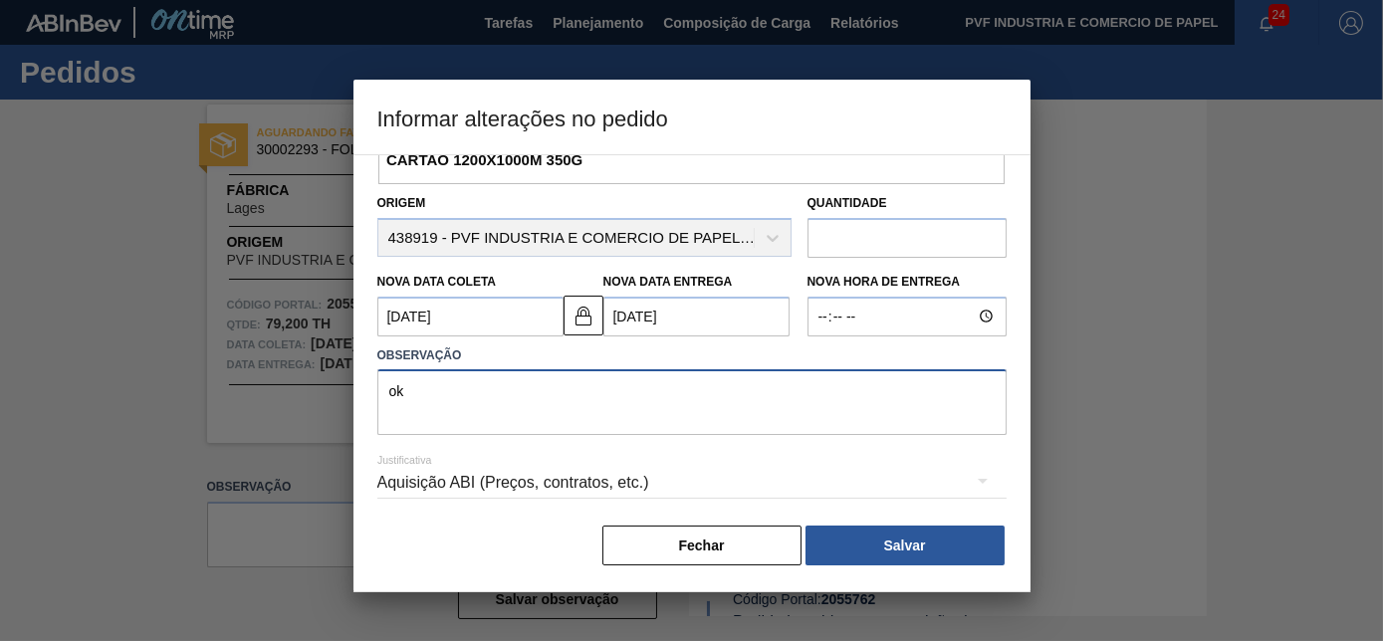
scroll to position [137, 0]
type textarea "ok"
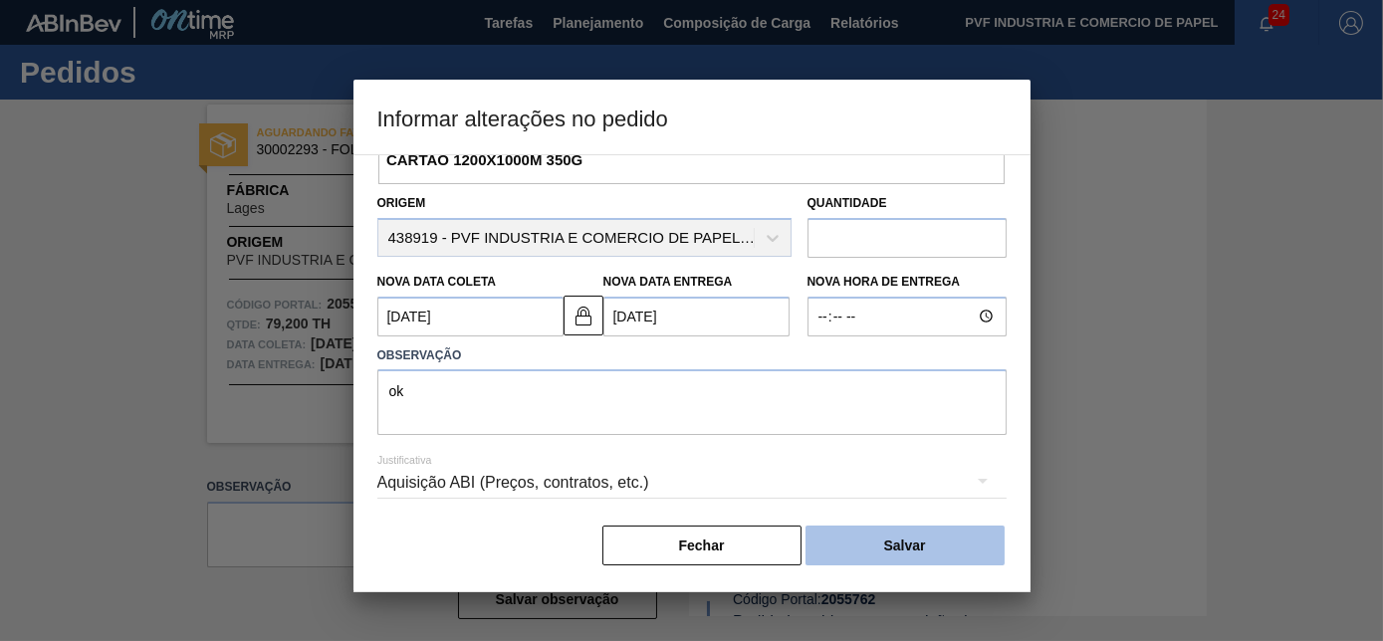
click at [834, 544] on button "Salvar" at bounding box center [905, 546] width 199 height 40
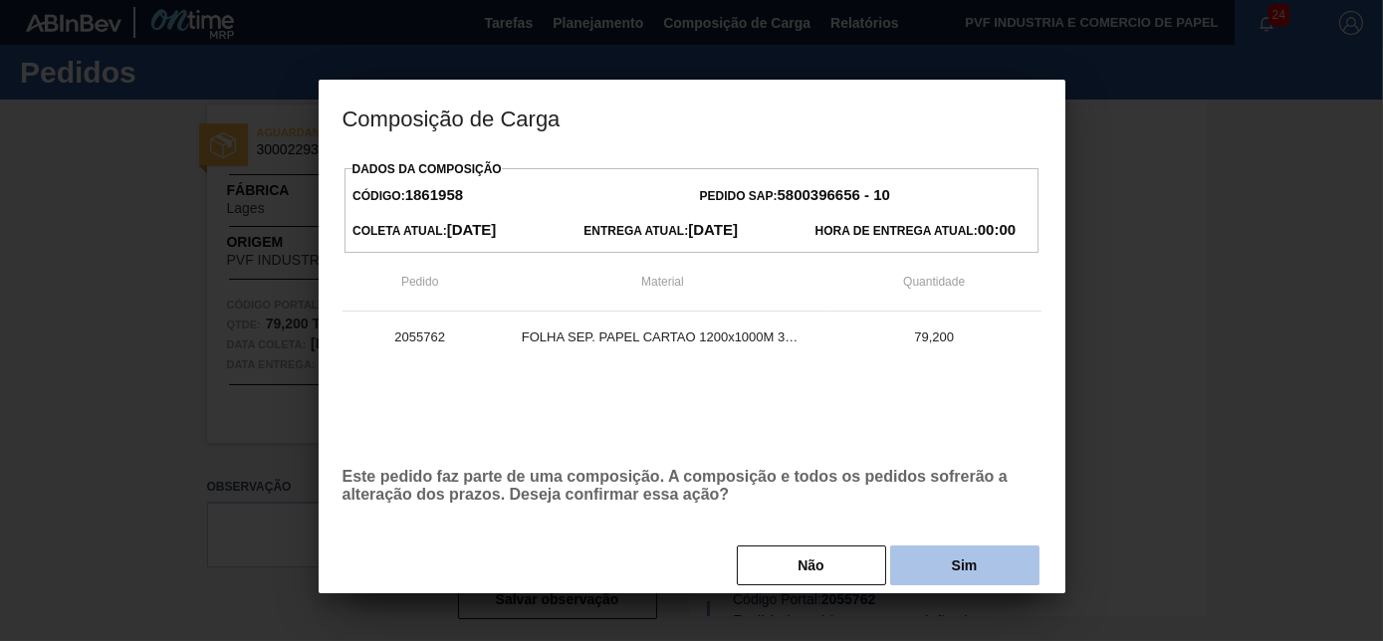
click at [946, 560] on button "Sim" at bounding box center [964, 566] width 149 height 40
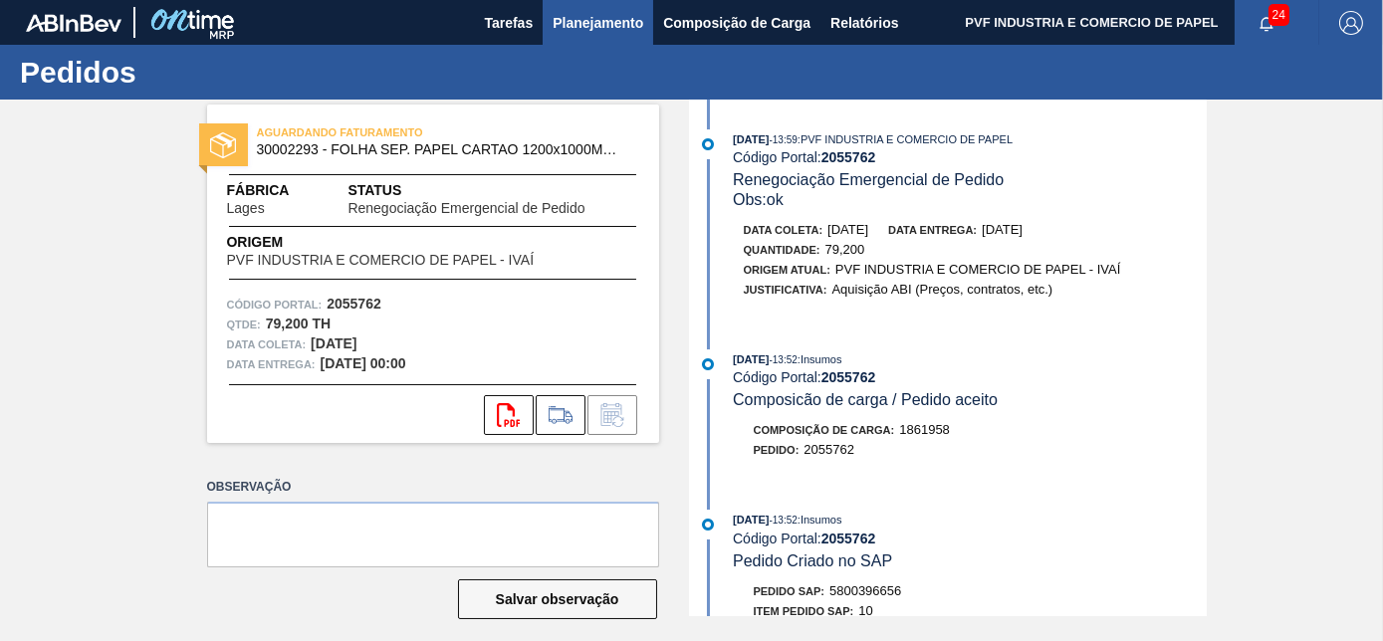
click at [595, 22] on span "Planejamento" at bounding box center [598, 23] width 91 height 24
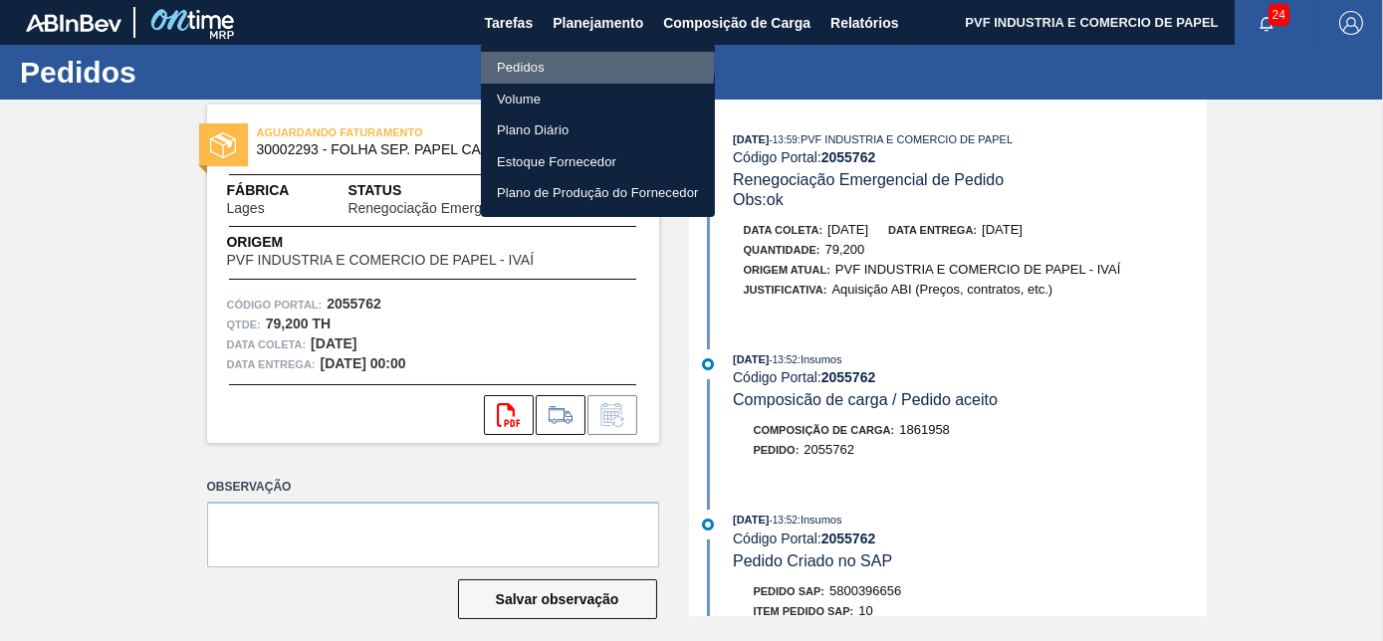
click at [519, 60] on li "Pedidos" at bounding box center [598, 68] width 234 height 32
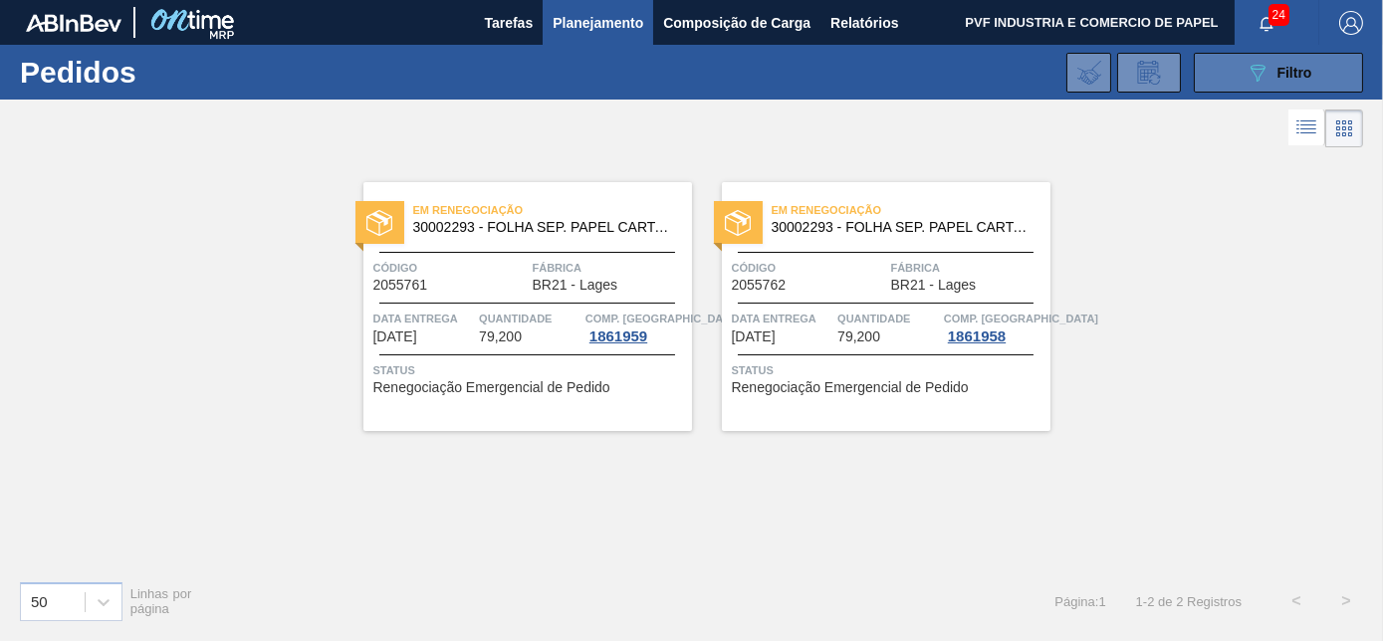
click at [1293, 66] on span "Filtro" at bounding box center [1295, 73] width 35 height 16
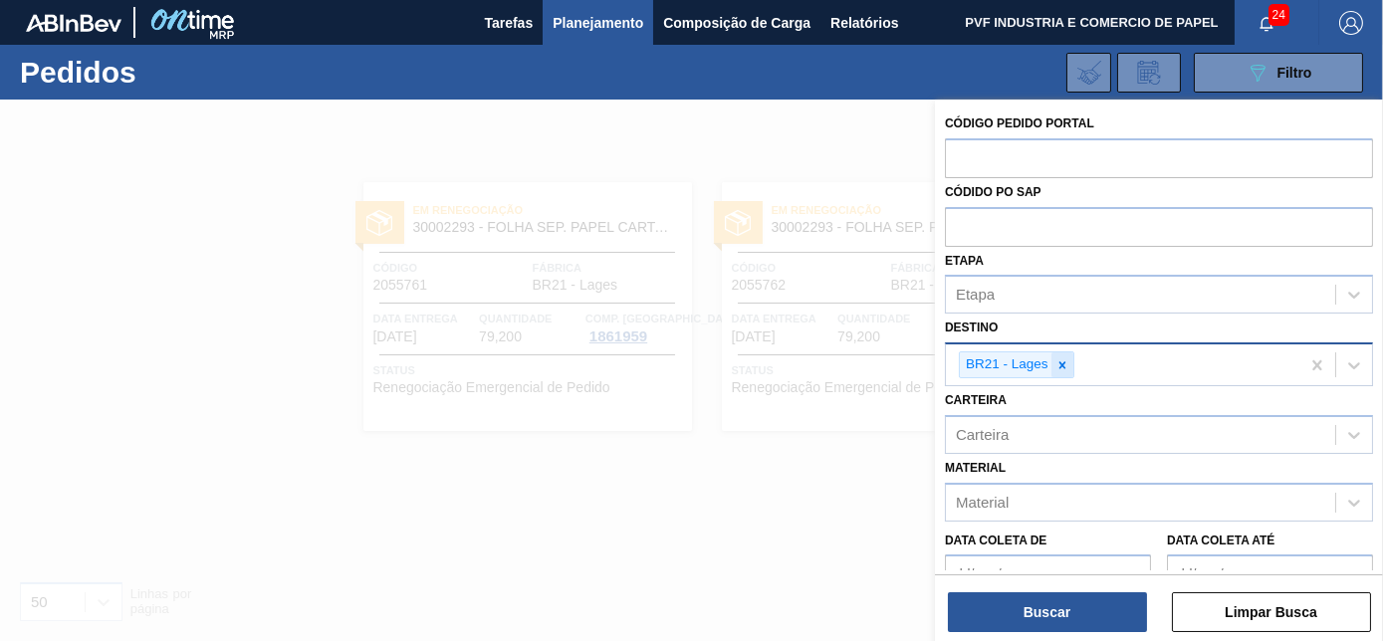
click at [1064, 362] on icon at bounding box center [1062, 365] width 7 height 7
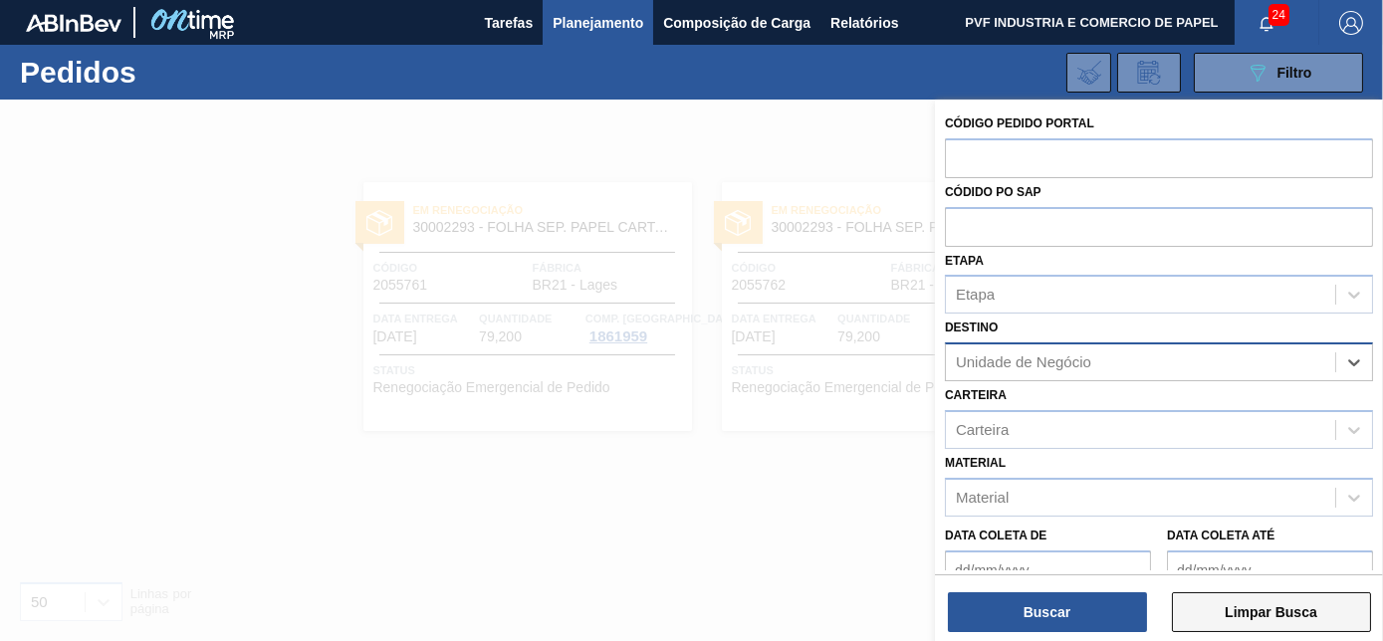
click at [1301, 609] on button "Limpar Busca" at bounding box center [1271, 613] width 199 height 40
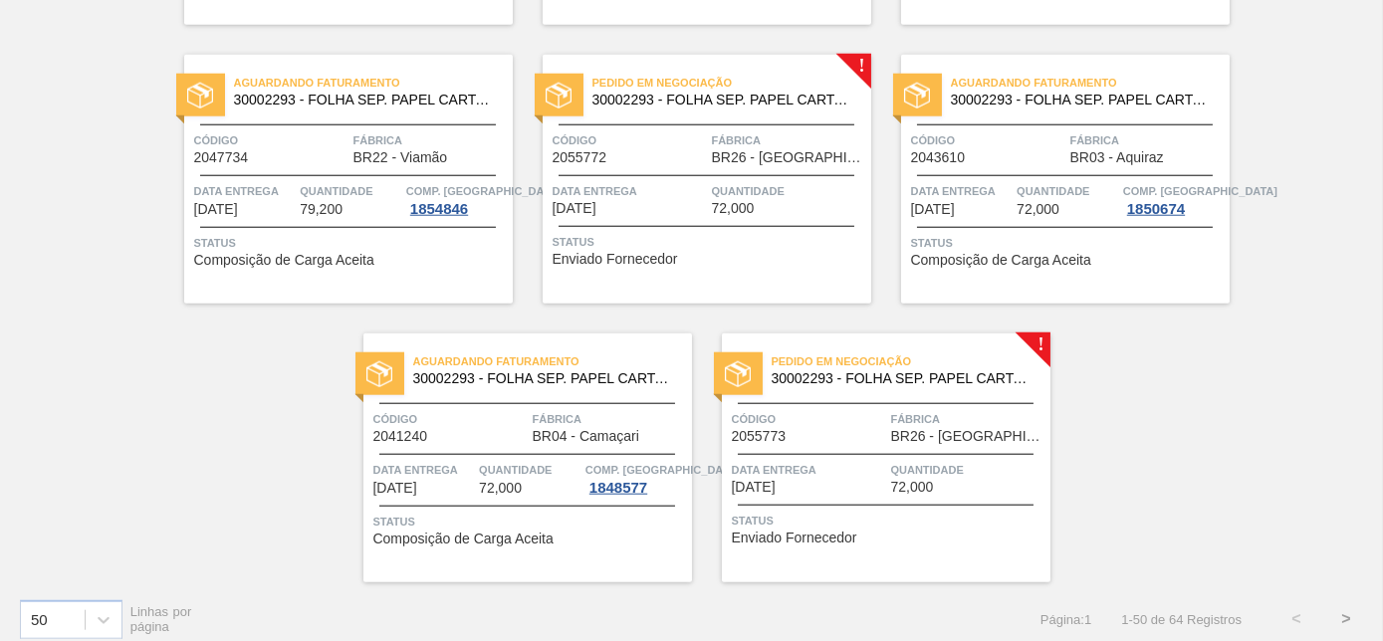
scroll to position [4324, 0]
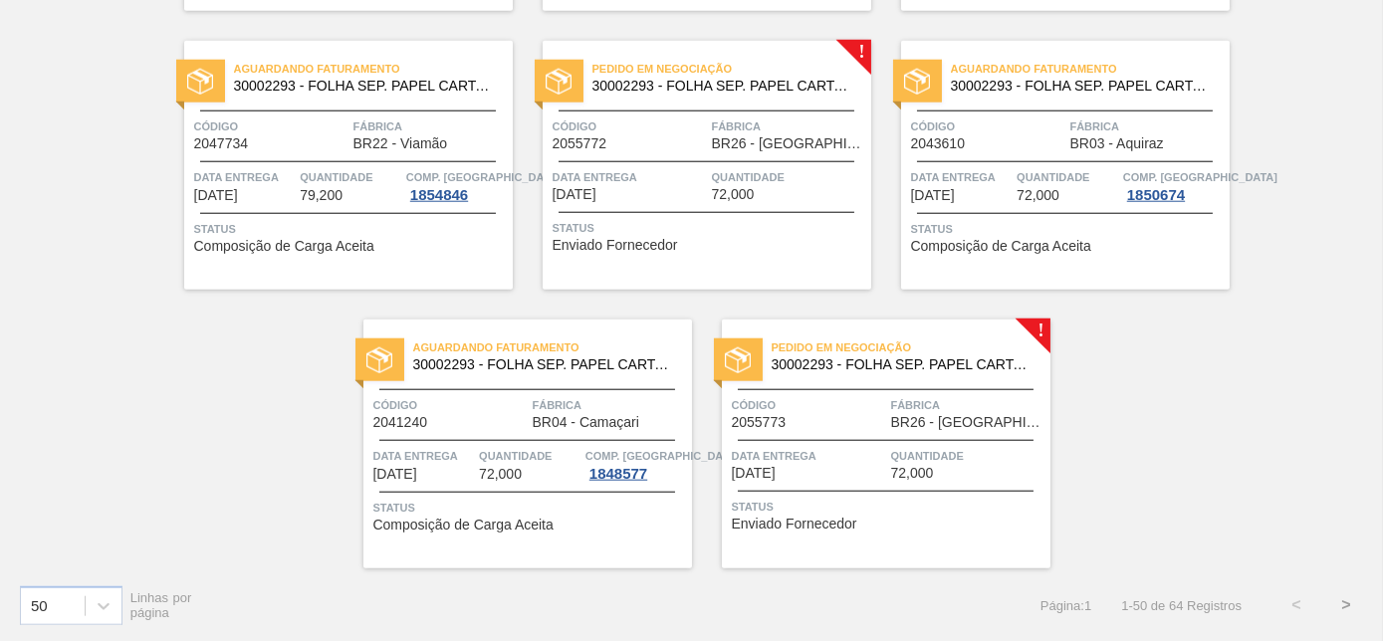
click at [1339, 602] on button ">" at bounding box center [1347, 606] width 50 height 50
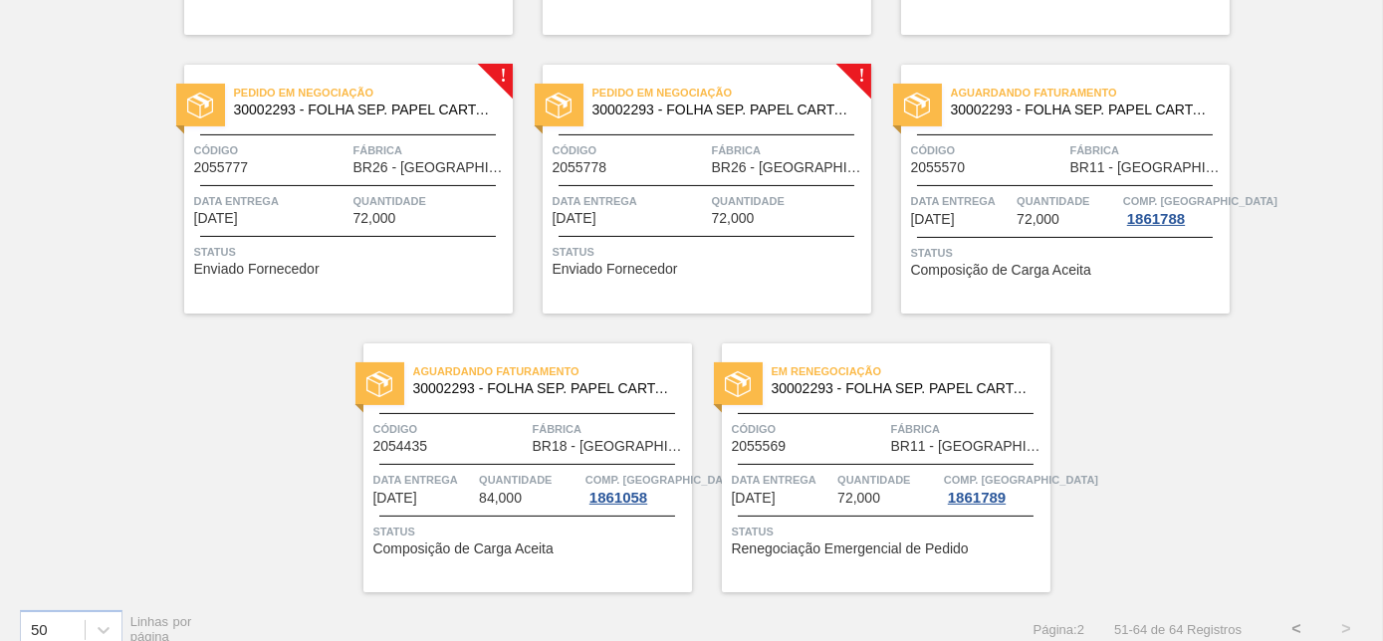
scroll to position [978, 0]
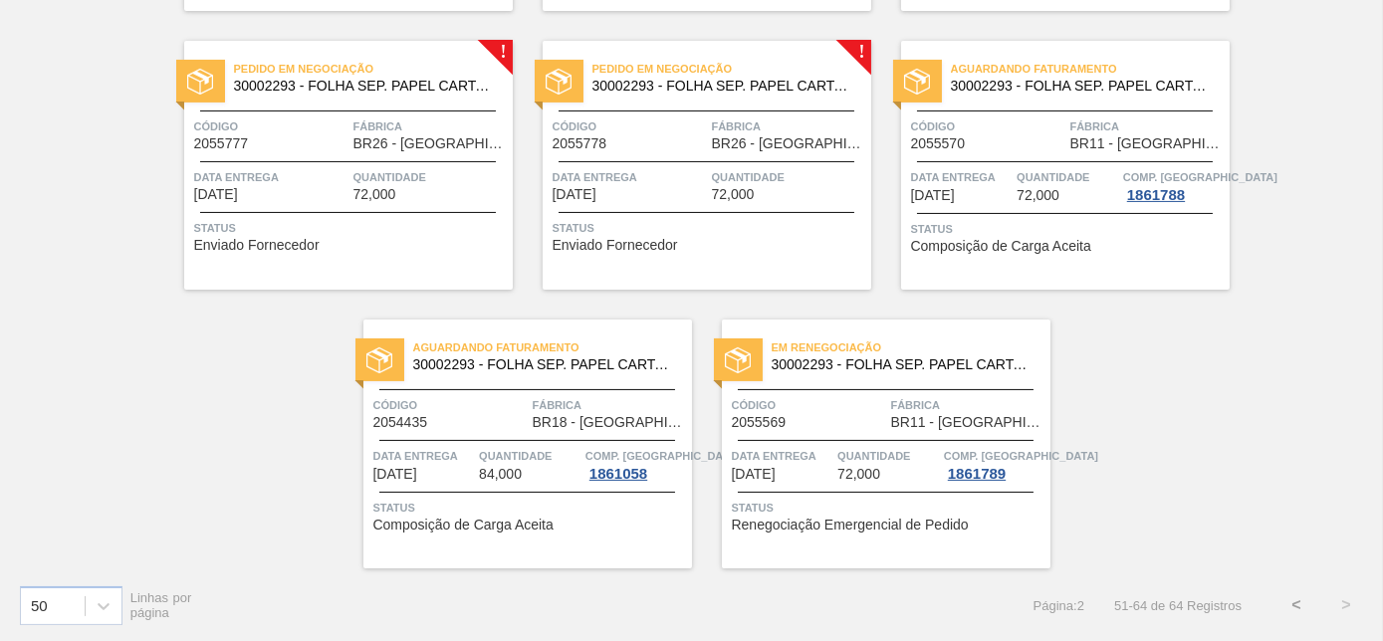
click at [1302, 603] on button "<" at bounding box center [1297, 606] width 50 height 50
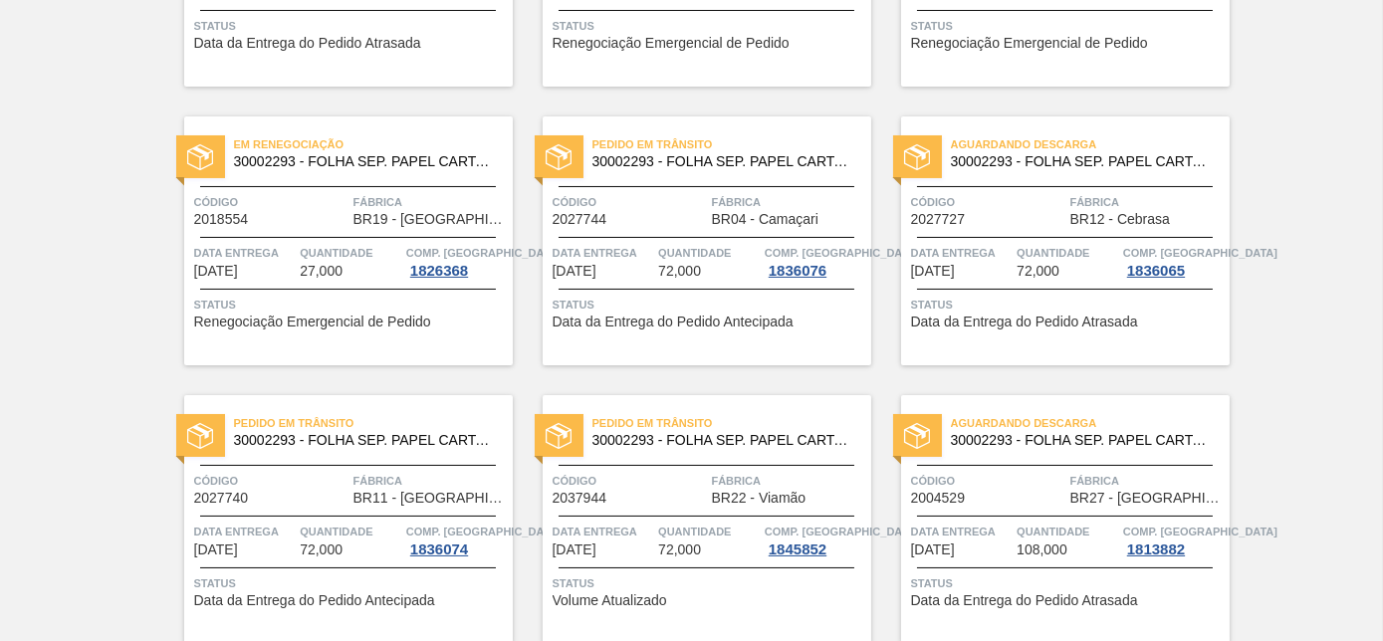
scroll to position [0, 0]
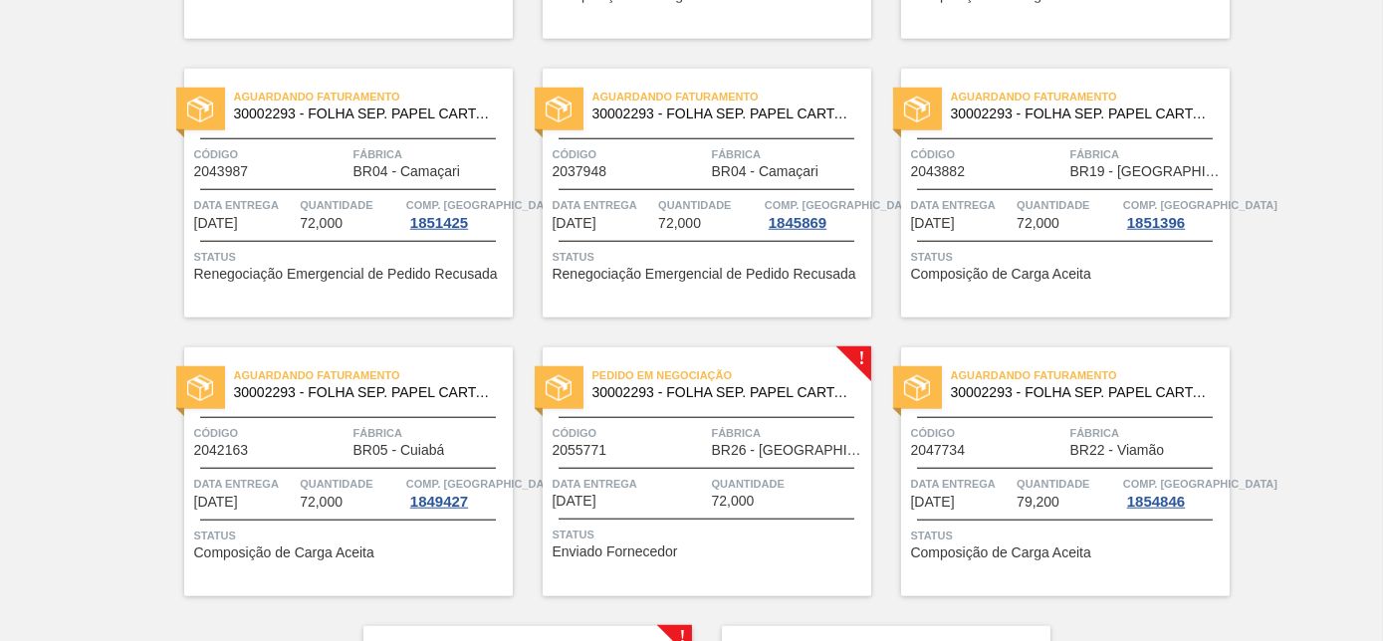
scroll to position [4324, 0]
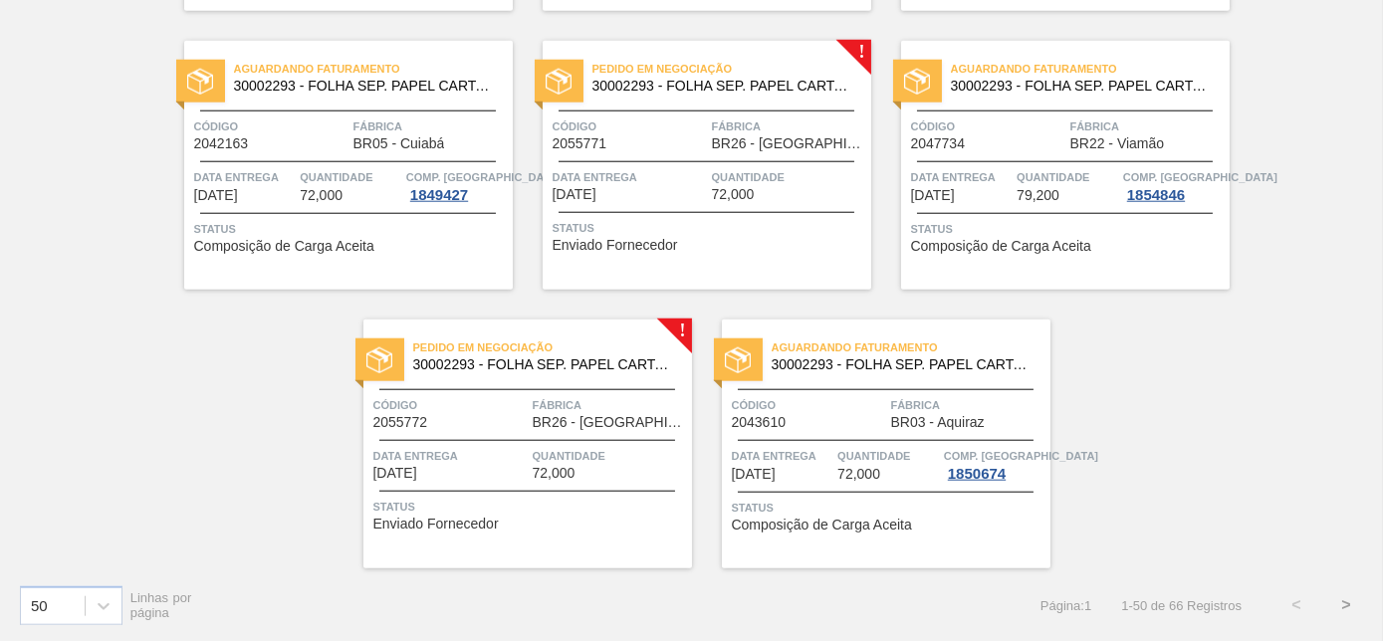
click at [764, 93] on div "Pedido em Negociação 30002293 - FOLHA SEP. PAPEL CARTAO 1200x1000M 350g" at bounding box center [707, 78] width 329 height 45
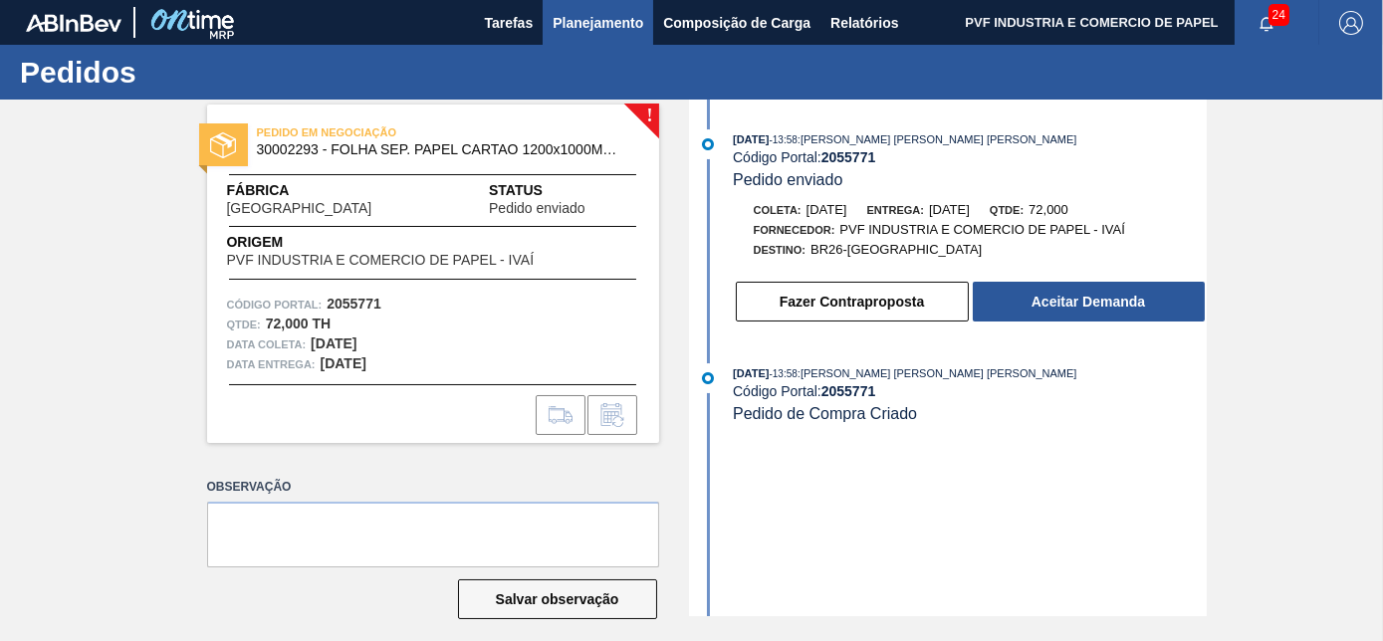
click at [615, 33] on span "Planejamento" at bounding box center [598, 23] width 91 height 24
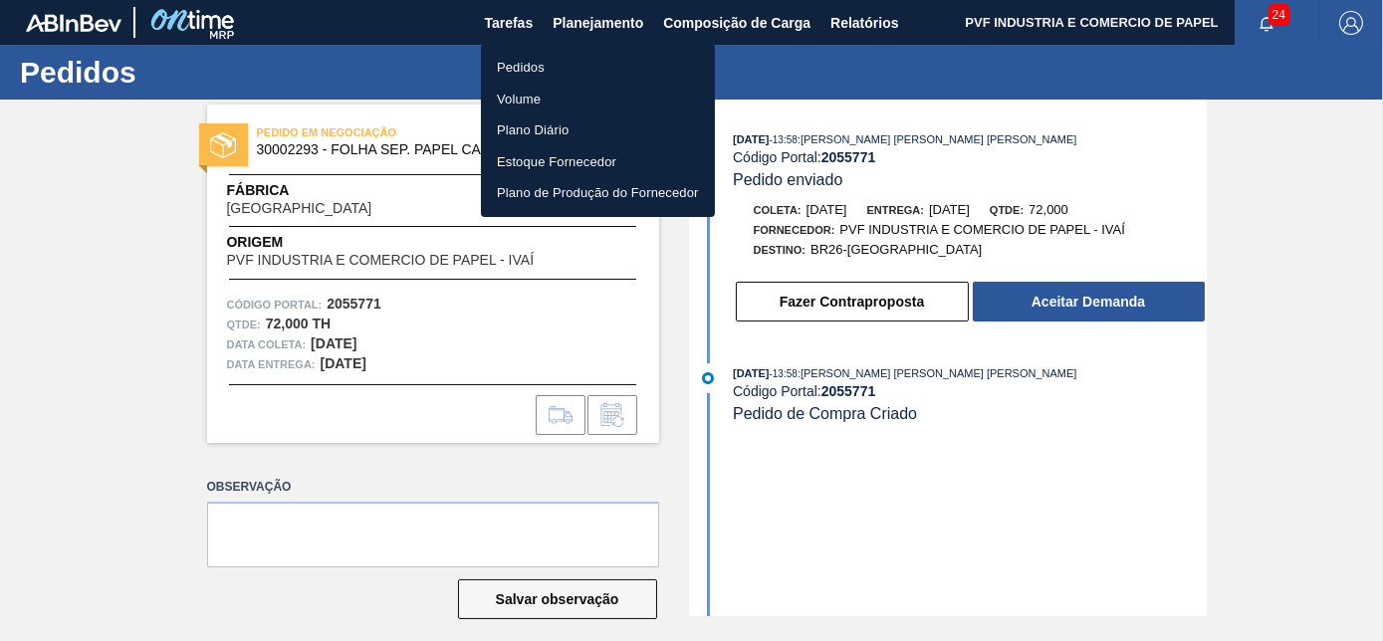
click at [509, 66] on li "Pedidos" at bounding box center [598, 68] width 234 height 32
